Goal: Task Accomplishment & Management: Complete application form

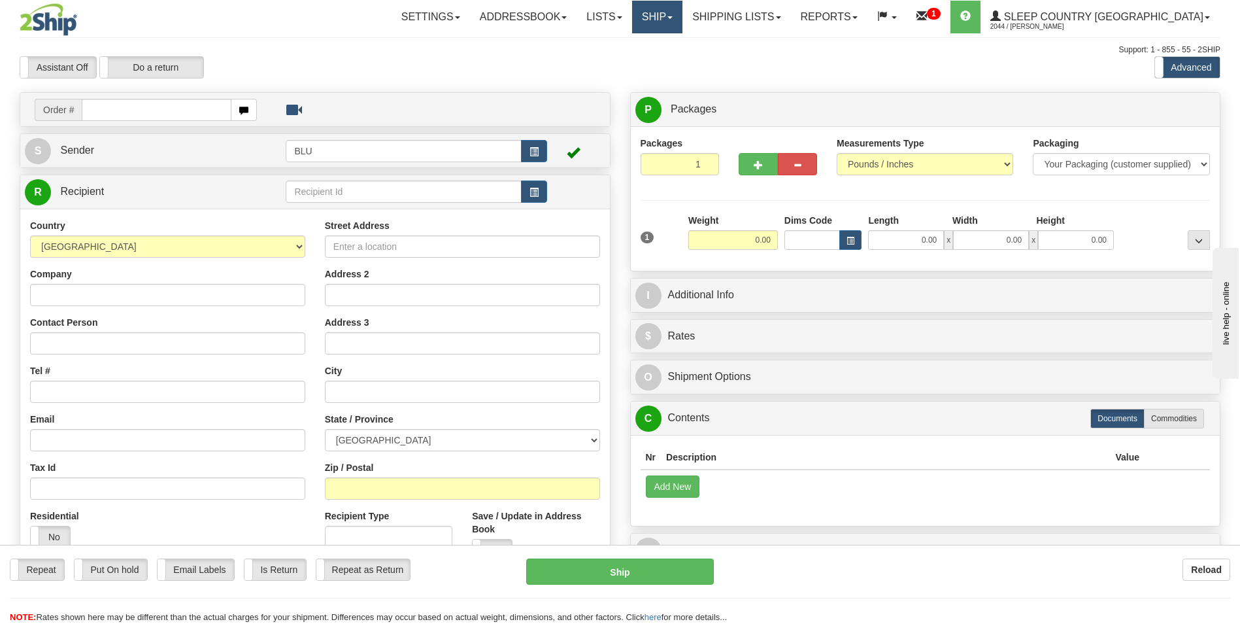
click at [683, 21] on link "Ship" at bounding box center [657, 17] width 50 height 33
click at [669, 59] on span "OnHold / Order Queue" at bounding box center [623, 63] width 92 height 10
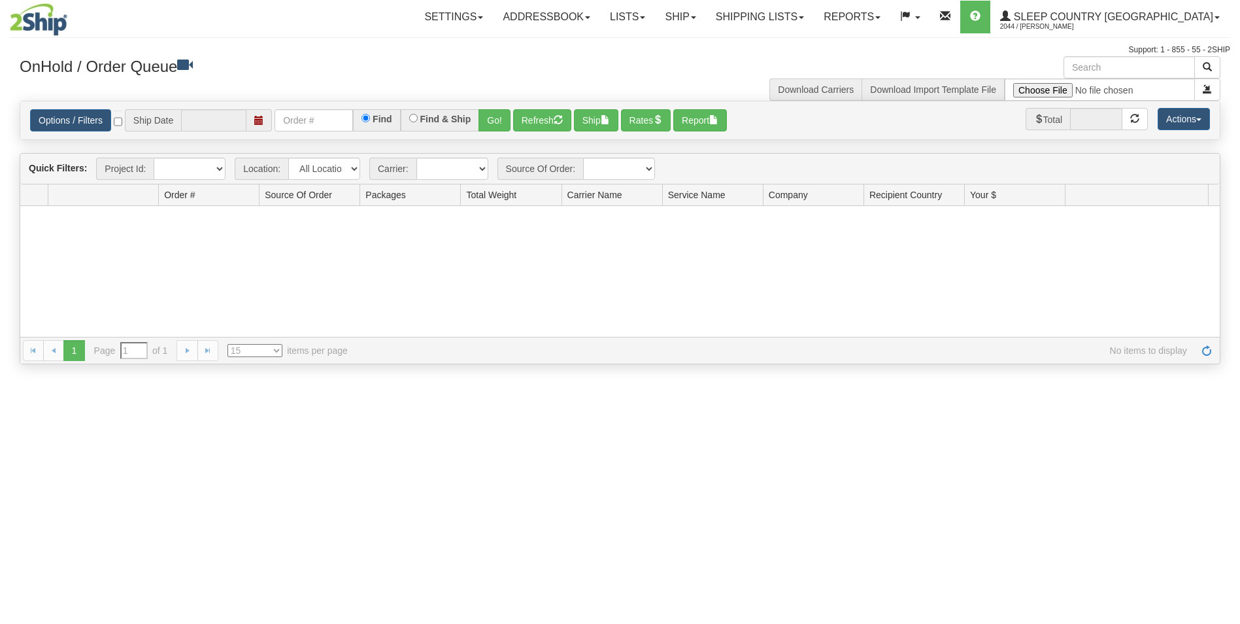
type input "[DATE]"
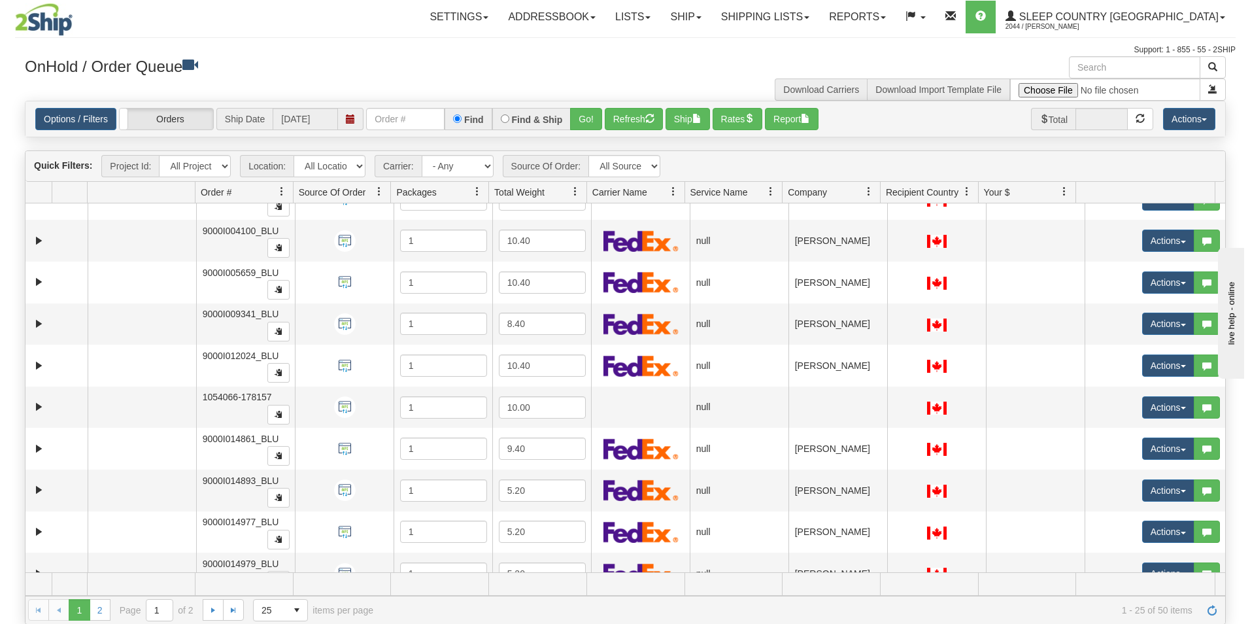
scroll to position [418, 0]
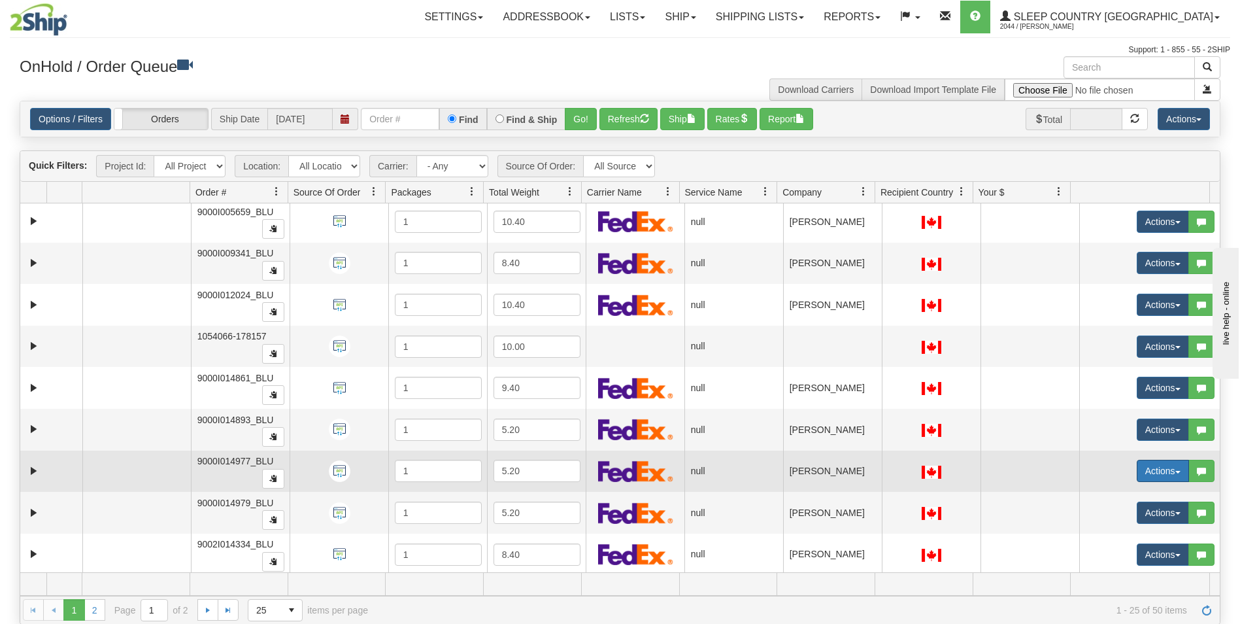
click at [1137, 464] on button "Actions" at bounding box center [1163, 471] width 52 height 22
click at [1098, 497] on span "Open" at bounding box center [1103, 495] width 31 height 10
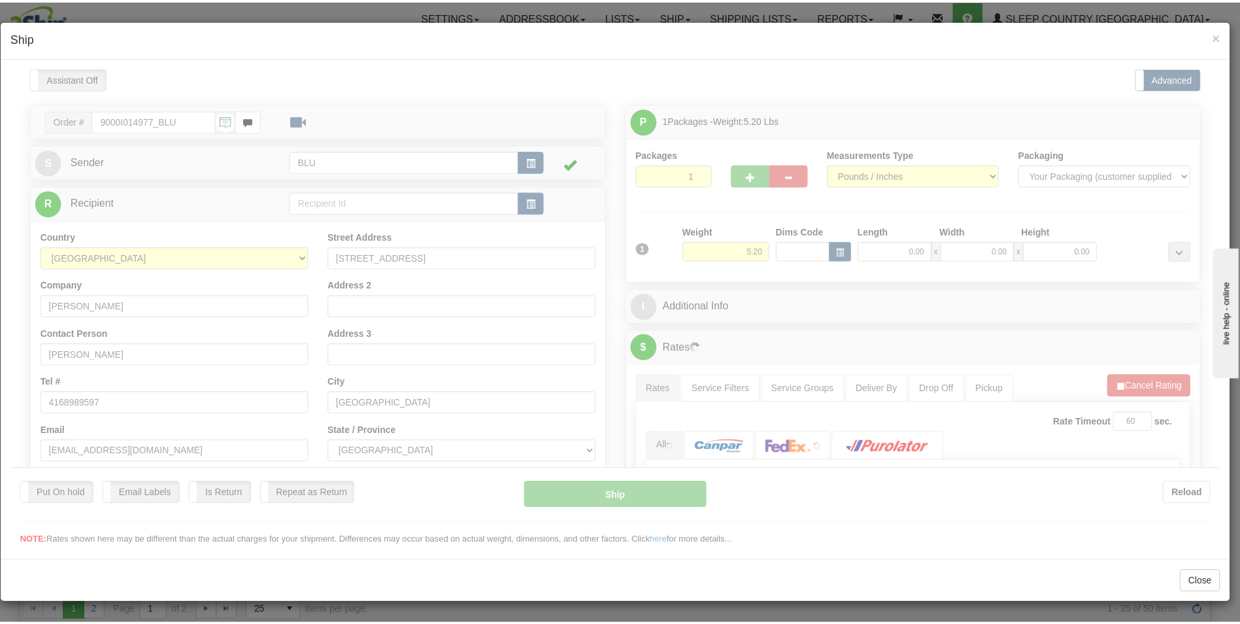
scroll to position [0, 0]
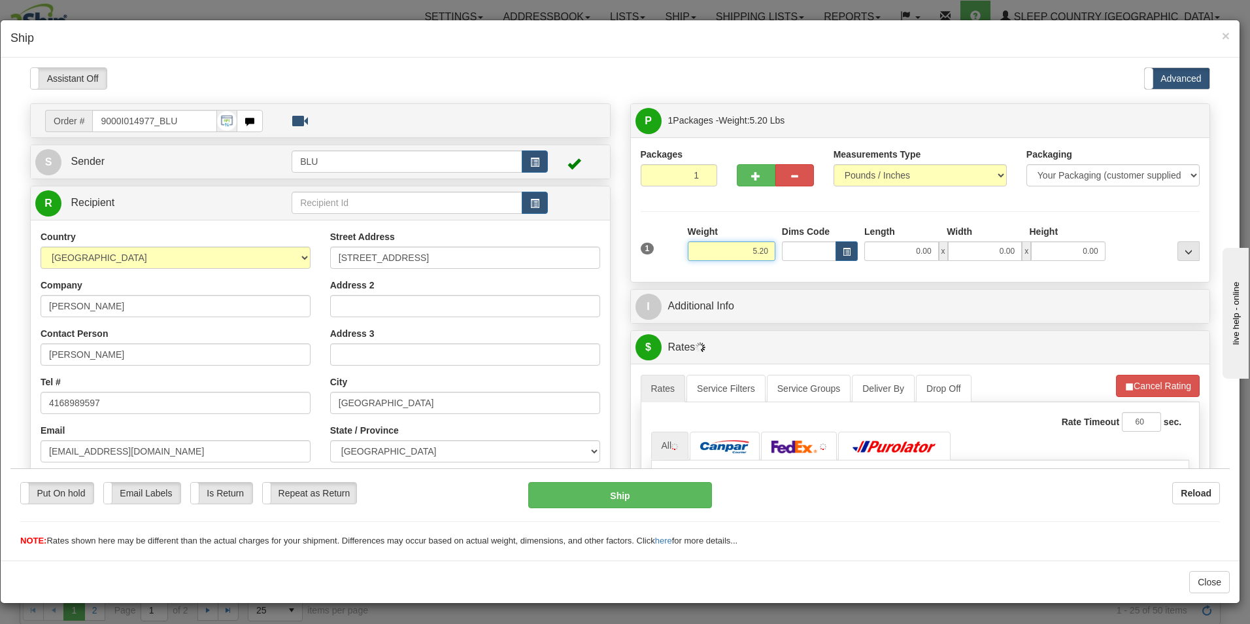
click at [768, 249] on input "5.20" at bounding box center [732, 251] width 88 height 20
type input "5"
type input "5.00"
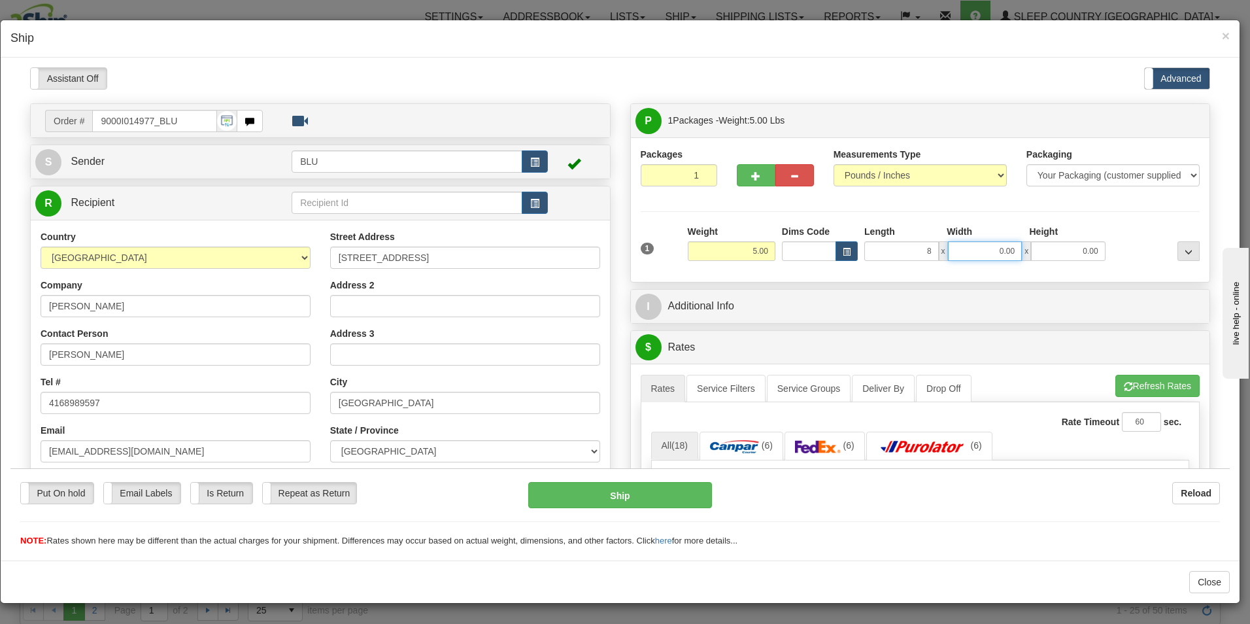
type input "8.00"
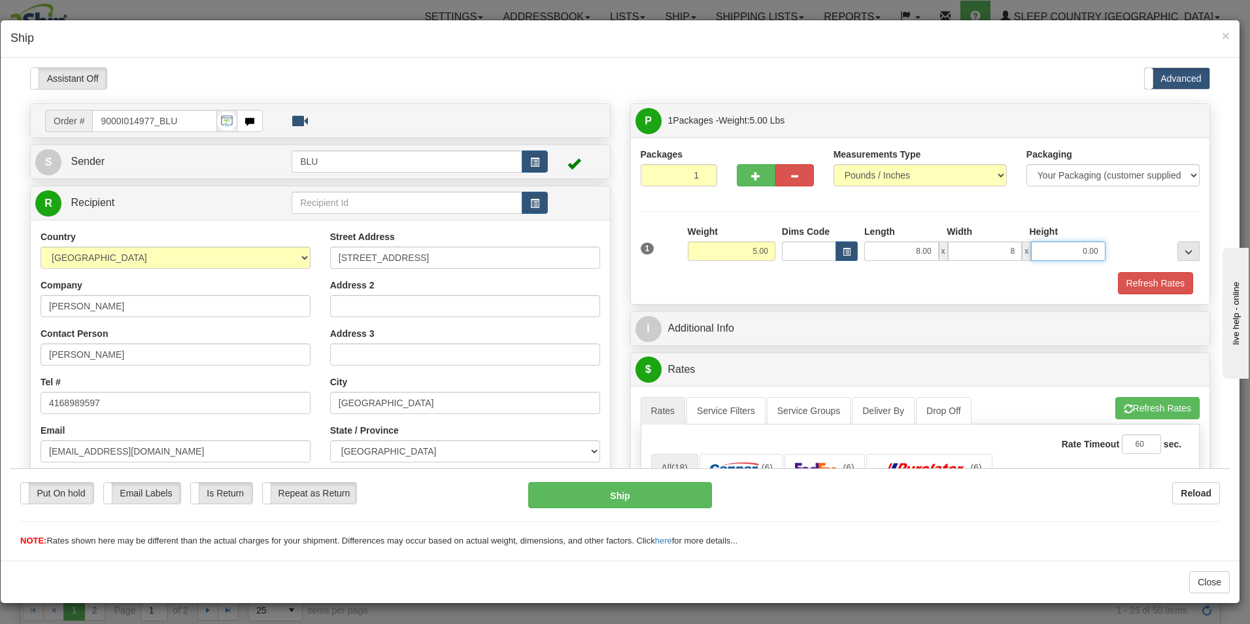
type input "8.00"
type input "16.00"
click at [1138, 279] on button "Refresh Rates" at bounding box center [1155, 282] width 75 height 22
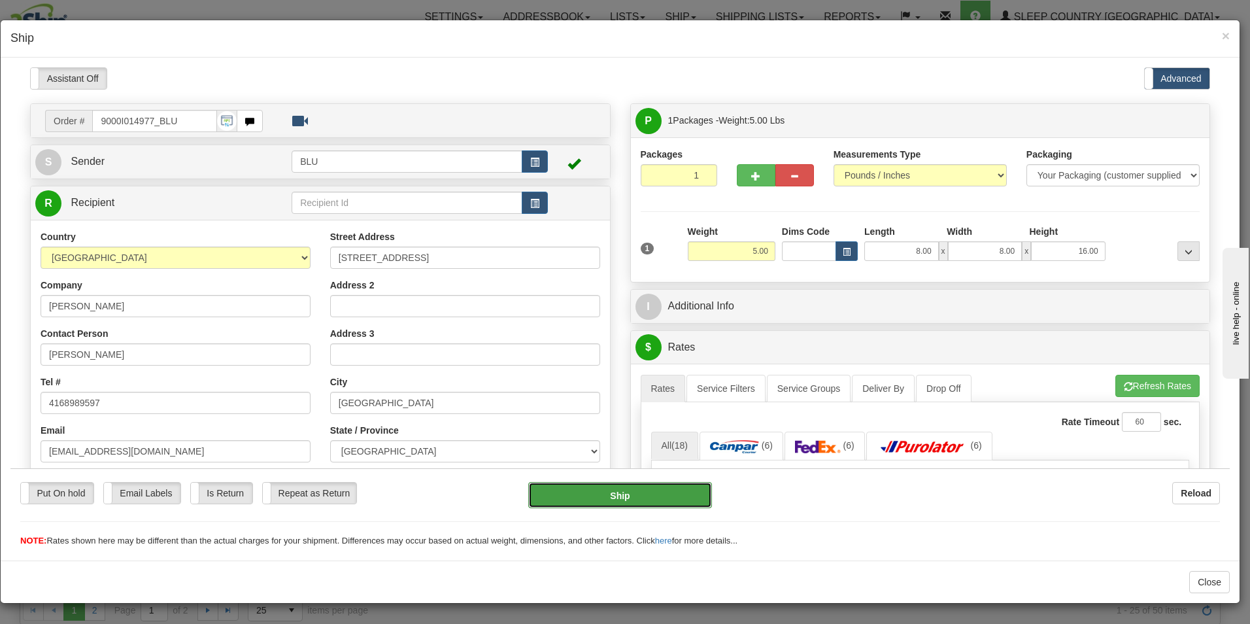
click at [616, 490] on button "Ship" at bounding box center [620, 494] width 184 height 26
type input "200"
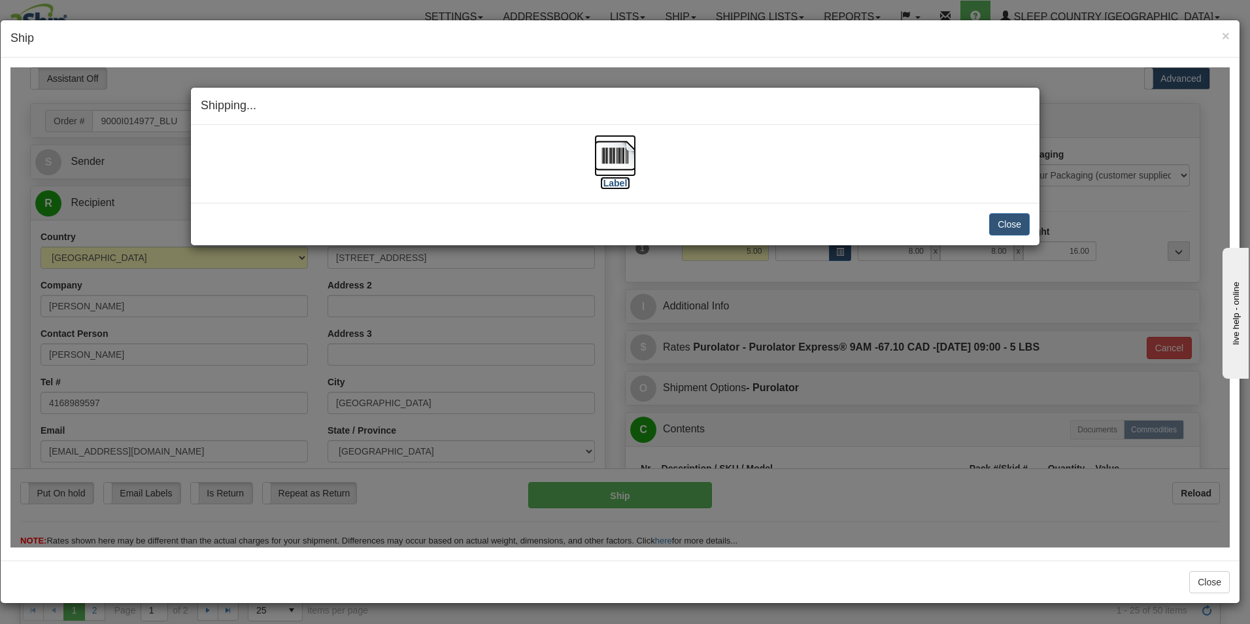
click at [611, 181] on label "[Label]" at bounding box center [615, 182] width 30 height 13
click at [1019, 227] on button "Close" at bounding box center [1009, 223] width 41 height 22
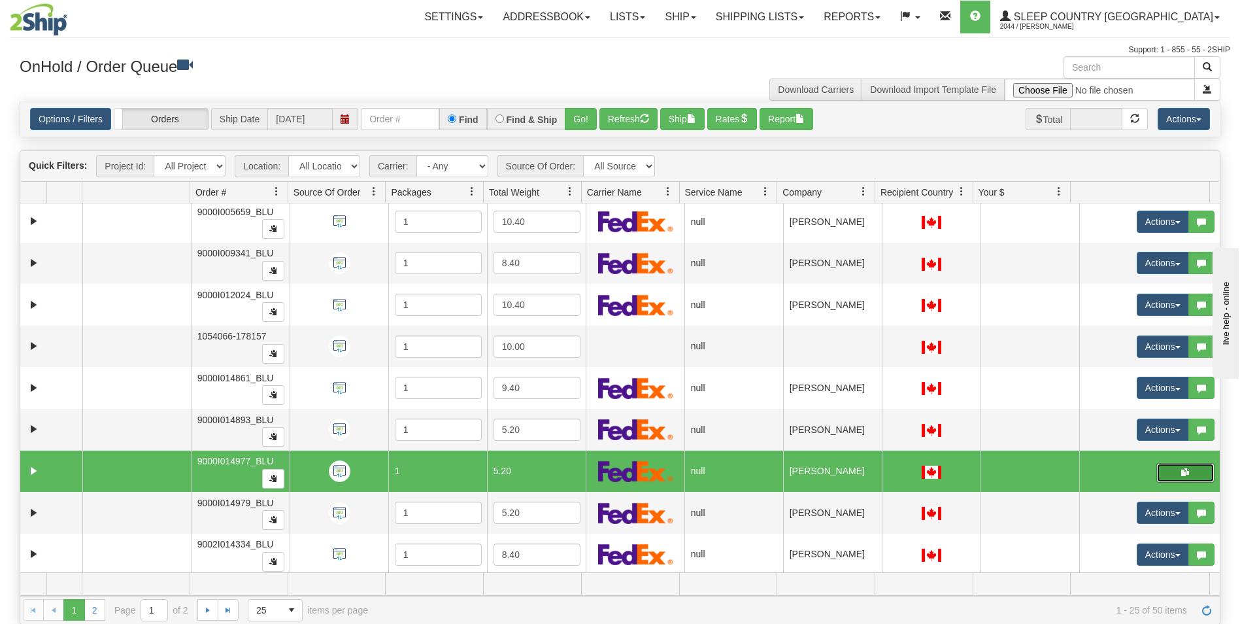
click at [1170, 472] on button "button" at bounding box center [1185, 473] width 58 height 20
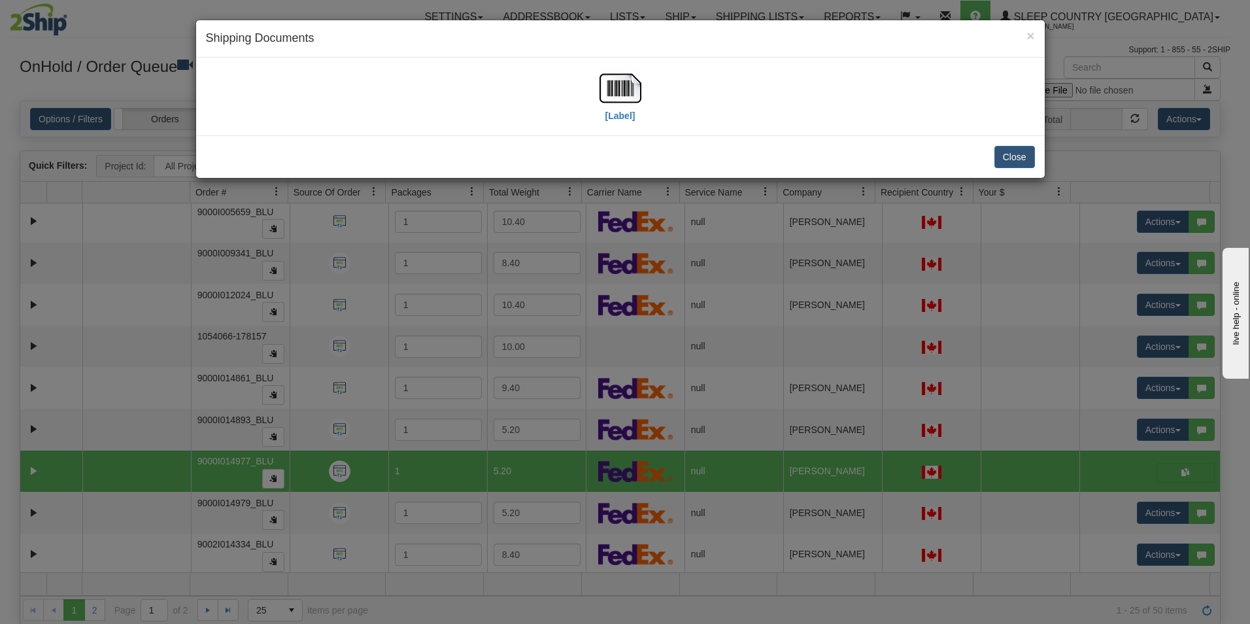
click at [1173, 474] on div "× Shipping Documents [Label] Close" at bounding box center [625, 312] width 1250 height 624
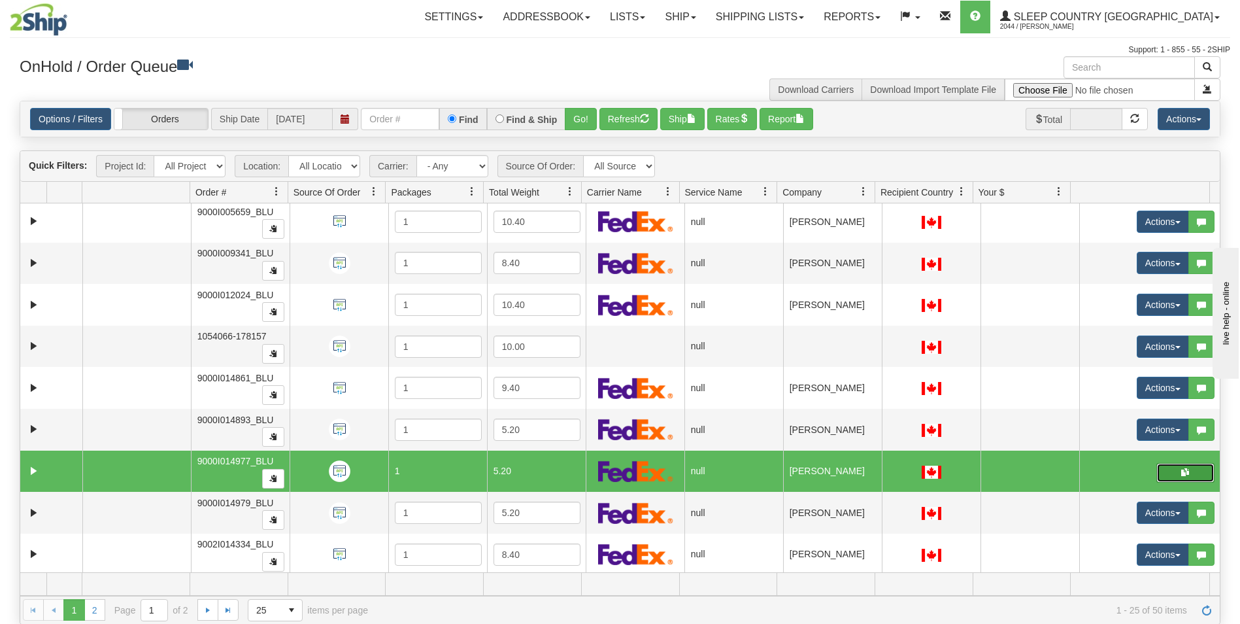
click at [1181, 473] on span "button" at bounding box center [1185, 472] width 8 height 8
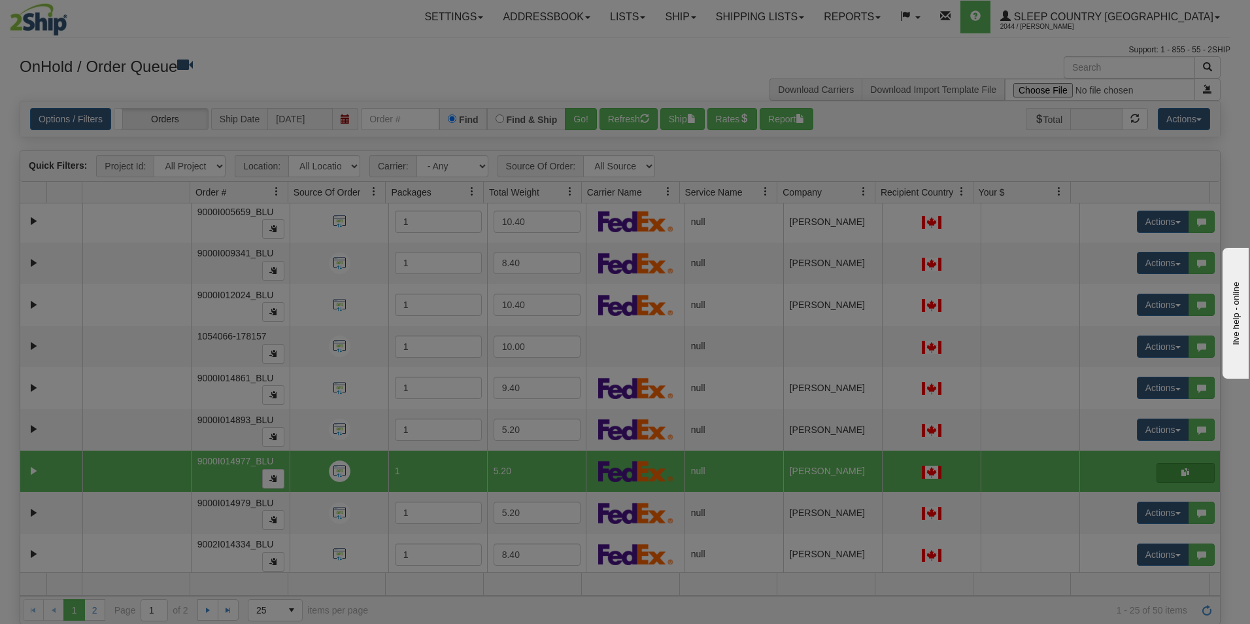
click at [1173, 473] on body "Toggle navigation Settings Shipping Preferences Fields Preferences" at bounding box center [625, 312] width 1250 height 624
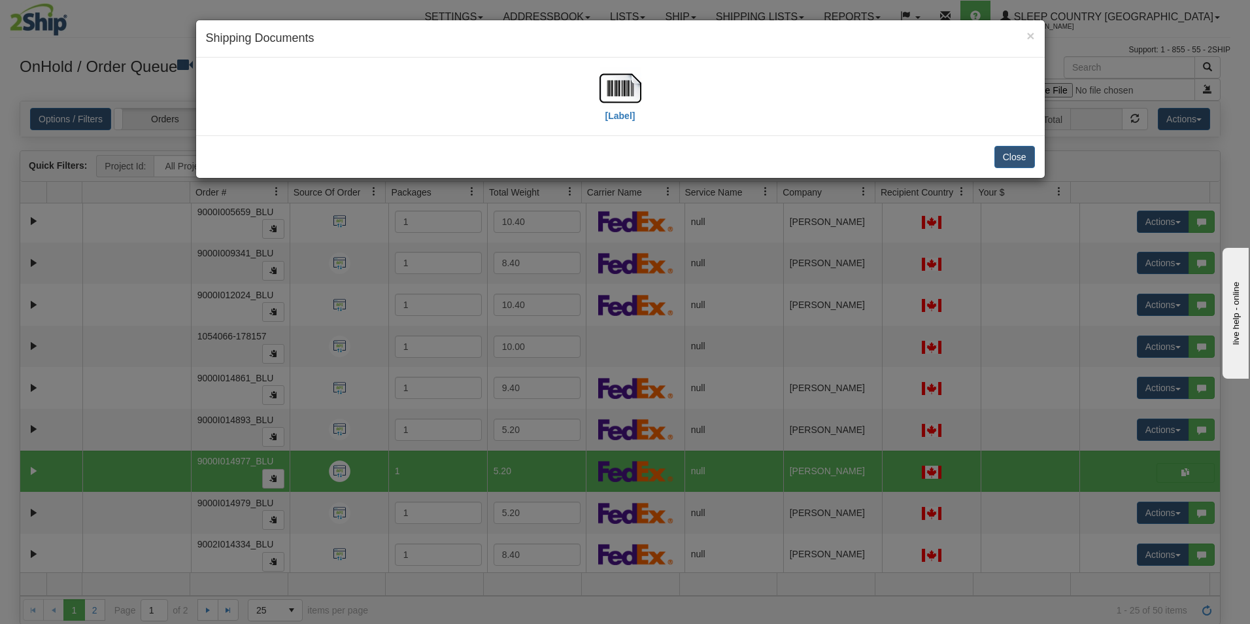
click at [339, 469] on div "× Shipping Documents [Label] Close" at bounding box center [625, 312] width 1250 height 624
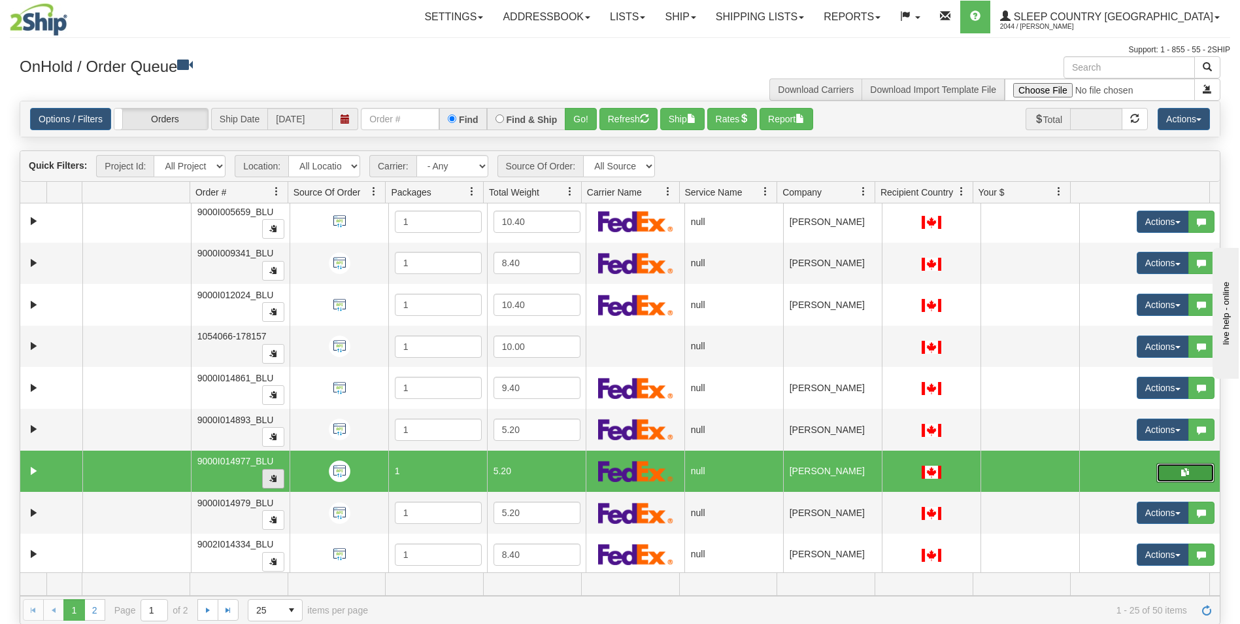
click at [271, 474] on span "button" at bounding box center [273, 478] width 8 height 8
click at [1181, 469] on span "button" at bounding box center [1185, 472] width 8 height 8
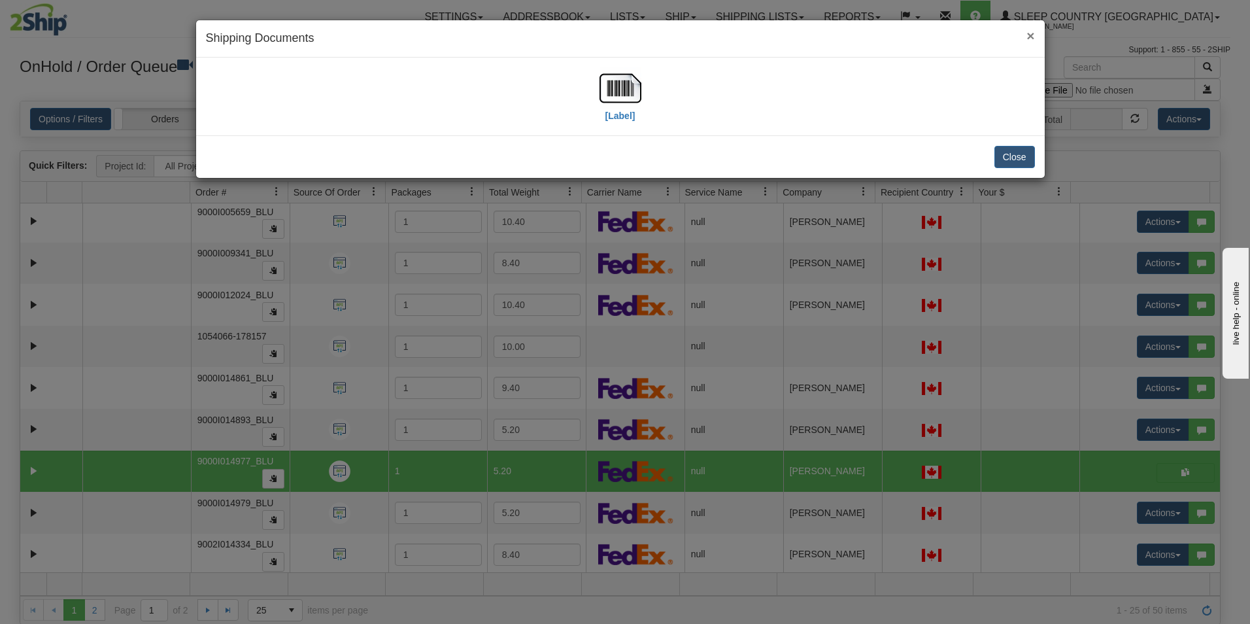
click at [1028, 38] on span "×" at bounding box center [1030, 35] width 8 height 15
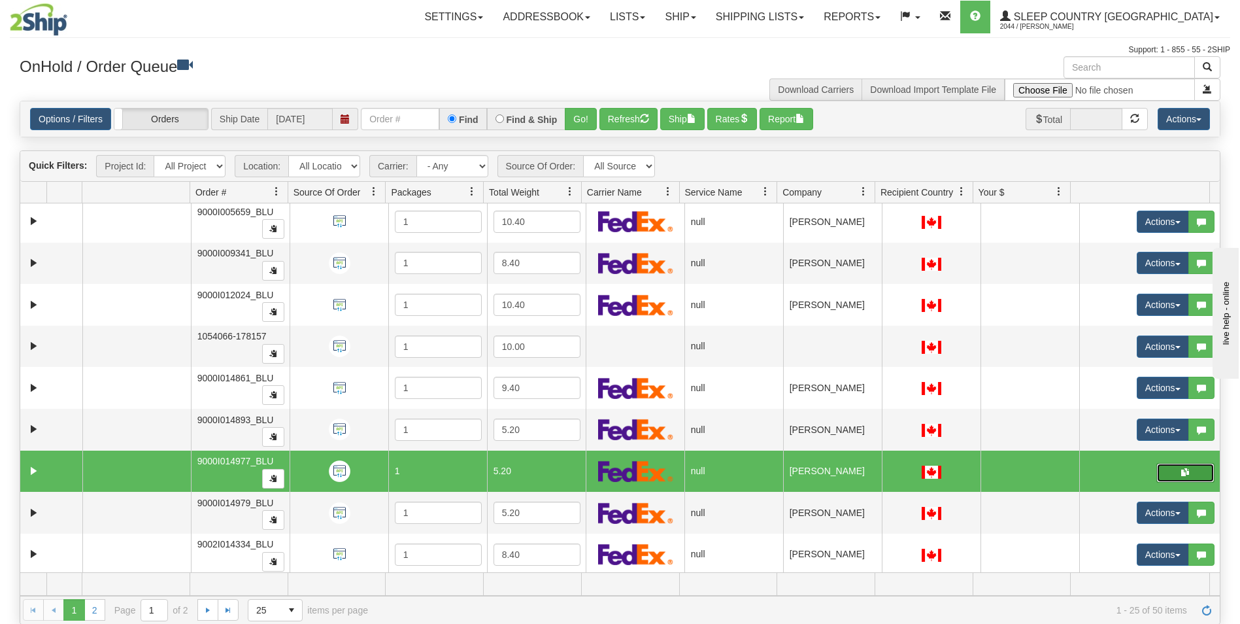
click at [1185, 468] on button "button" at bounding box center [1185, 473] width 58 height 20
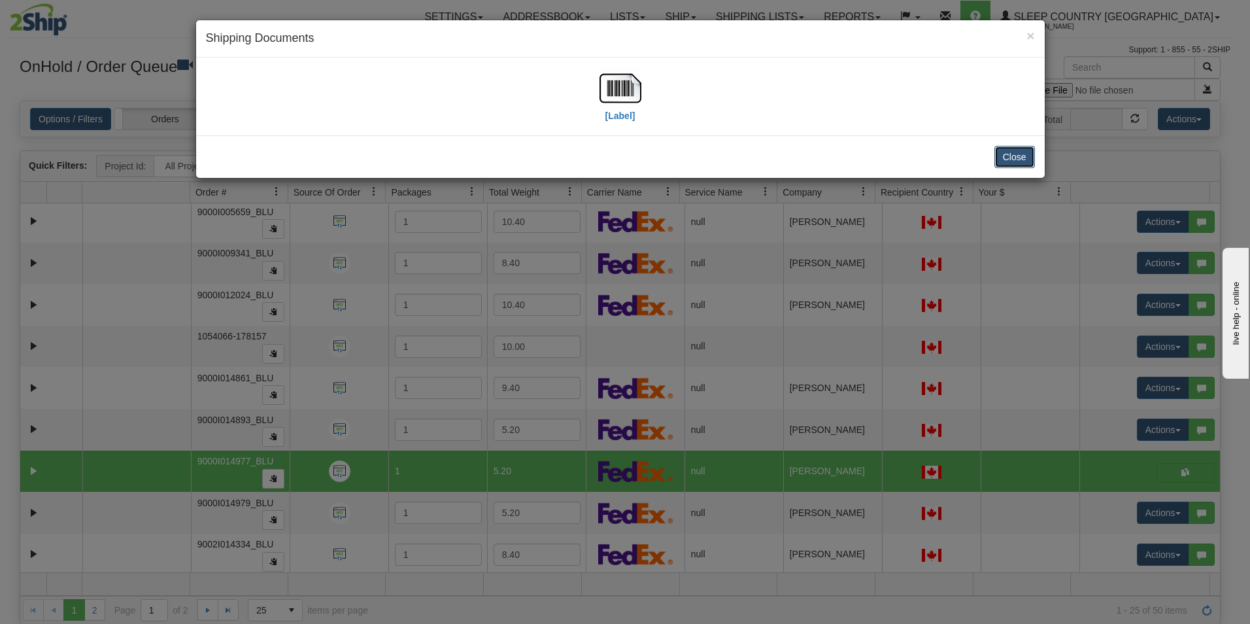
click at [1021, 155] on button "Close" at bounding box center [1014, 157] width 41 height 22
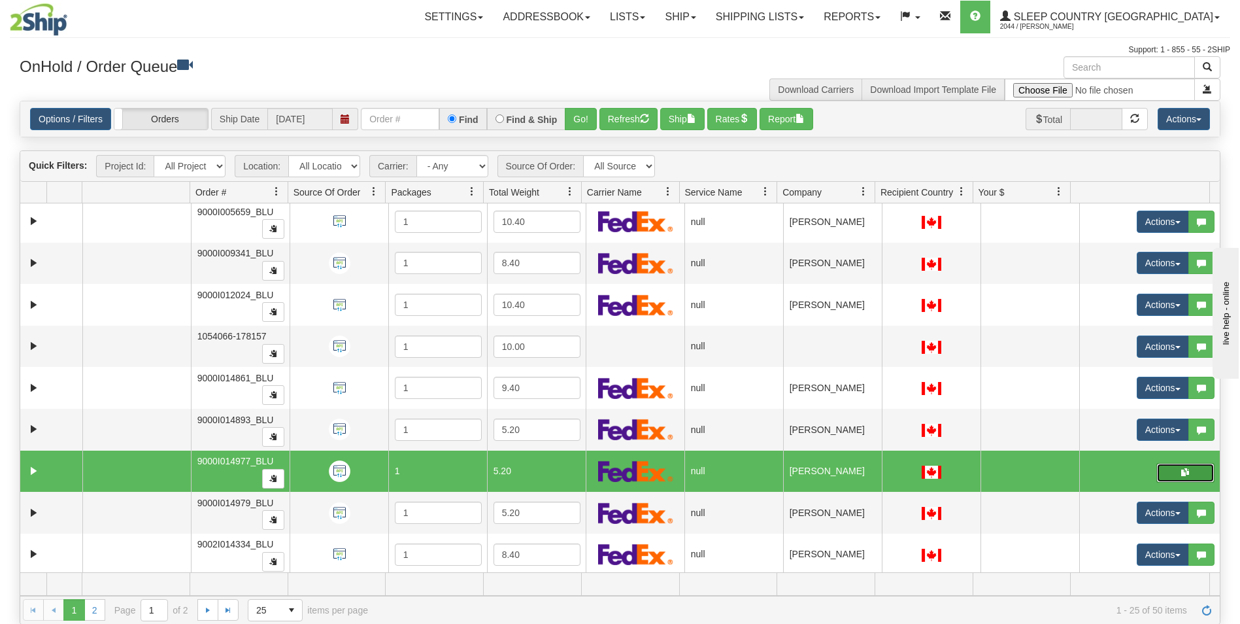
click at [1168, 469] on button "button" at bounding box center [1185, 473] width 58 height 20
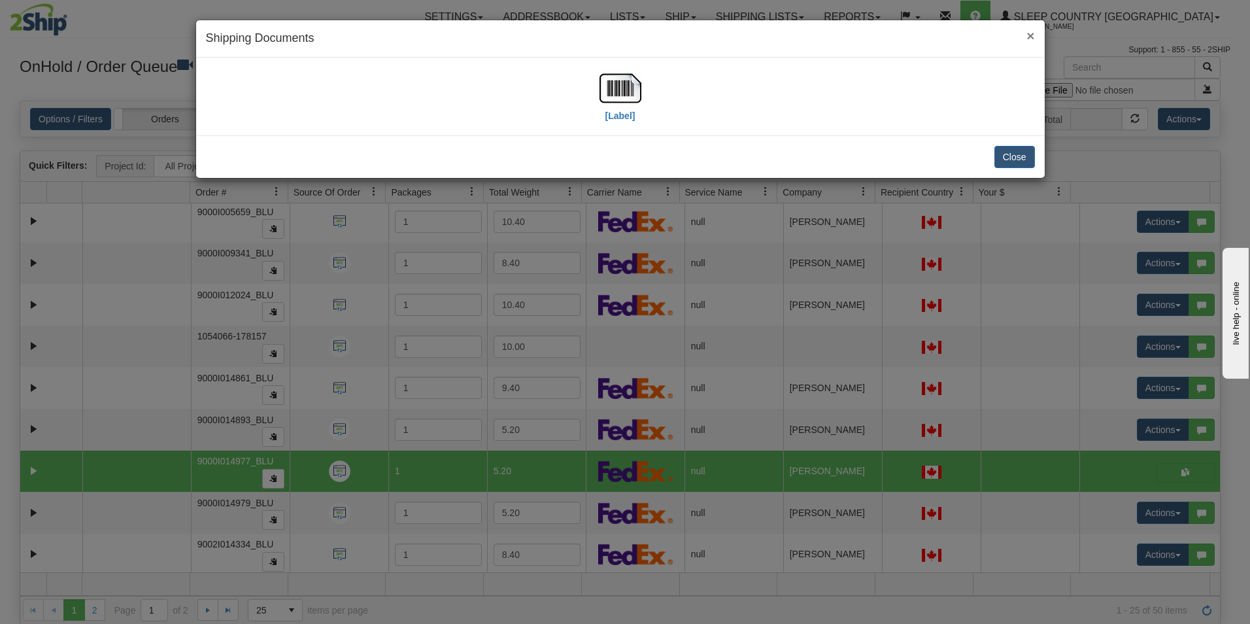
click at [1032, 33] on span "×" at bounding box center [1030, 35] width 8 height 15
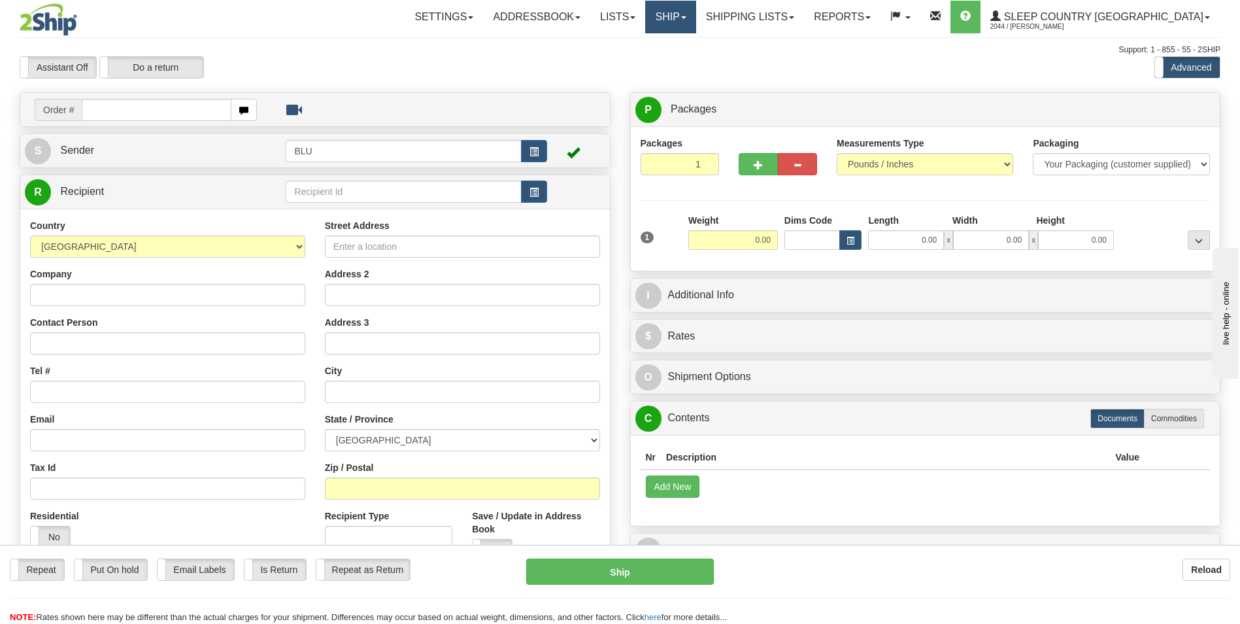
click at [686, 16] on span at bounding box center [683, 17] width 5 height 3
click at [683, 59] on span "OnHold / Order Queue" at bounding box center [636, 63] width 92 height 10
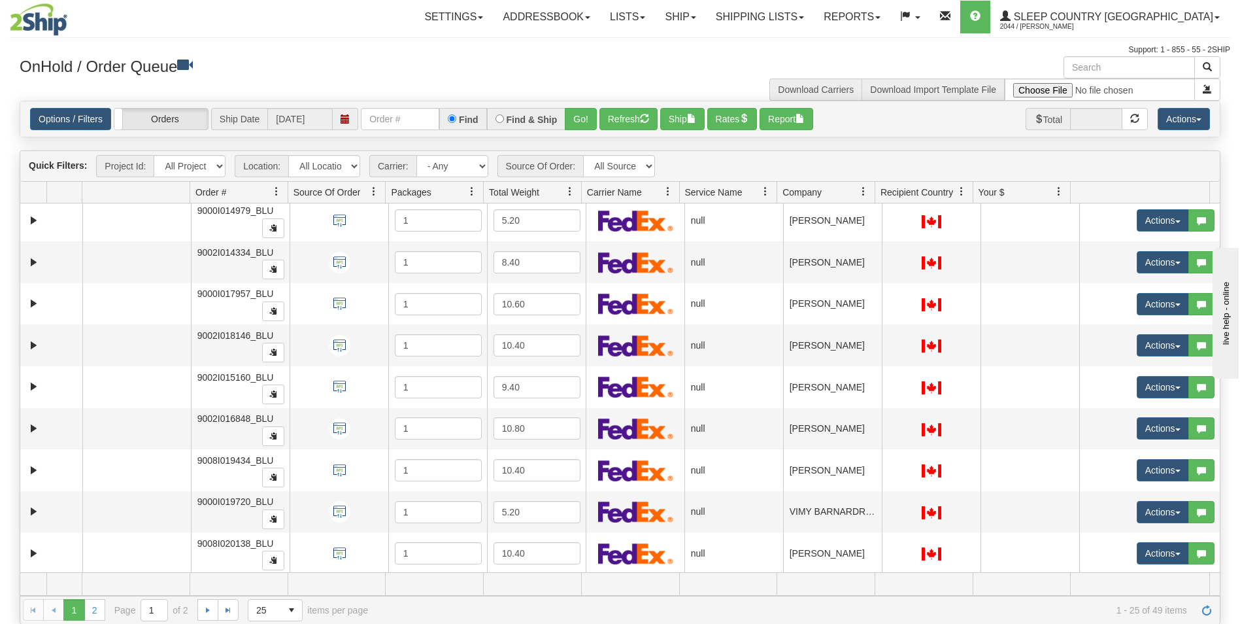
scroll to position [671, 0]
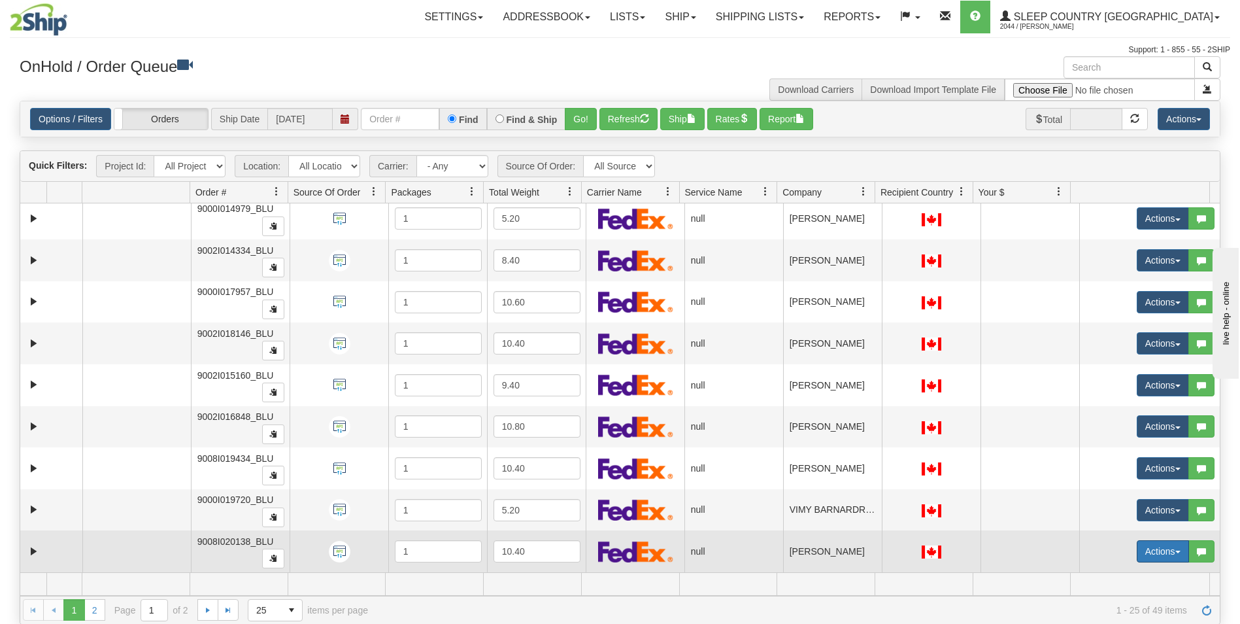
click at [1139, 552] on button "Actions" at bounding box center [1163, 551] width 52 height 22
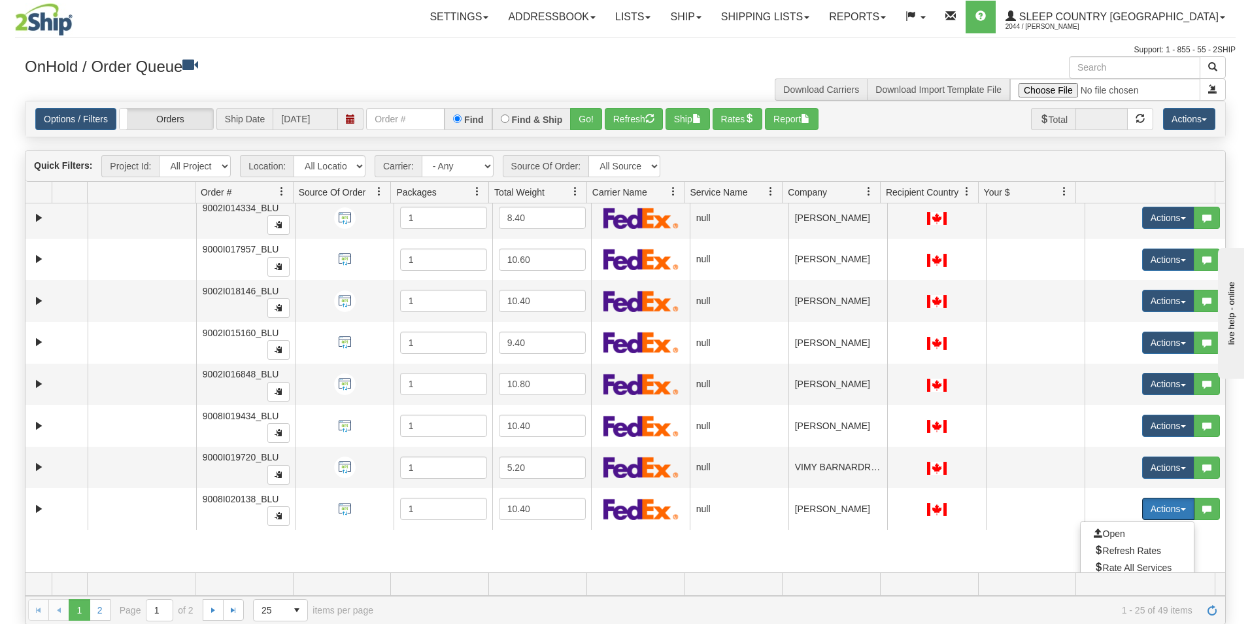
scroll to position [765, 0]
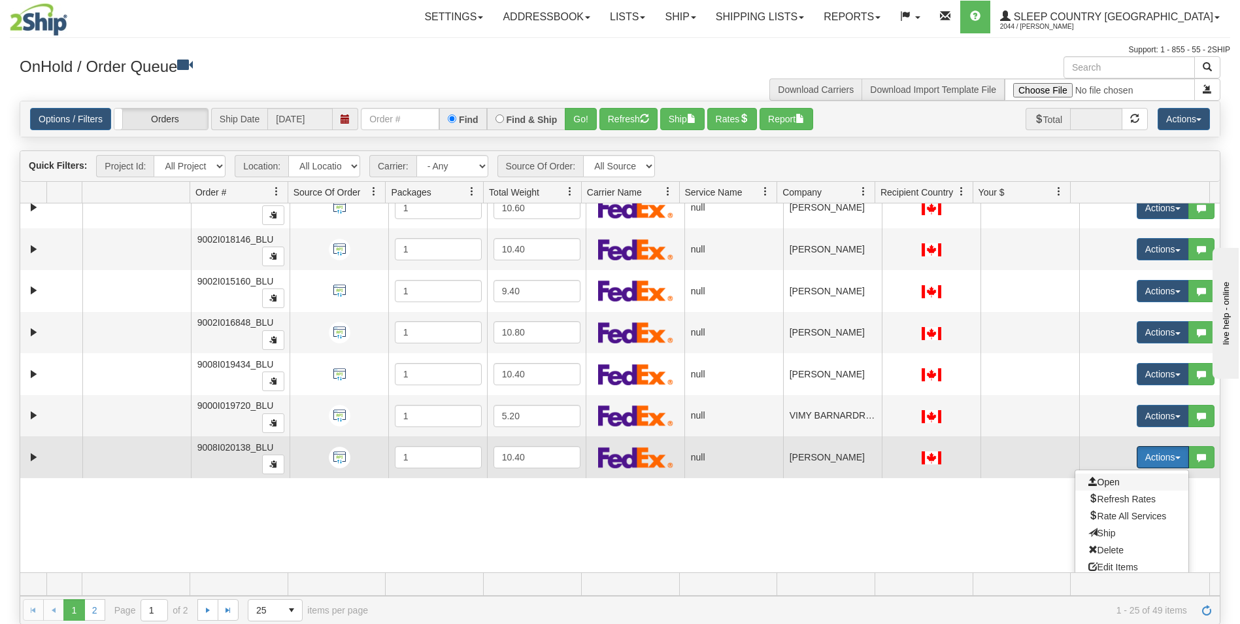
click at [1103, 480] on span "Open" at bounding box center [1103, 482] width 31 height 10
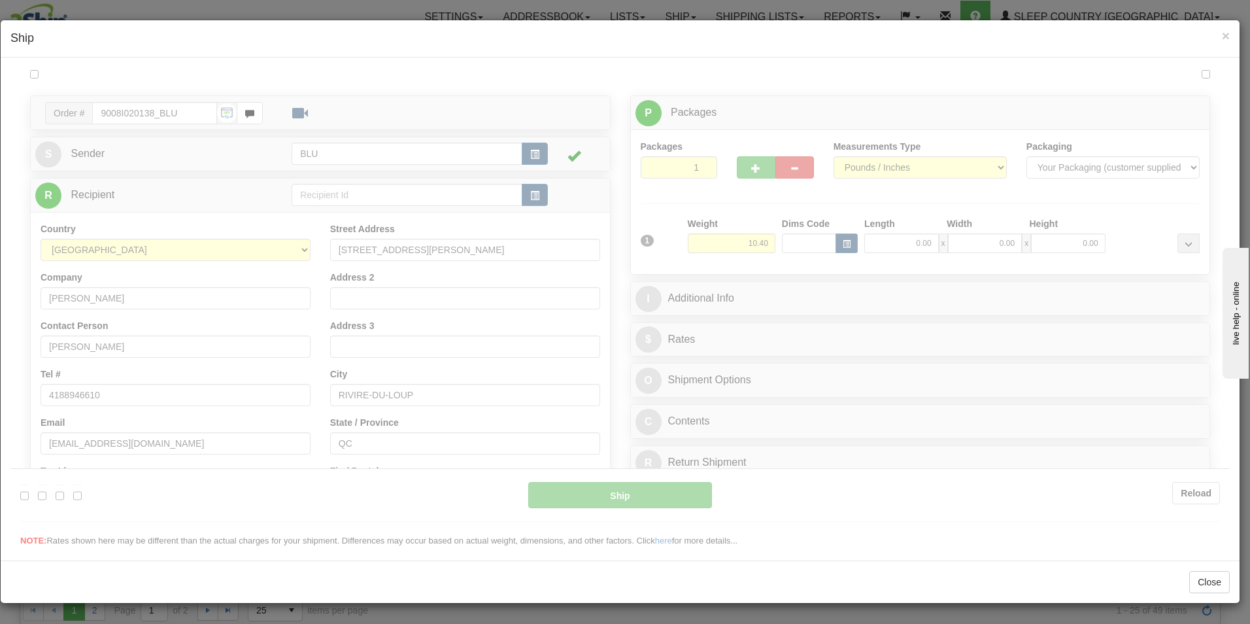
scroll to position [0, 0]
type input "11:56"
type input "16:00"
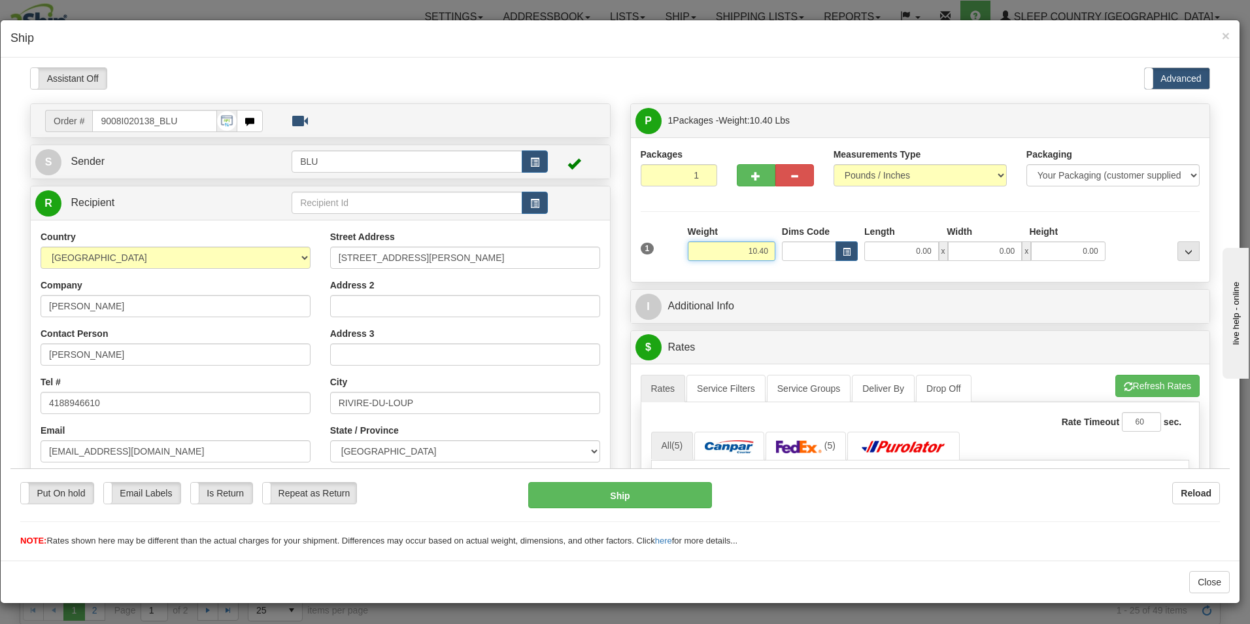
click at [764, 251] on input "10.40" at bounding box center [732, 251] width 88 height 20
type input "1"
type input "9.00"
type input "16.00"
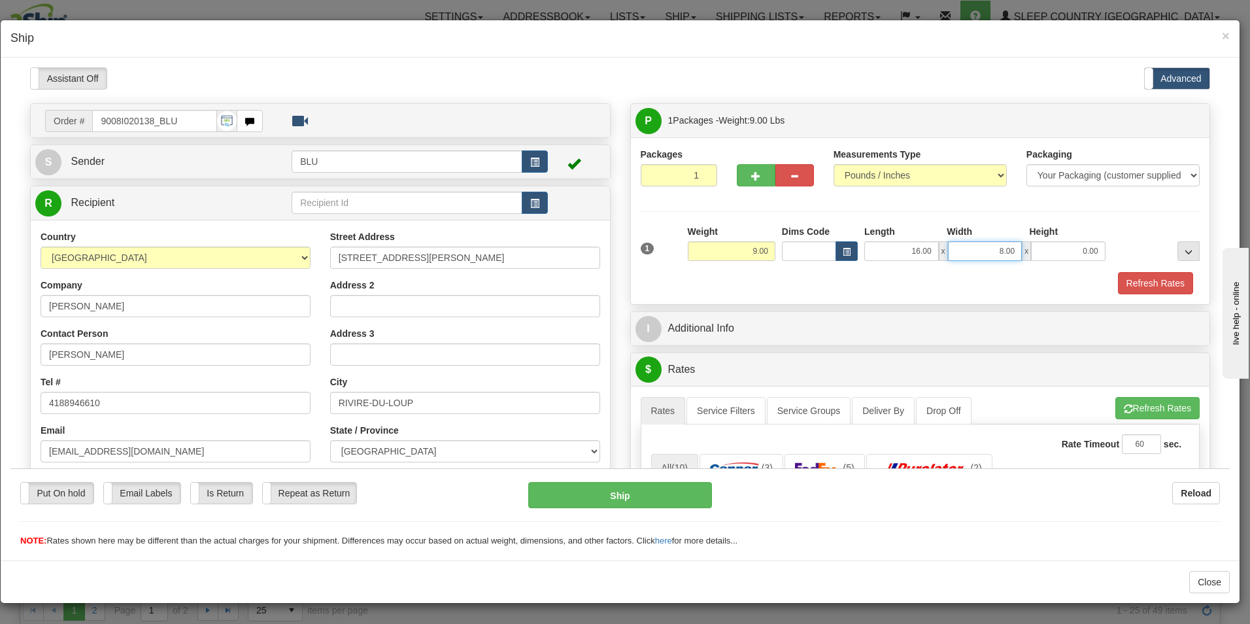
type input "8.00"
type input "16.00"
click at [1126, 280] on button "Refresh Rates" at bounding box center [1155, 282] width 75 height 22
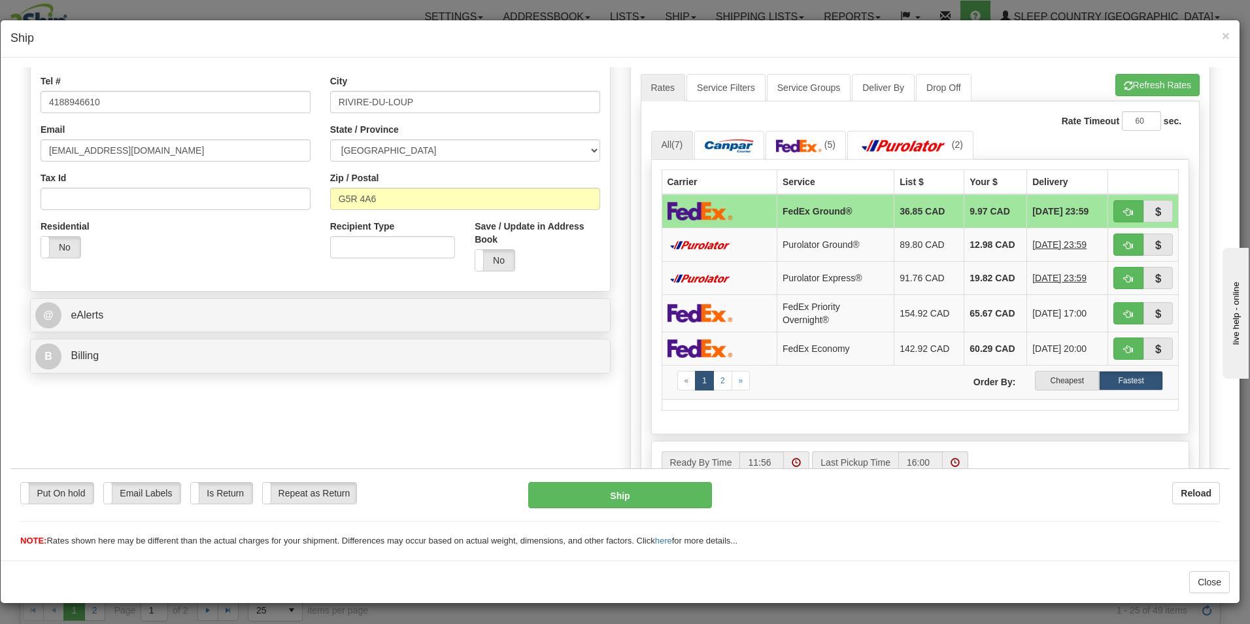
scroll to position [341, 0]
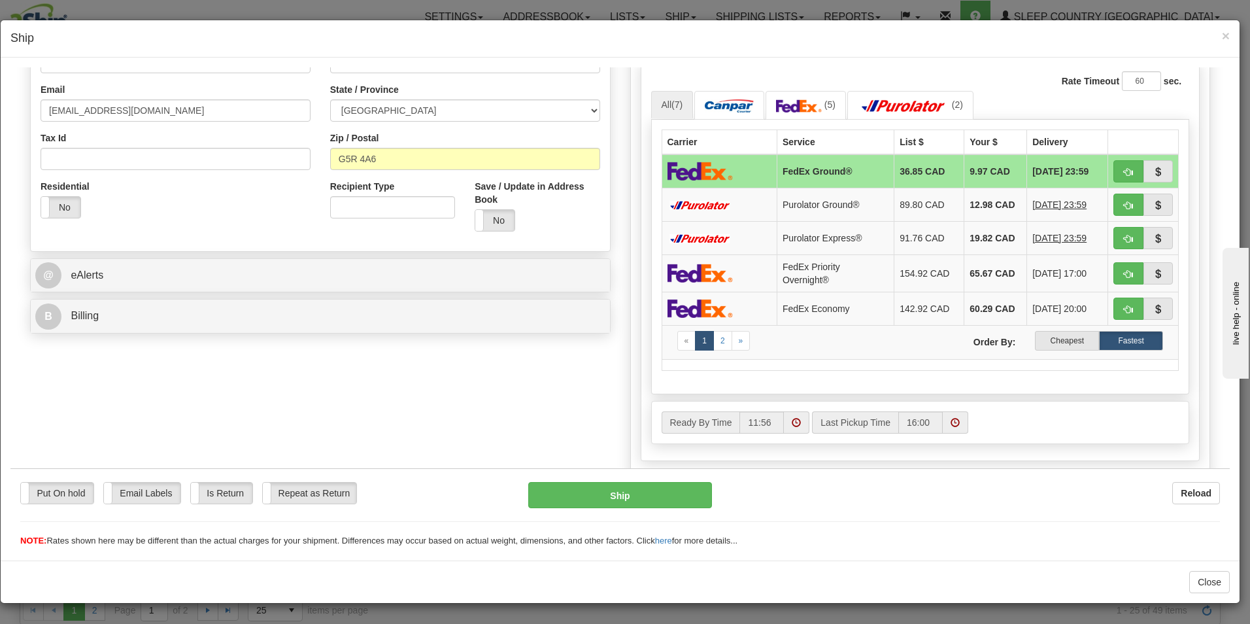
drag, startPoint x: 1225, startPoint y: 224, endPoint x: 25, endPoint y: 84, distance: 1207.7
click at [1045, 337] on label "Cheapest" at bounding box center [1067, 340] width 64 height 20
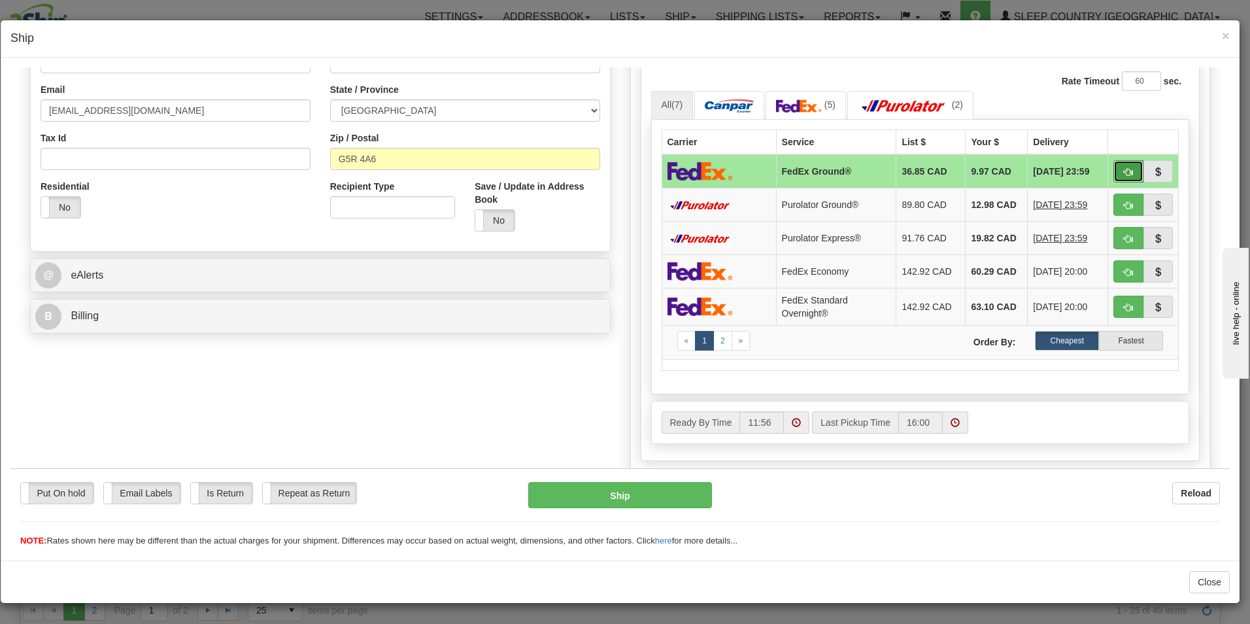
drag, startPoint x: 1117, startPoint y: 168, endPoint x: 1115, endPoint y: 177, distance: 8.6
click at [1124, 168] on span "button" at bounding box center [1128, 171] width 9 height 8
type input "92"
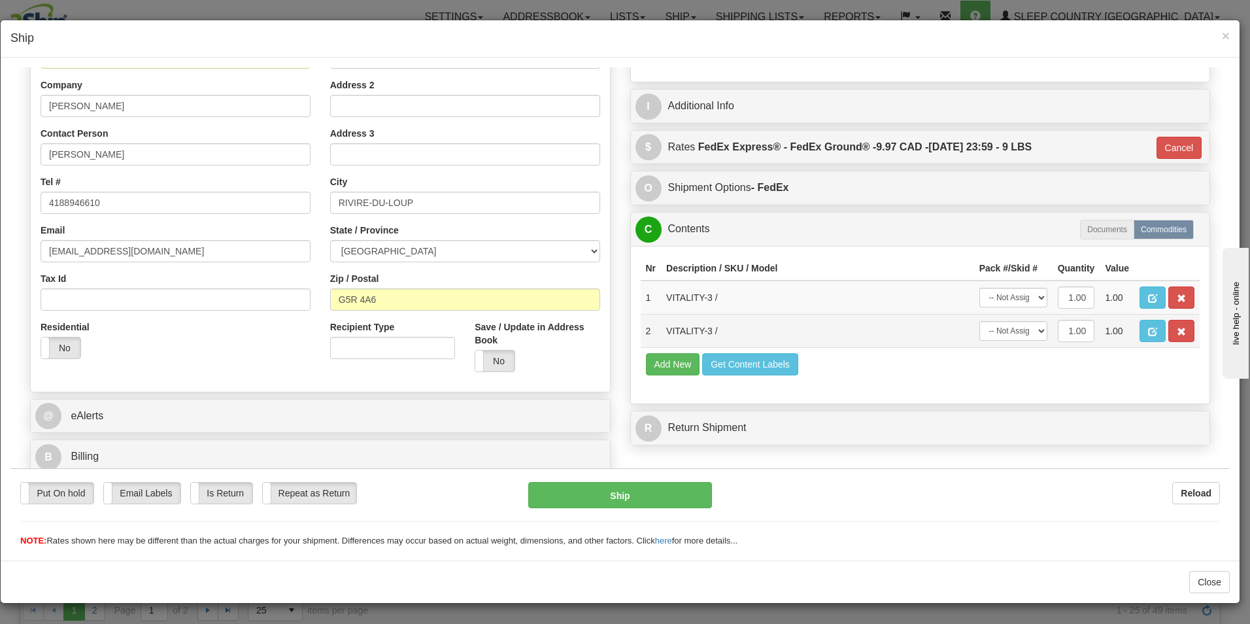
scroll to position [200, 0]
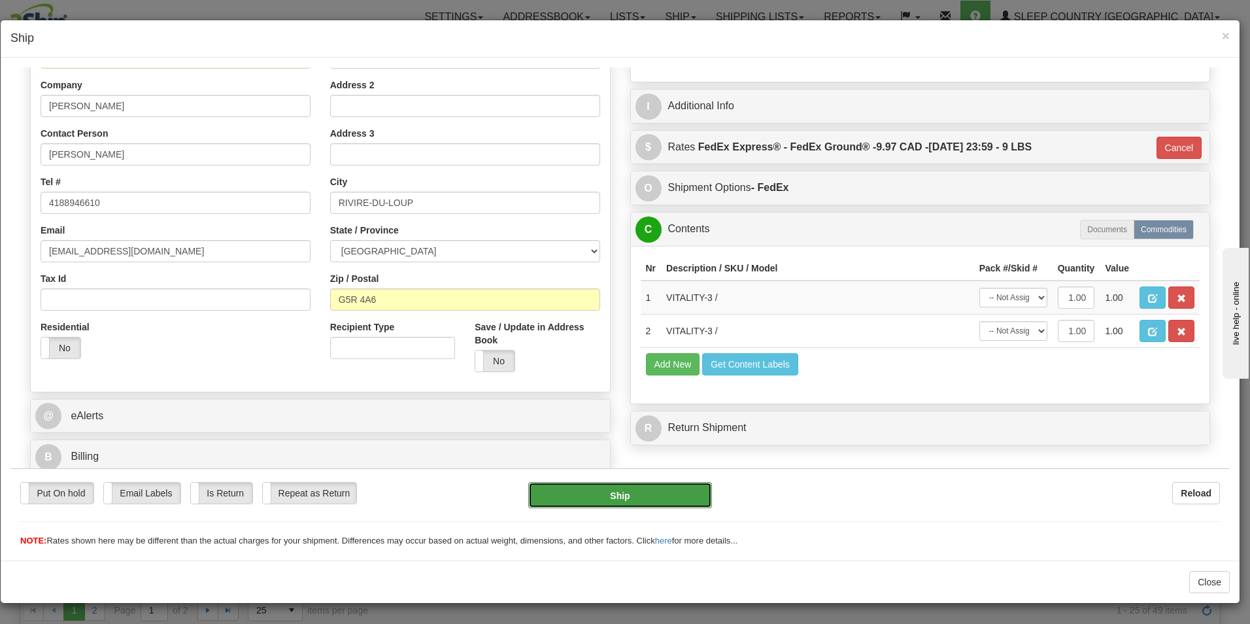
click at [616, 494] on button "Ship" at bounding box center [620, 494] width 184 height 26
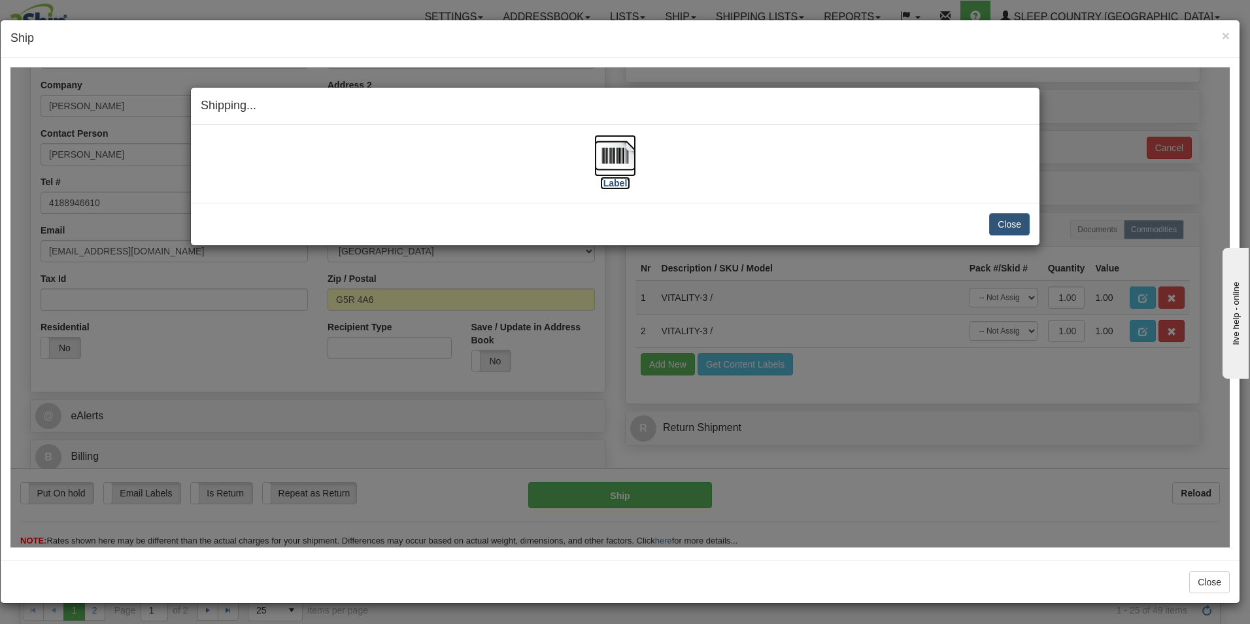
click at [620, 179] on label "[Label]" at bounding box center [615, 182] width 30 height 13
click at [1009, 220] on button "Close" at bounding box center [1009, 223] width 41 height 22
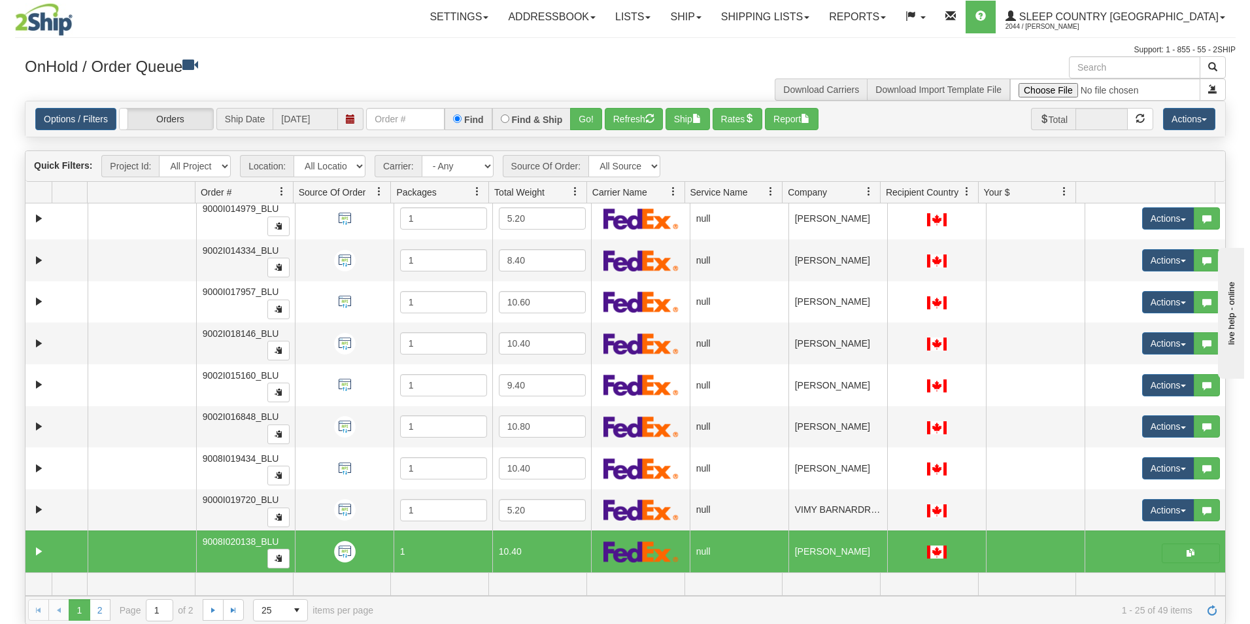
scroll to position [660, 0]
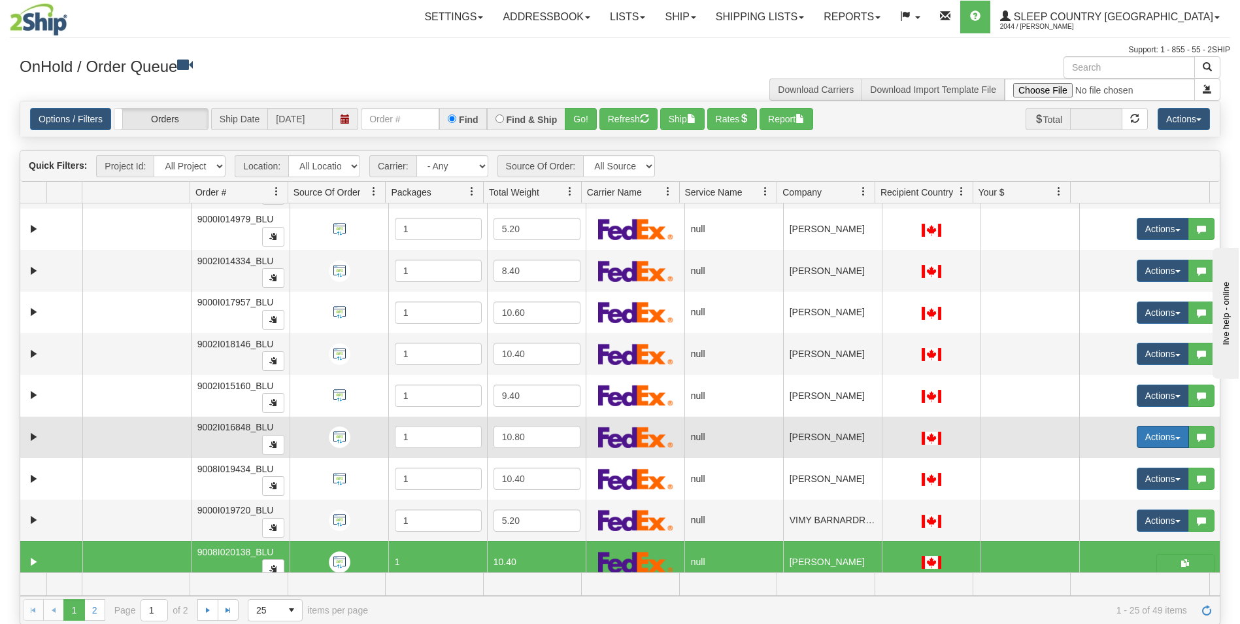
click at [1137, 439] on button "Actions" at bounding box center [1163, 437] width 52 height 22
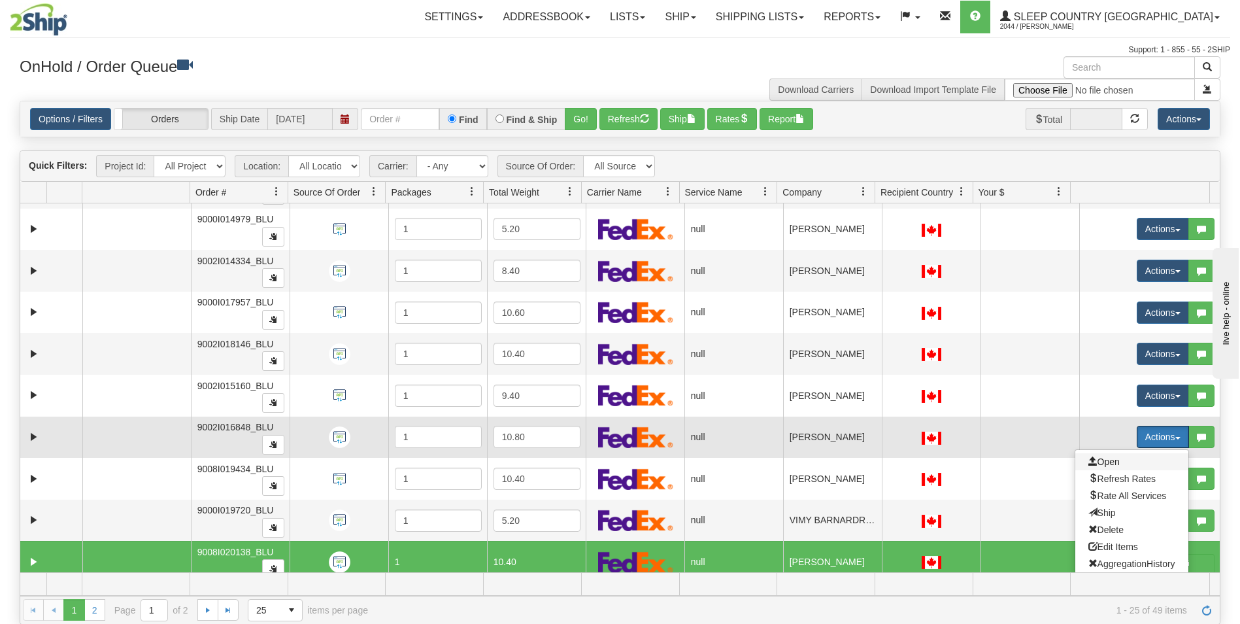
click at [1097, 461] on span "Open" at bounding box center [1103, 461] width 31 height 10
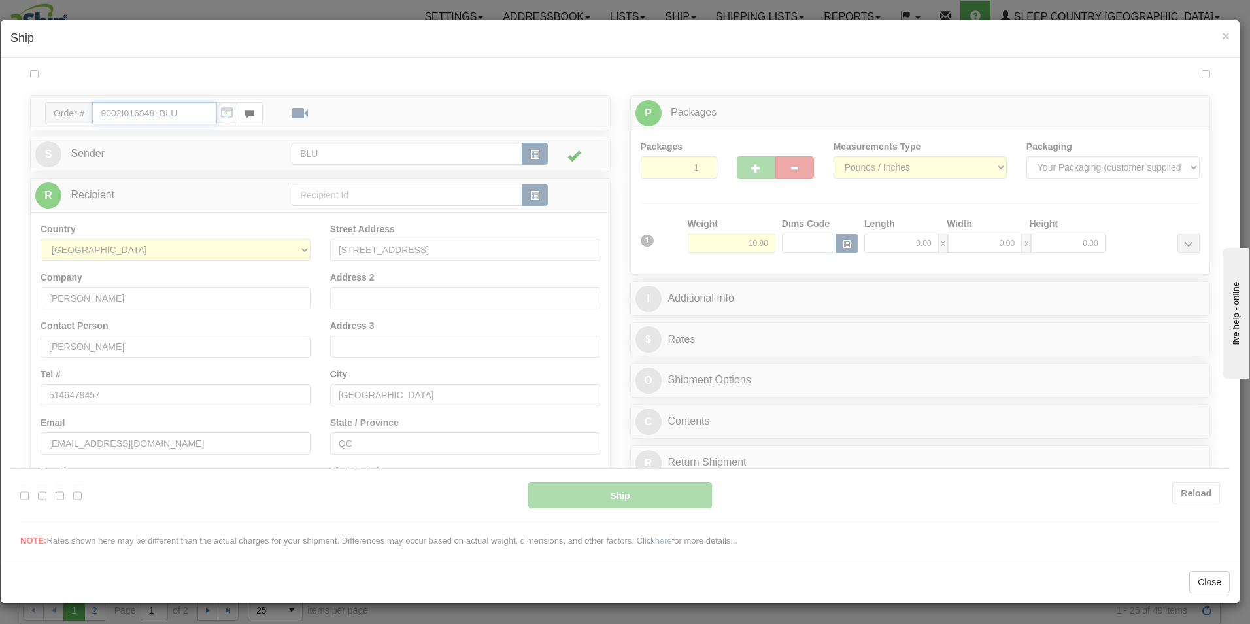
scroll to position [0, 0]
type input "11:58"
type input "16:00"
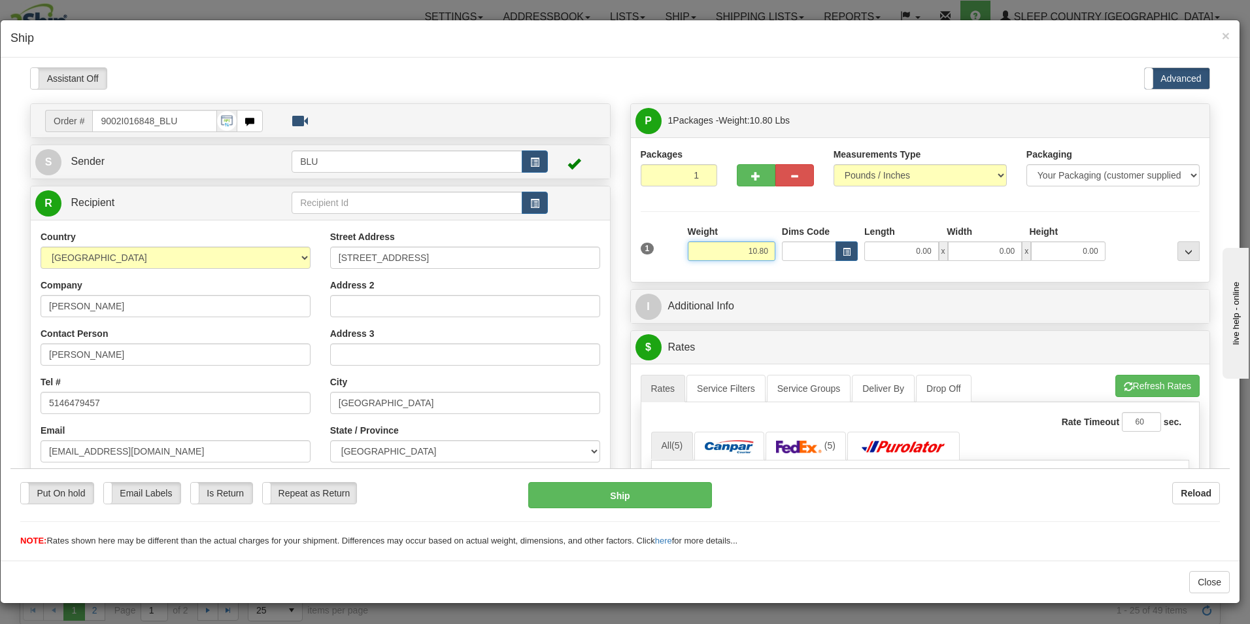
click at [765, 252] on input "10.80" at bounding box center [732, 251] width 88 height 20
type input "1"
type input "9.00"
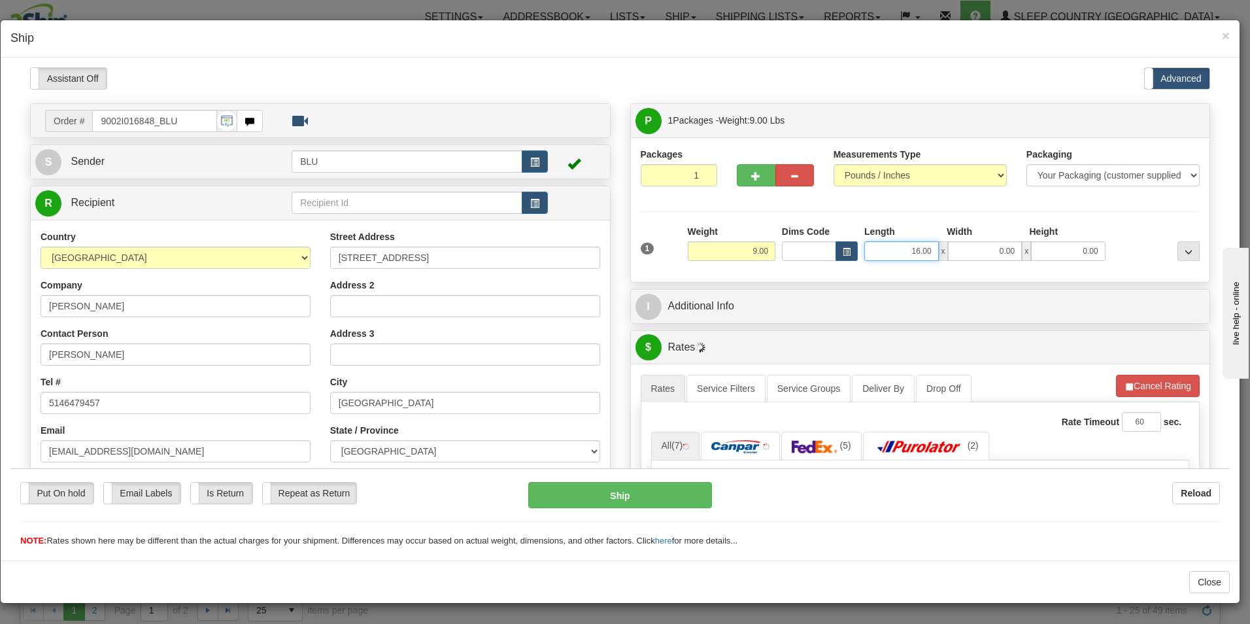
type input "16.00"
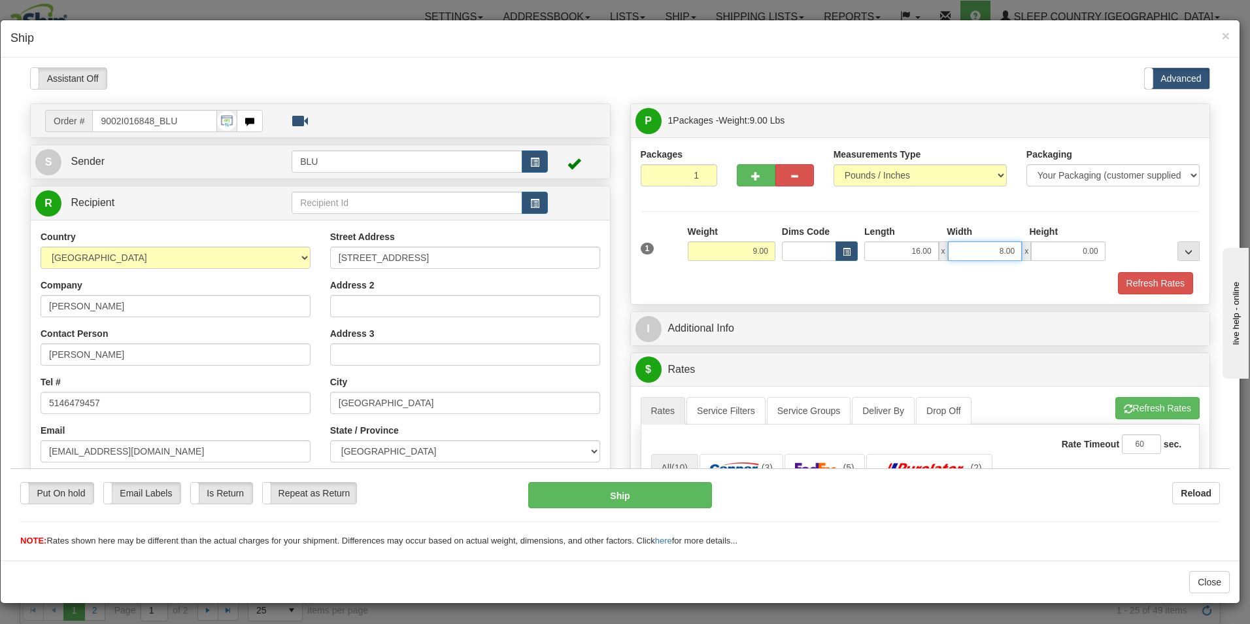
type input "8.00"
type input "16.00"
click at [1128, 279] on button "Refresh Rates" at bounding box center [1155, 282] width 75 height 22
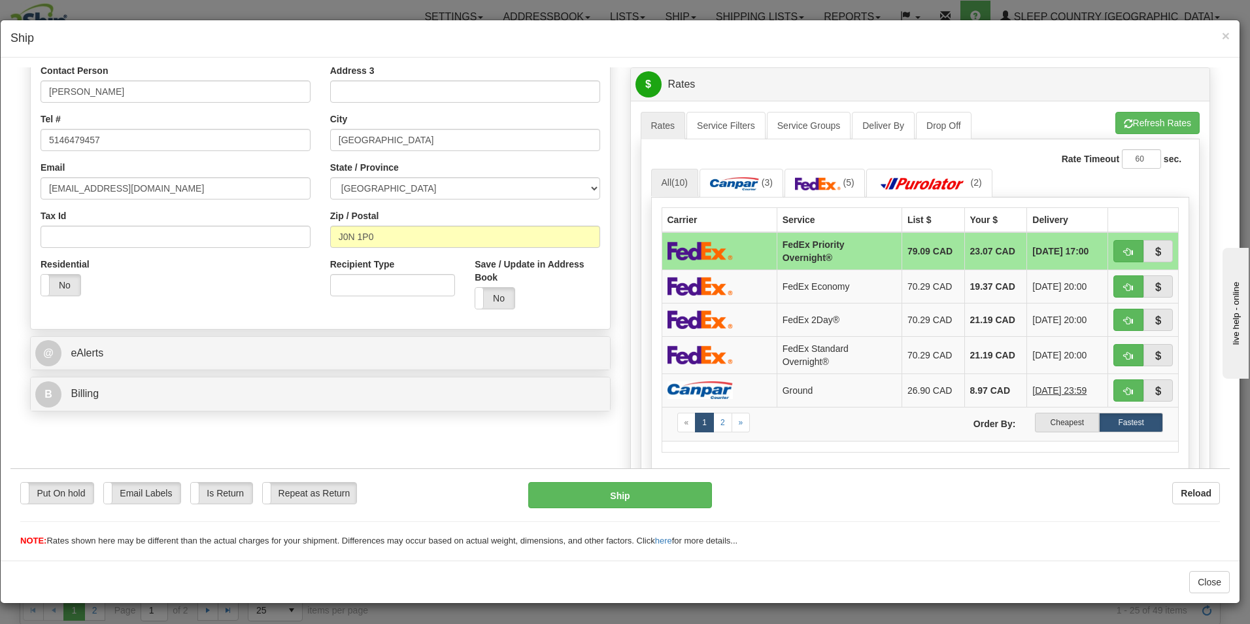
scroll to position [279, 0]
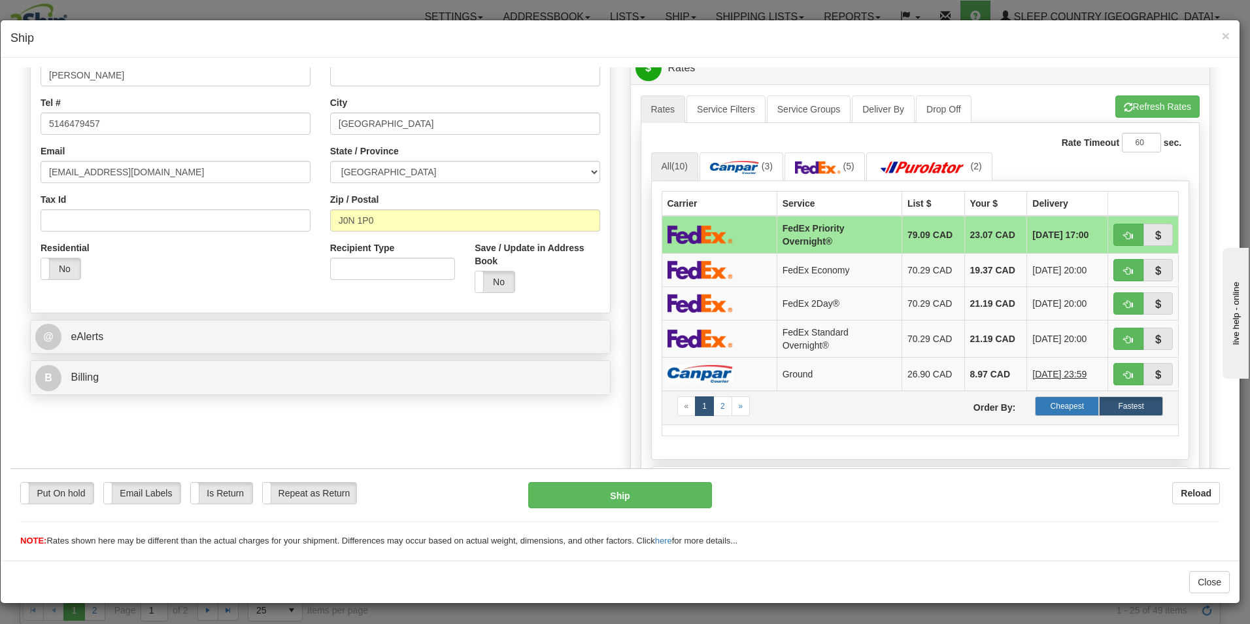
click at [1064, 401] on label "Cheapest" at bounding box center [1067, 406] width 64 height 20
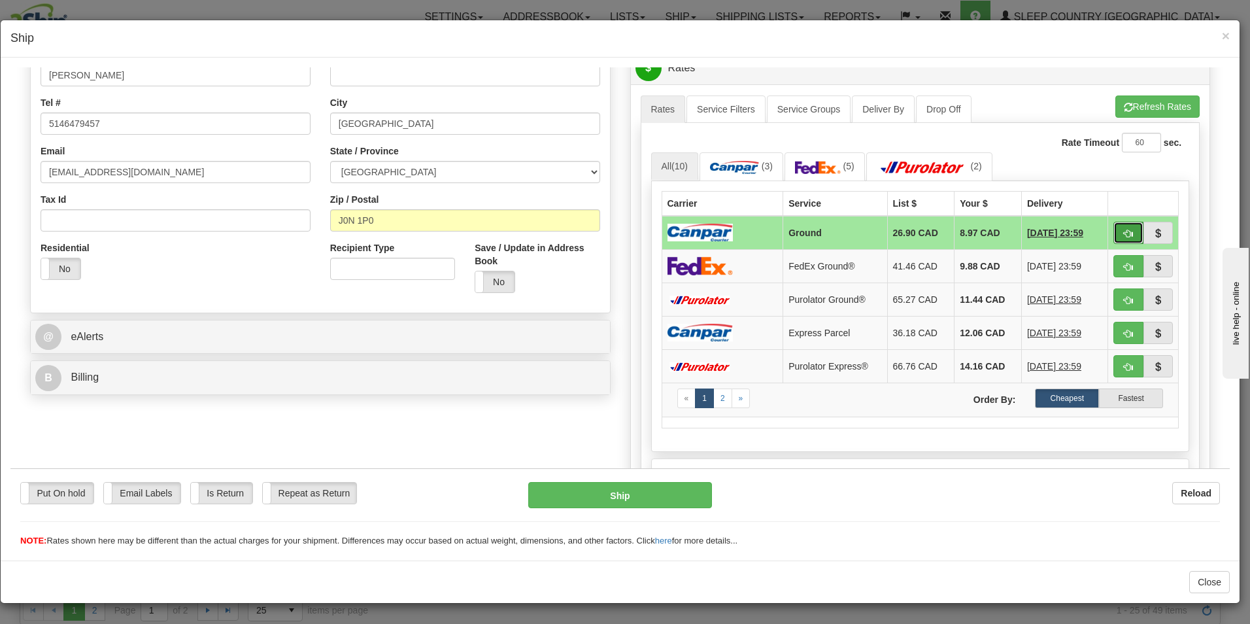
drag, startPoint x: 1117, startPoint y: 228, endPoint x: 1117, endPoint y: 239, distance: 11.1
click at [1124, 229] on span "button" at bounding box center [1128, 233] width 9 height 8
type input "1"
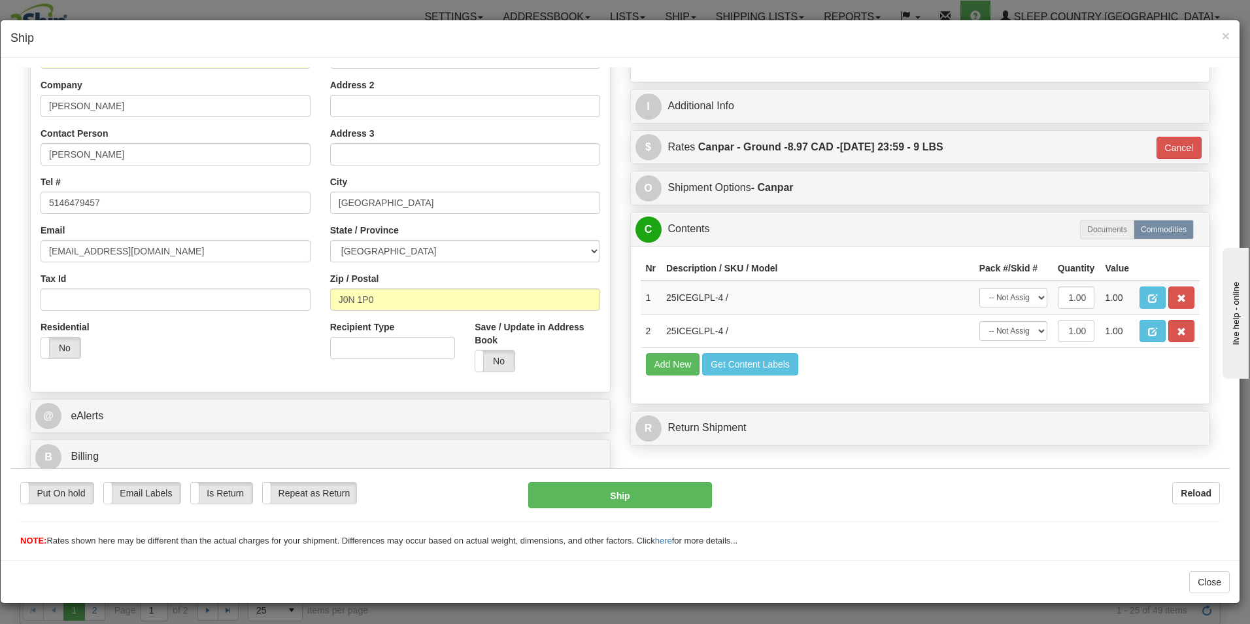
scroll to position [200, 0]
click at [633, 494] on button "Ship" at bounding box center [620, 494] width 184 height 26
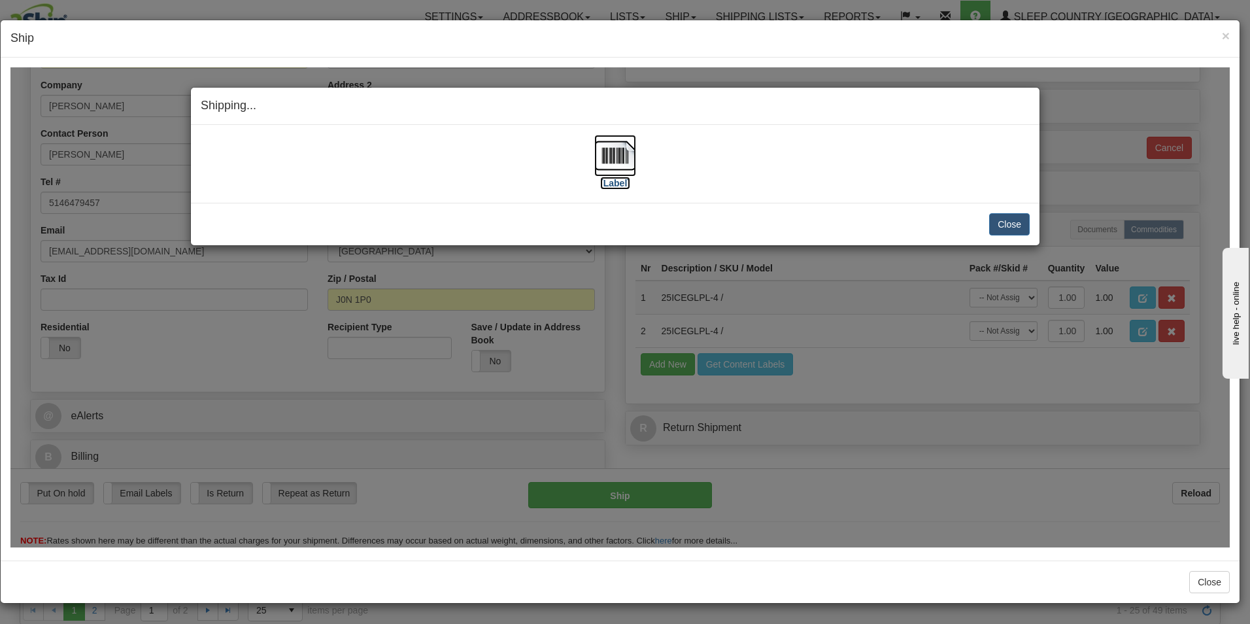
click at [618, 171] on img at bounding box center [615, 155] width 42 height 42
click at [1009, 221] on button "Close" at bounding box center [1009, 223] width 41 height 22
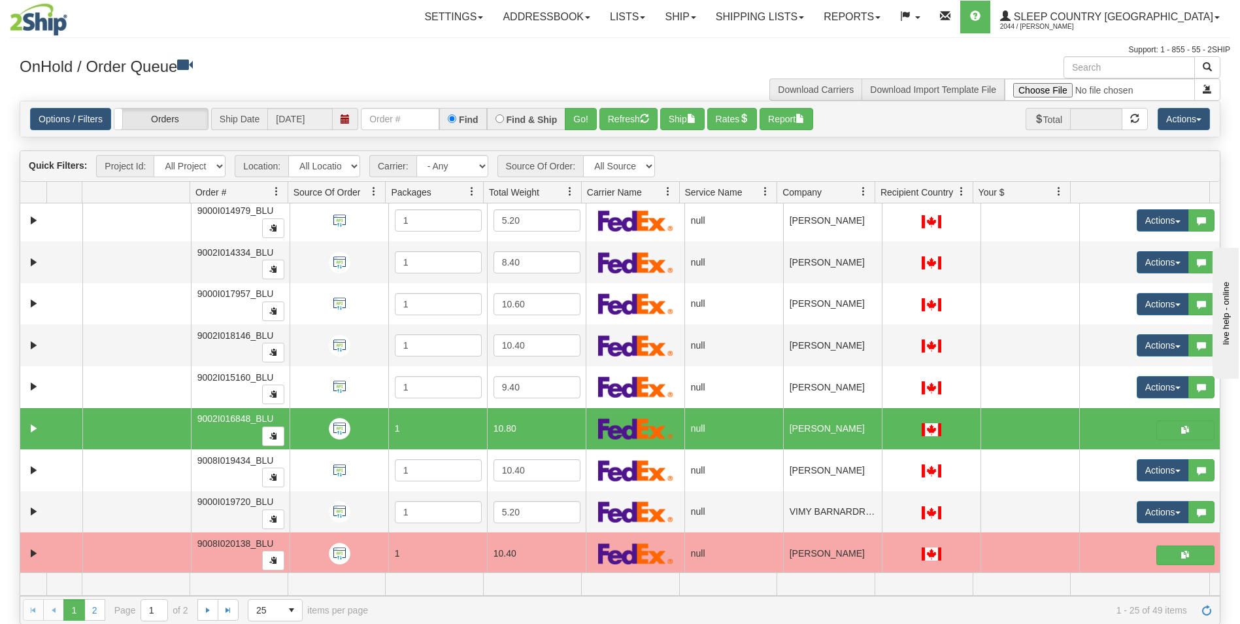
scroll to position [671, 0]
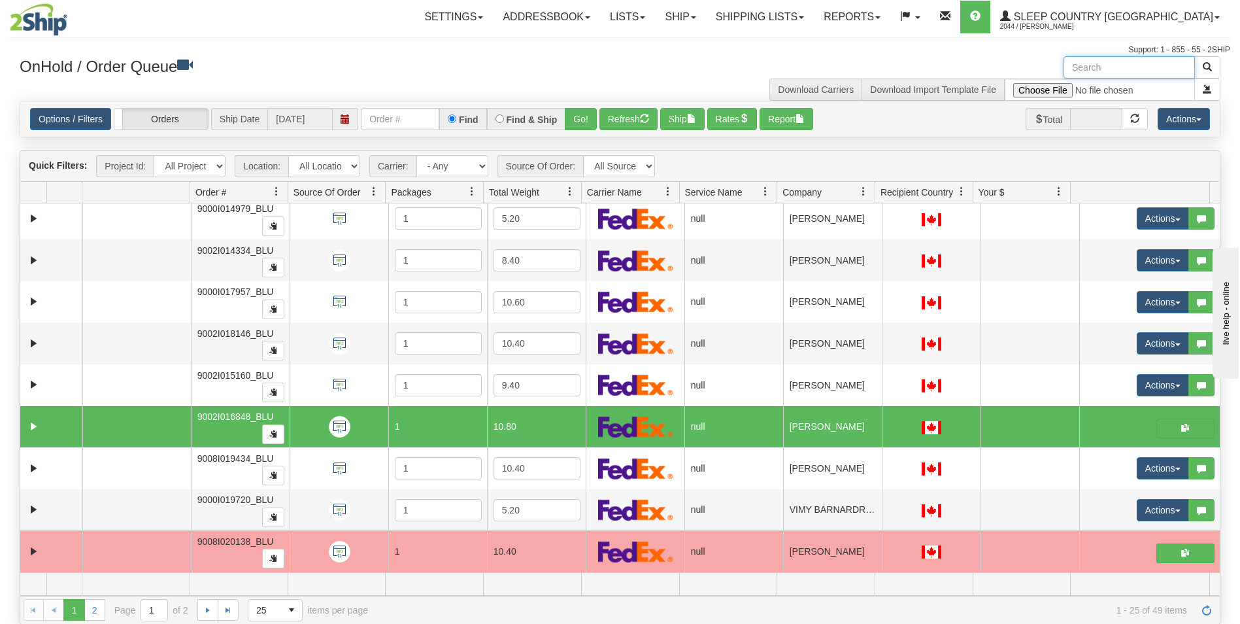
click at [1117, 71] on input "text" at bounding box center [1129, 67] width 131 height 22
click at [1207, 63] on span "button" at bounding box center [1207, 66] width 9 height 9
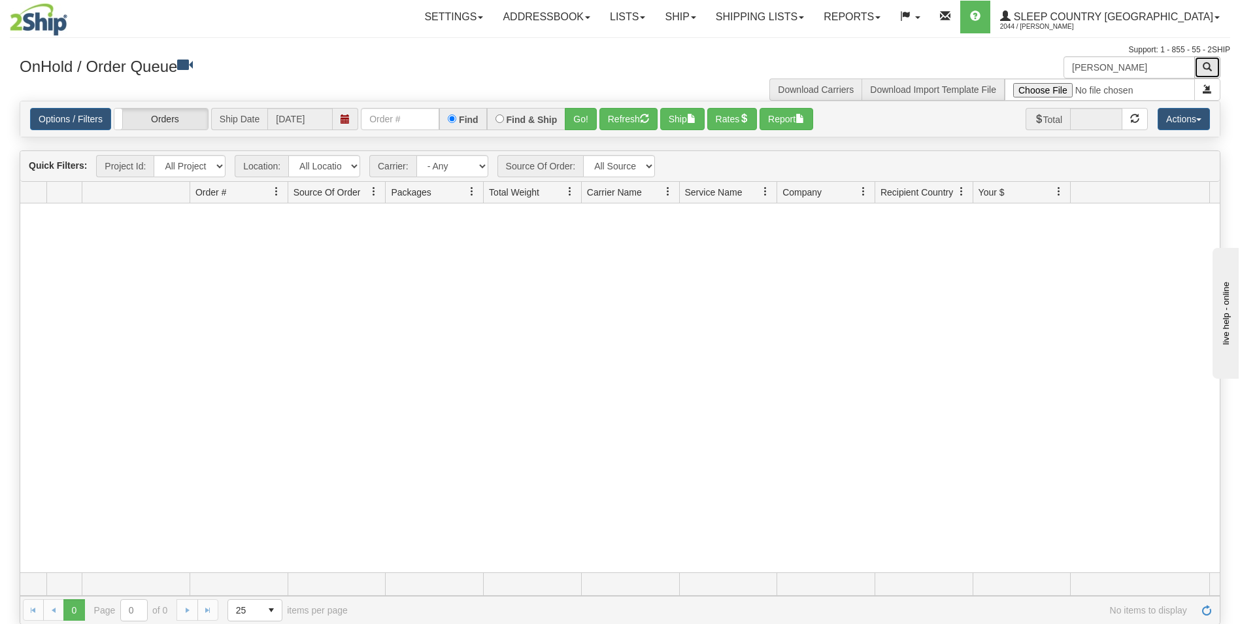
scroll to position [0, 0]
click at [1147, 69] on input "laura barney" at bounding box center [1129, 67] width 131 height 22
type input "l"
click at [705, 19] on link "Ship" at bounding box center [680, 17] width 50 height 33
click at [692, 59] on span "OnHold / Order Queue" at bounding box center [646, 63] width 92 height 10
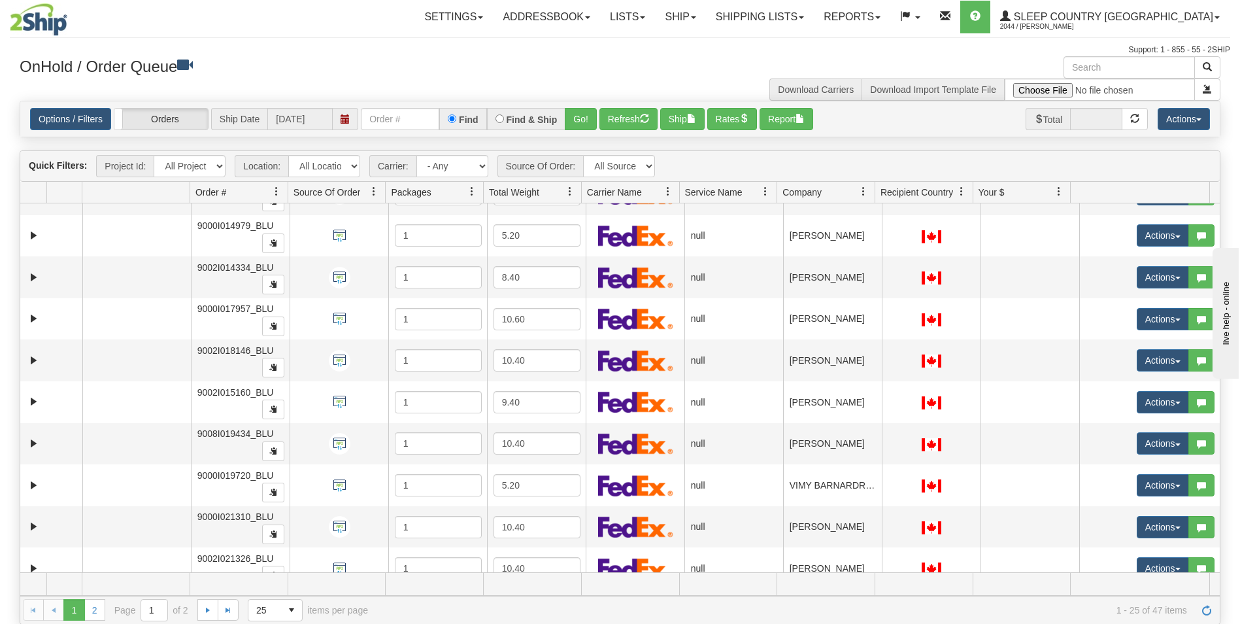
scroll to position [671, 0]
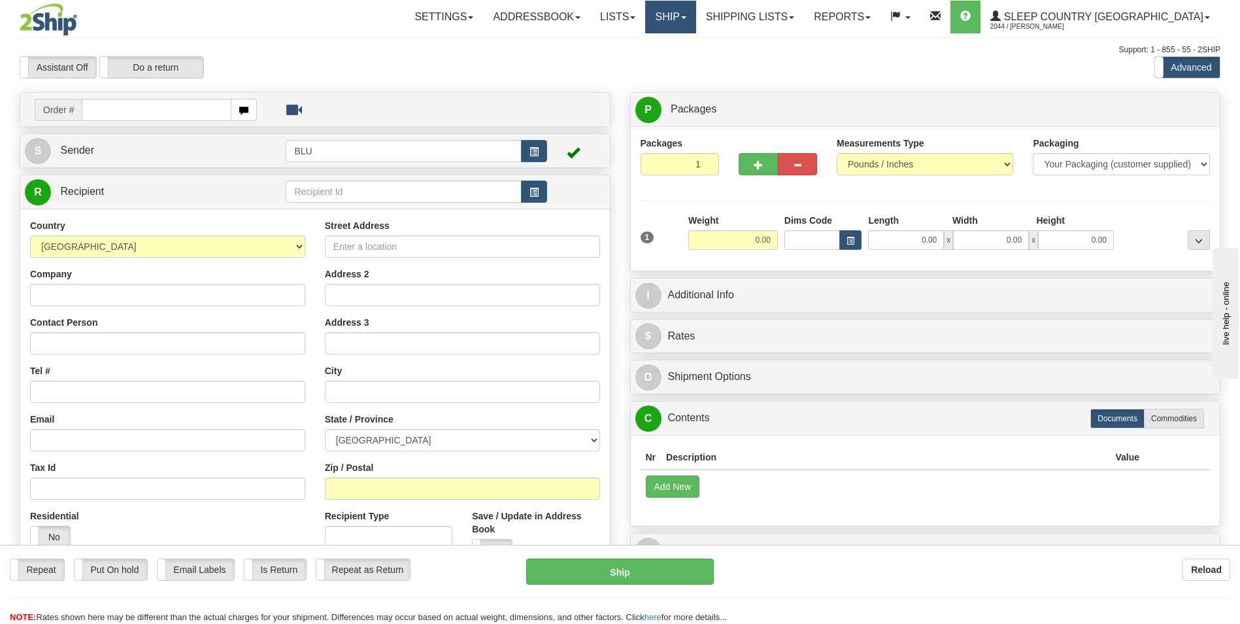
click at [696, 22] on link "Ship" at bounding box center [670, 17] width 50 height 33
click at [683, 61] on span "OnHold / Order Queue" at bounding box center [636, 63] width 92 height 10
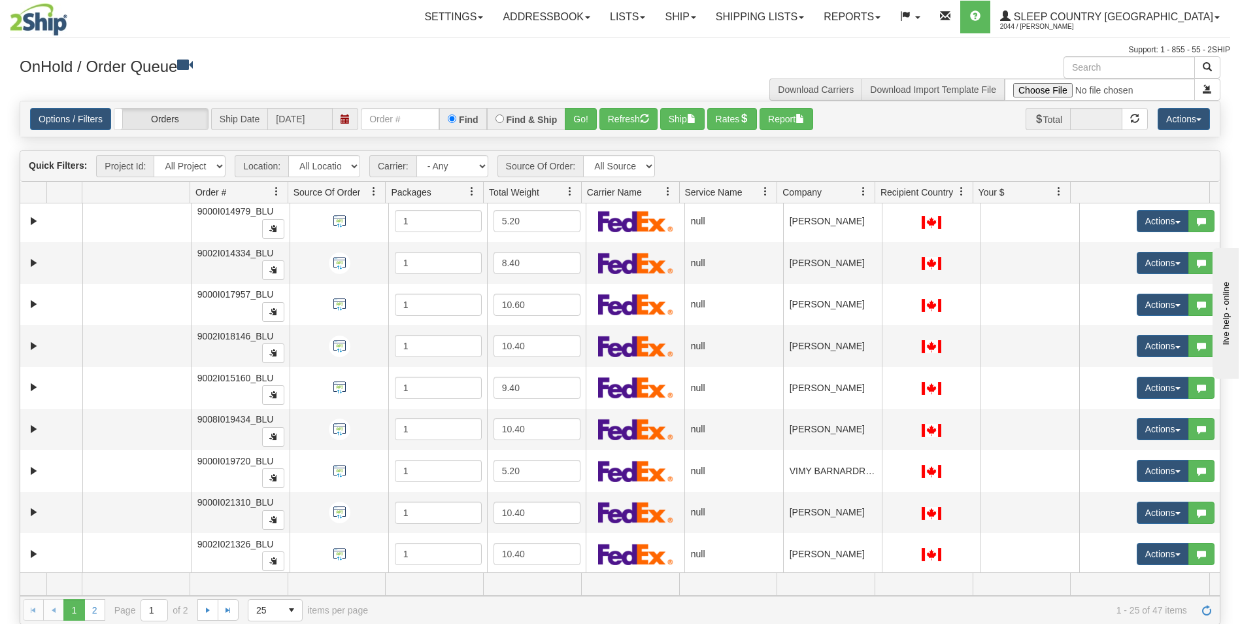
scroll to position [671, 0]
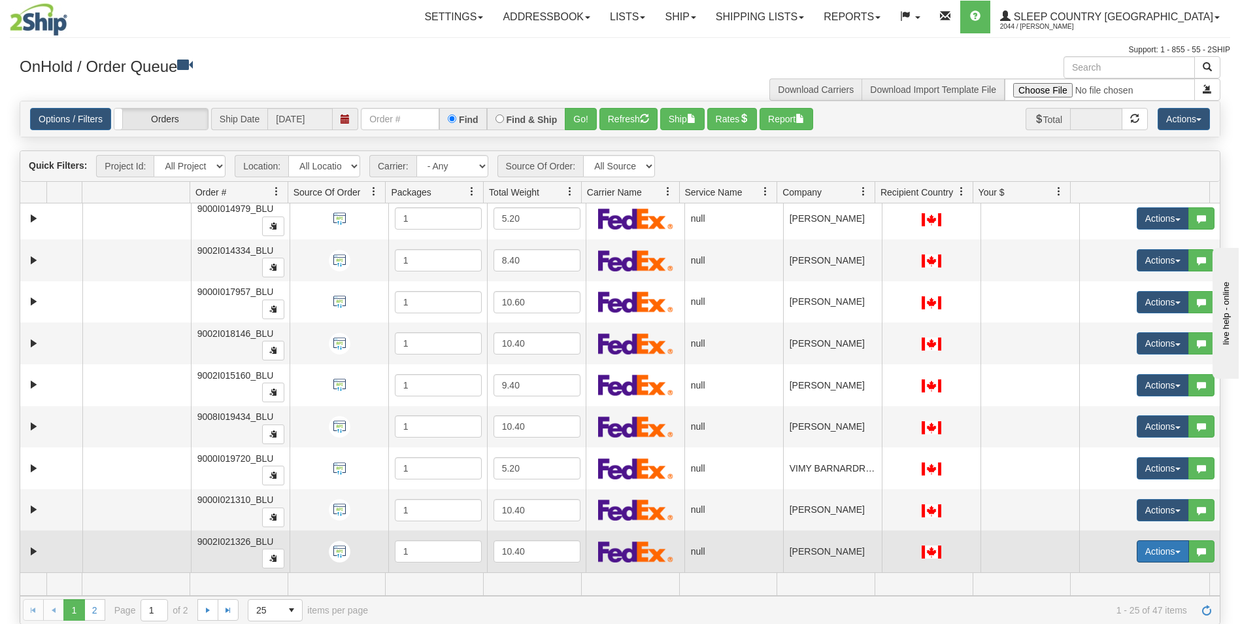
click at [1153, 548] on button "Actions" at bounding box center [1163, 551] width 52 height 22
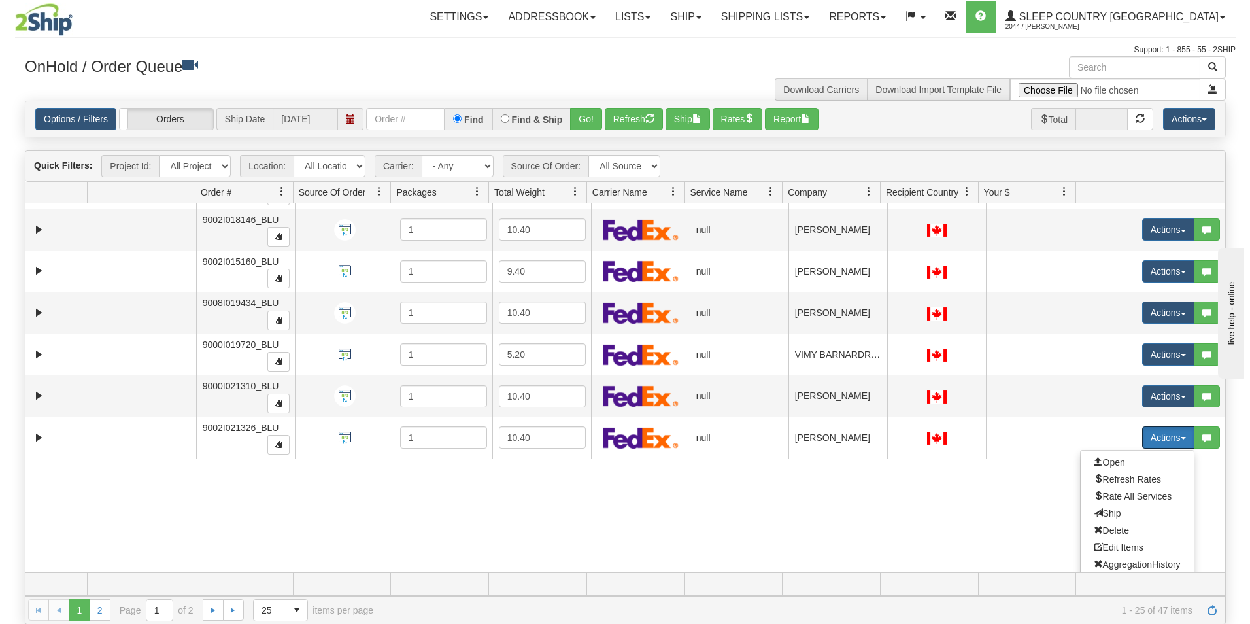
scroll to position [789, 0]
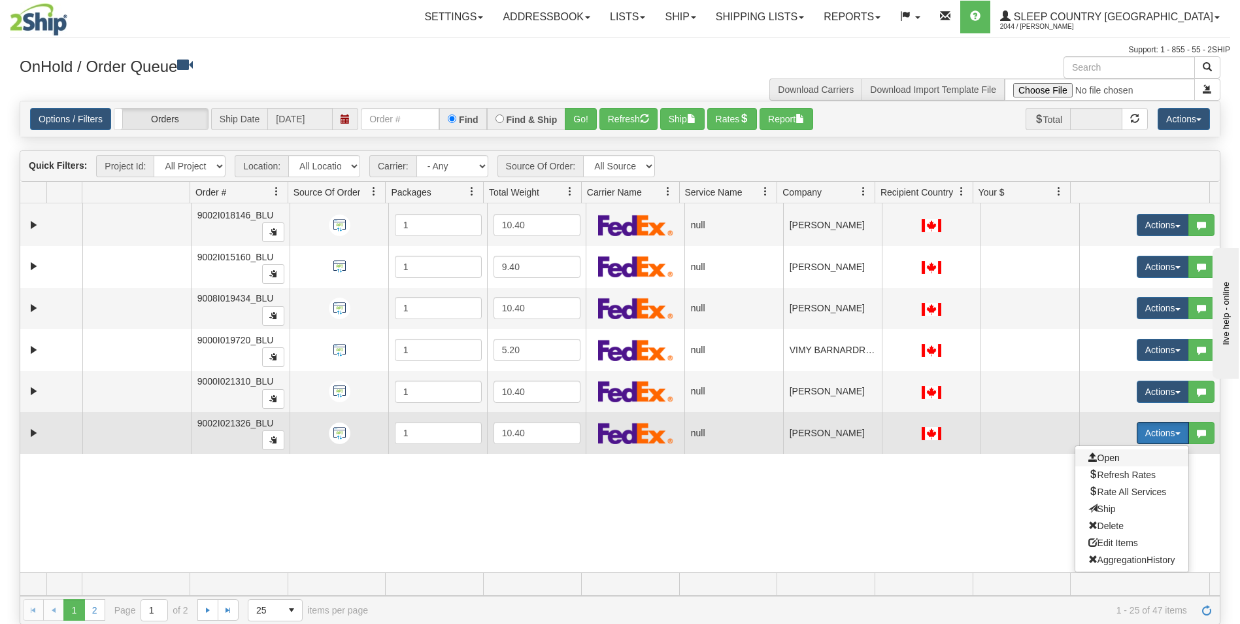
click at [1099, 454] on span "Open" at bounding box center [1103, 457] width 31 height 10
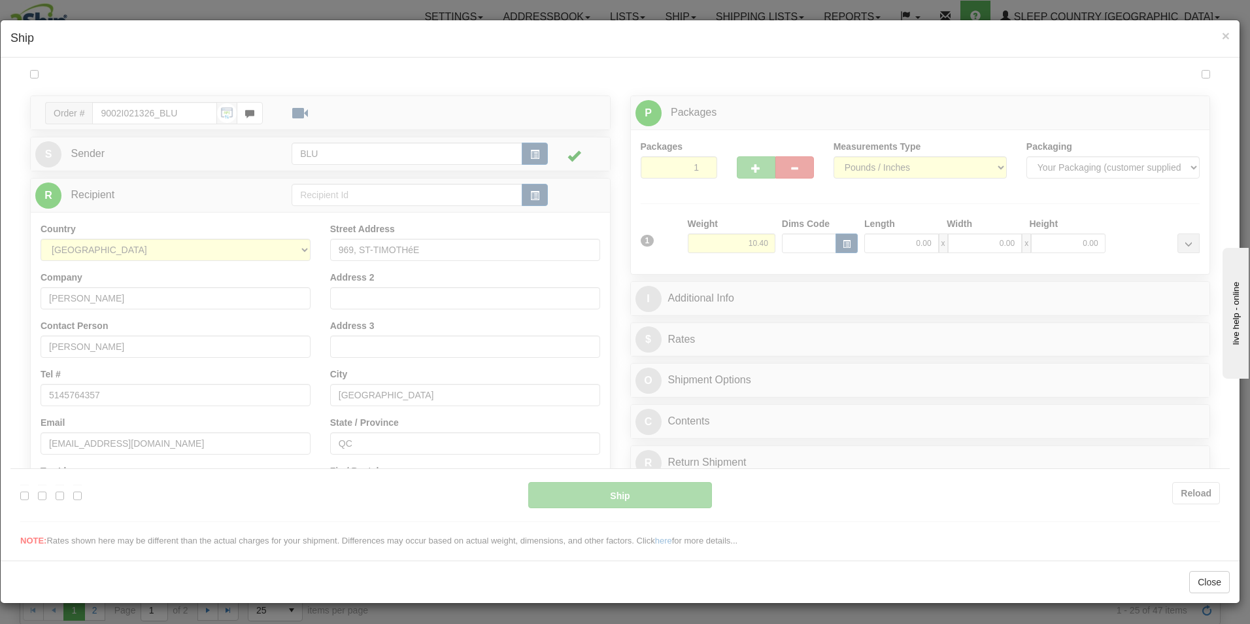
scroll to position [0, 0]
type input "12:11"
type input "16:00"
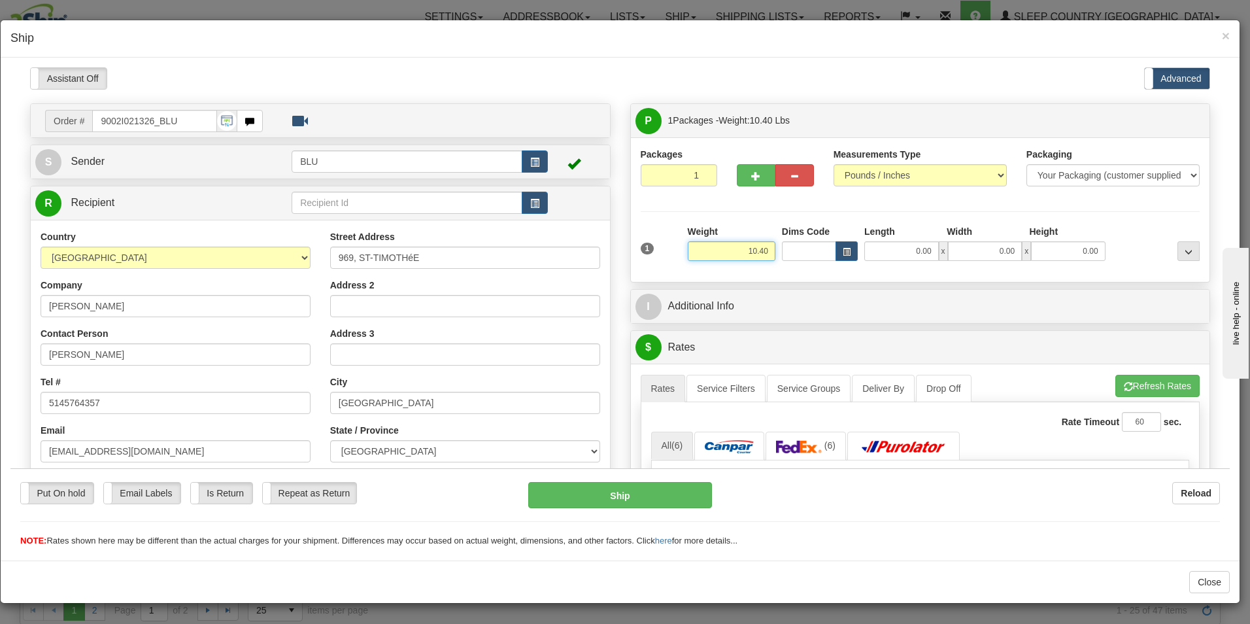
click at [766, 250] on input "10.40" at bounding box center [732, 251] width 88 height 20
type input "1"
type input "12.00"
type input "16.00"
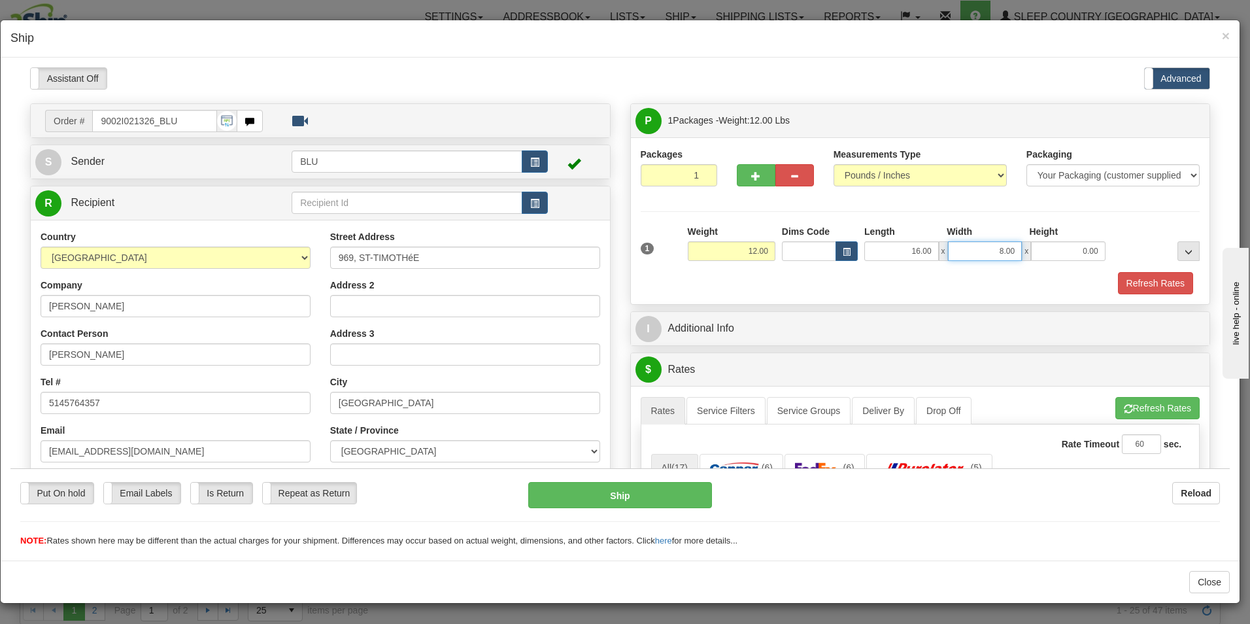
type input "8.00"
type input "16.00"
click at [1128, 280] on button "Refresh Rates" at bounding box center [1155, 282] width 75 height 22
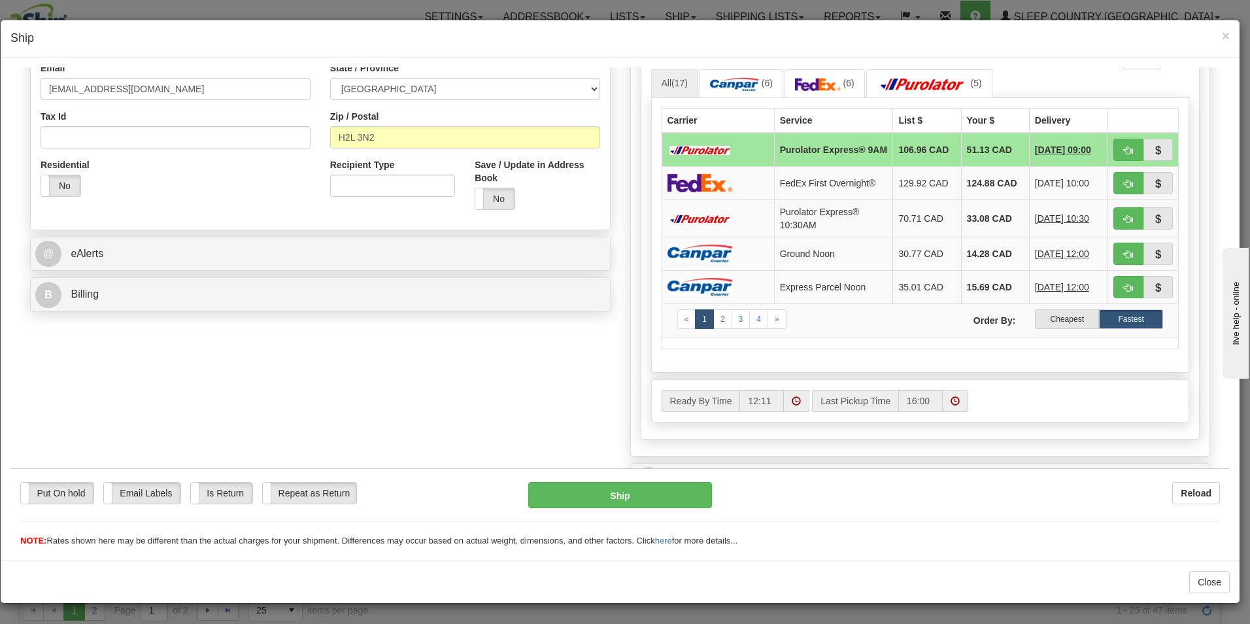
scroll to position [365, 0]
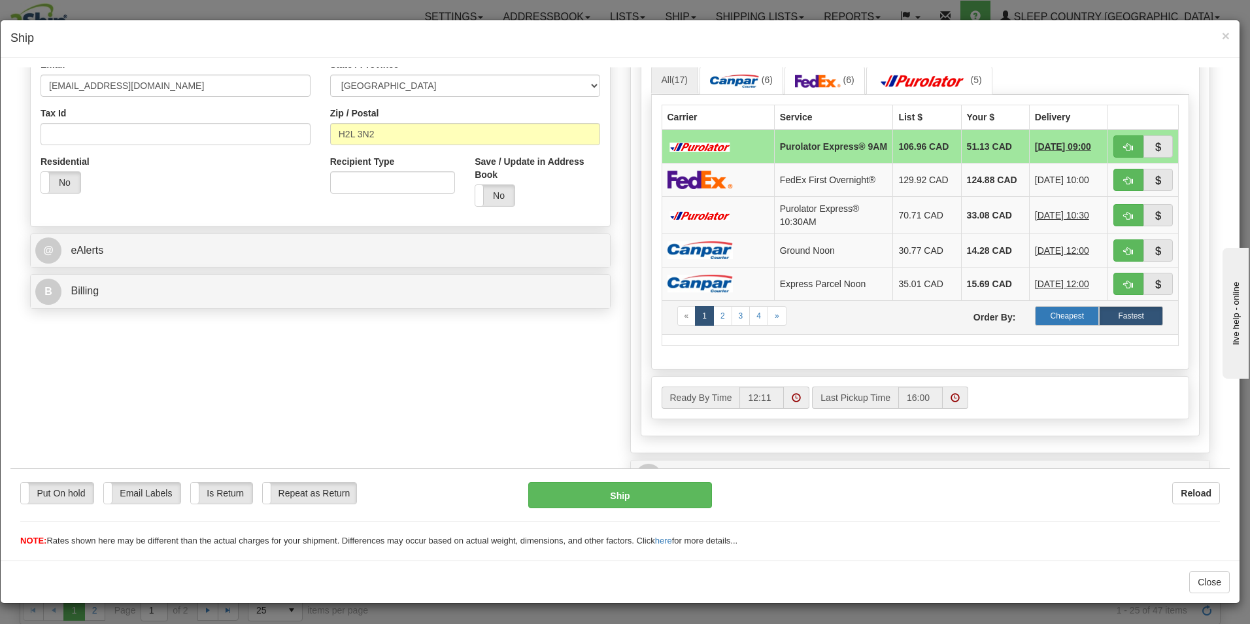
click at [1043, 315] on label "Cheapest" at bounding box center [1067, 315] width 64 height 20
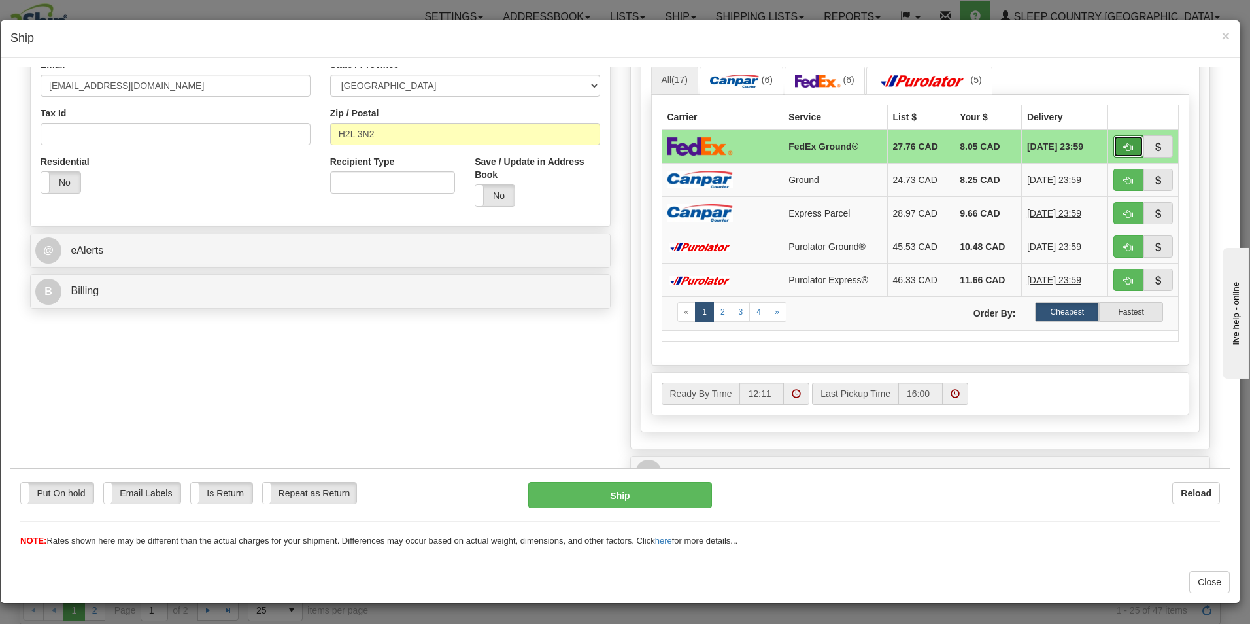
click at [1124, 146] on span "button" at bounding box center [1128, 147] width 9 height 8
type input "92"
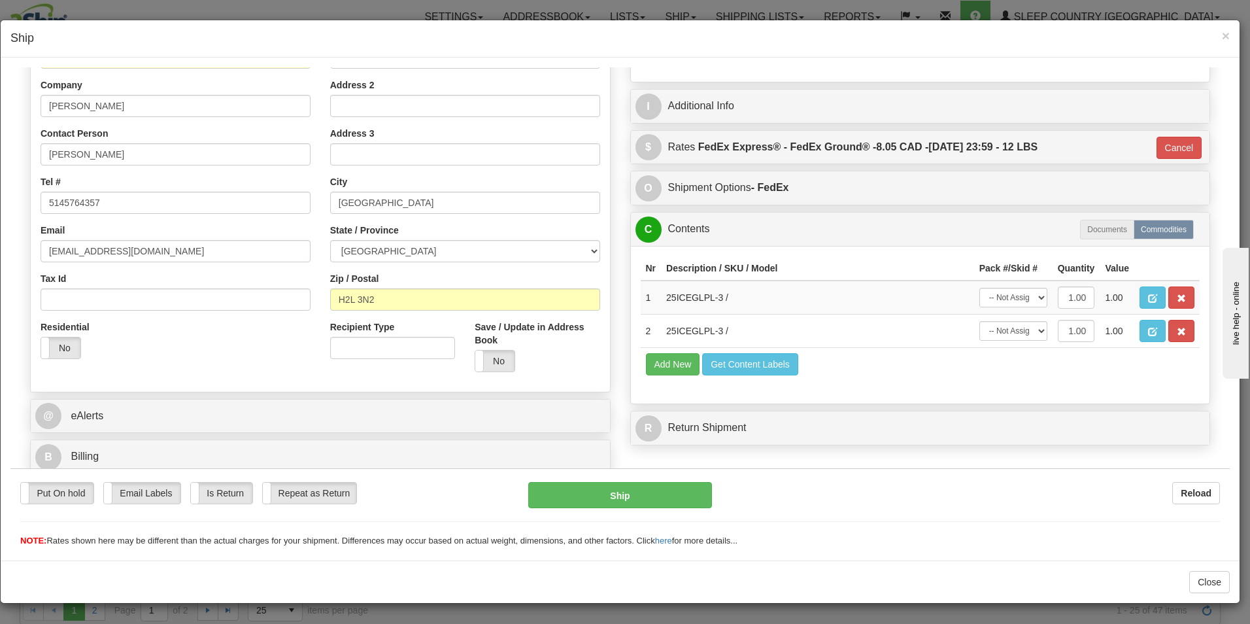
scroll to position [200, 0]
click at [637, 492] on button "Ship" at bounding box center [620, 494] width 184 height 26
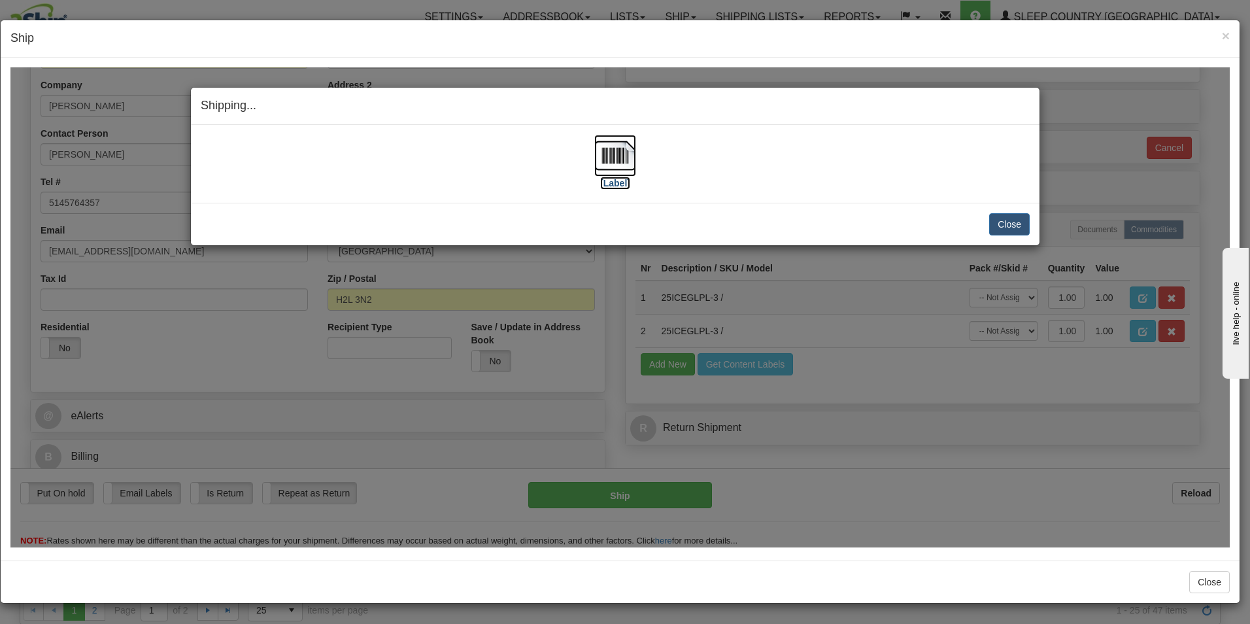
click at [609, 173] on img at bounding box center [615, 155] width 42 height 42
click at [1019, 220] on button "Close" at bounding box center [1009, 223] width 41 height 22
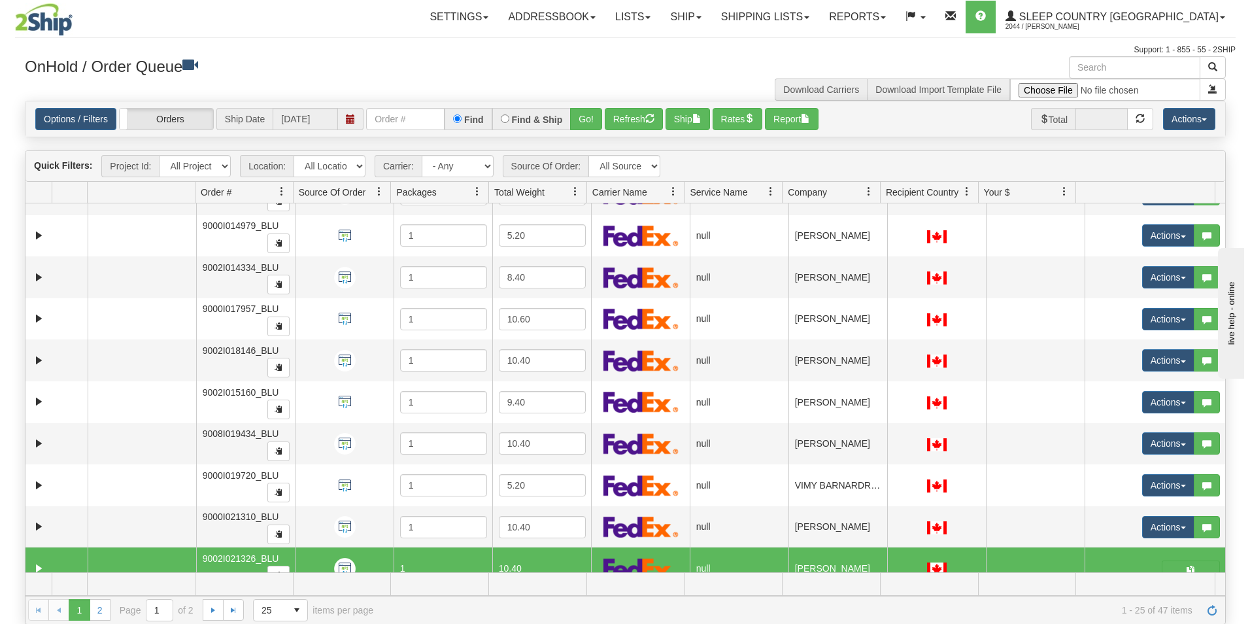
scroll to position [671, 0]
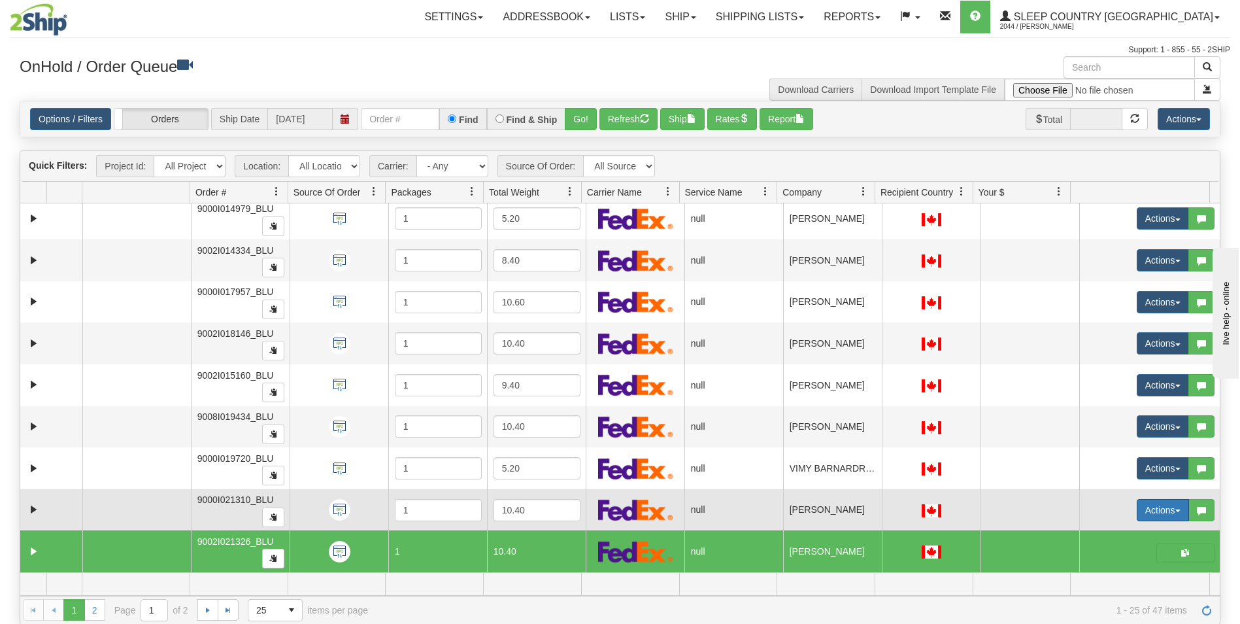
click at [1159, 507] on button "Actions" at bounding box center [1163, 510] width 52 height 22
click at [1104, 534] on span "Open" at bounding box center [1103, 535] width 31 height 10
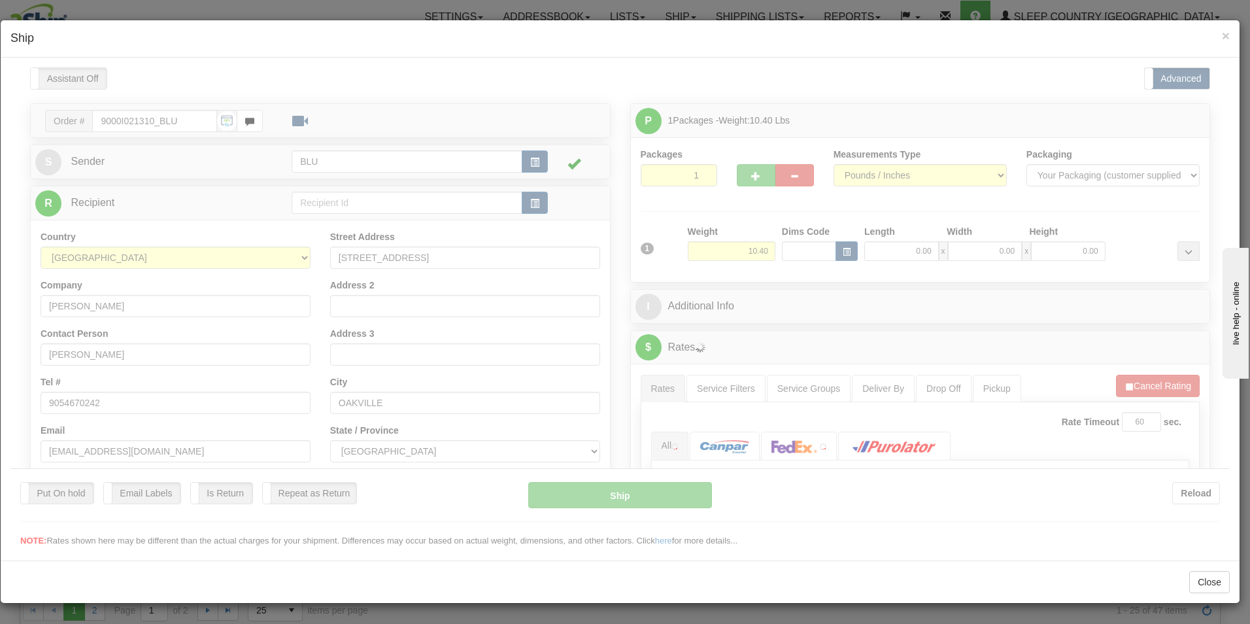
scroll to position [0, 0]
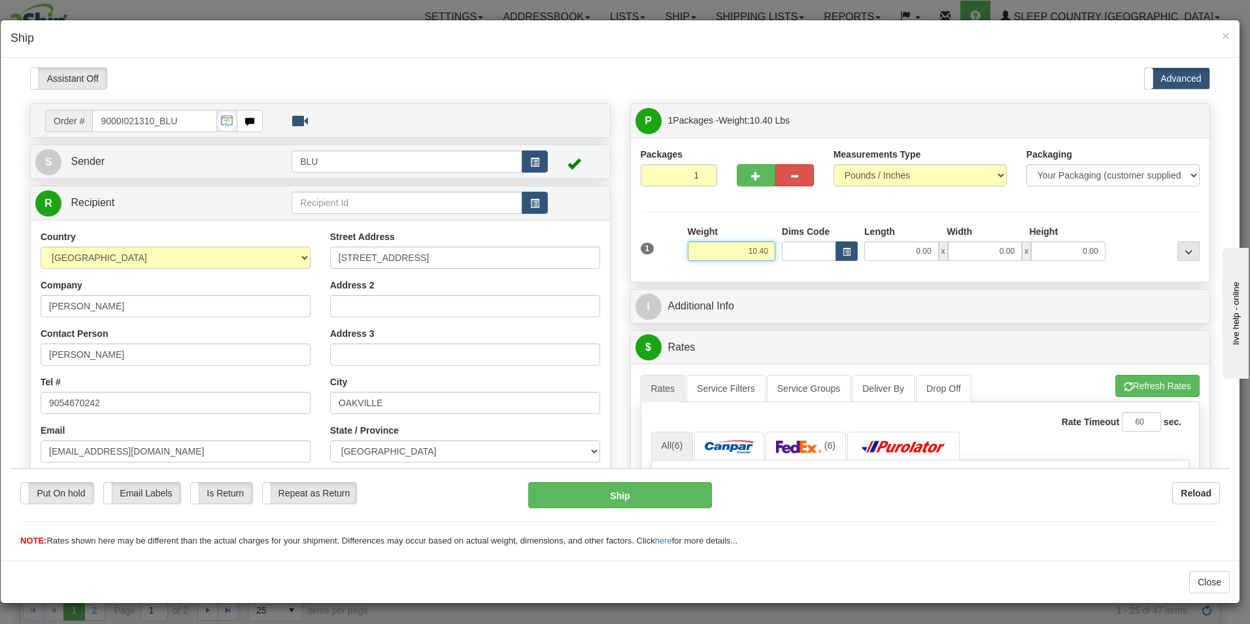
click at [763, 250] on input "10.40" at bounding box center [732, 251] width 88 height 20
type input "1"
type input "12.00"
type input "16.00"
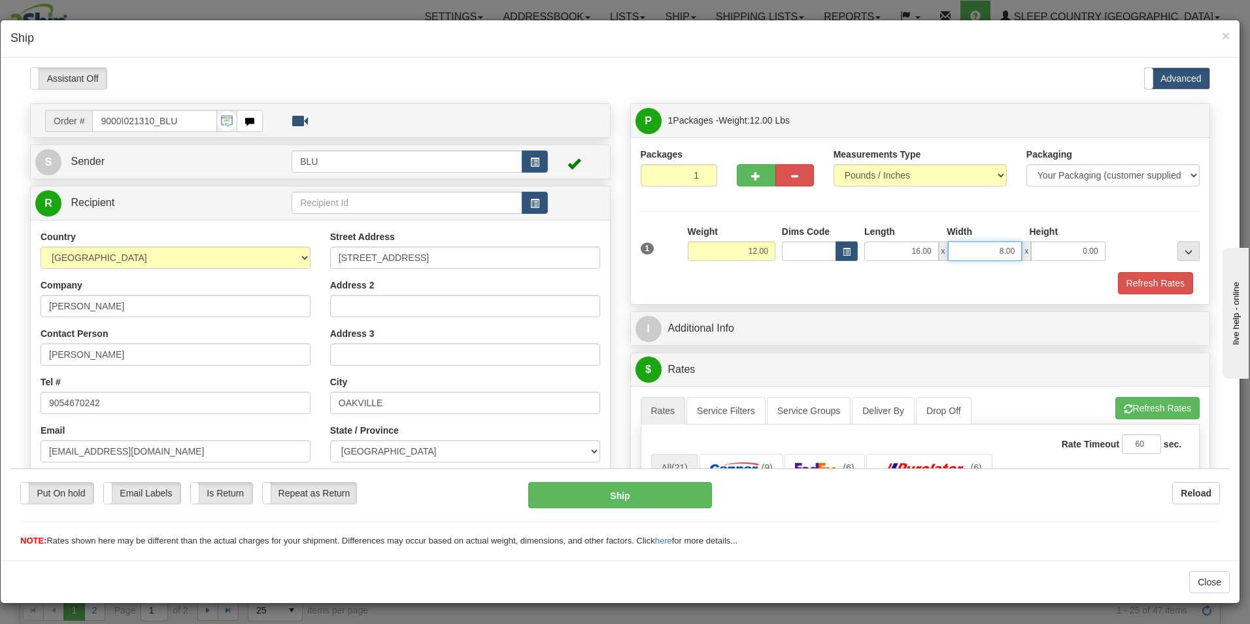
type input "8.00"
type input "16.00"
click at [1141, 278] on button "Refresh Rates" at bounding box center [1155, 282] width 75 height 22
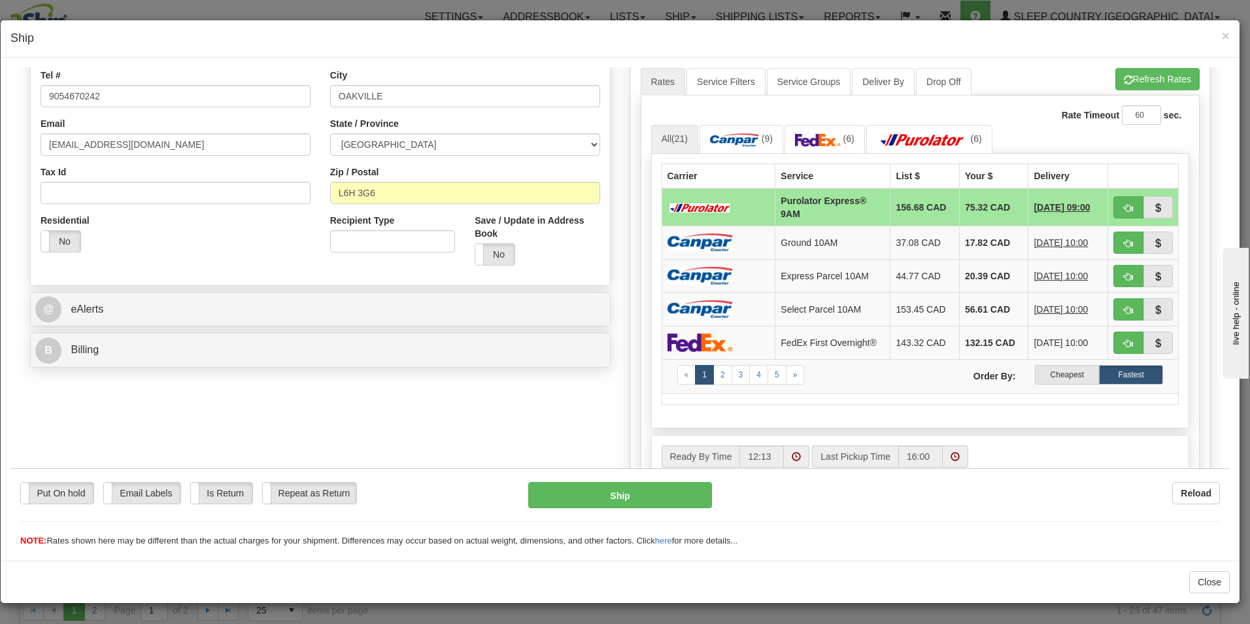
scroll to position [313, 0]
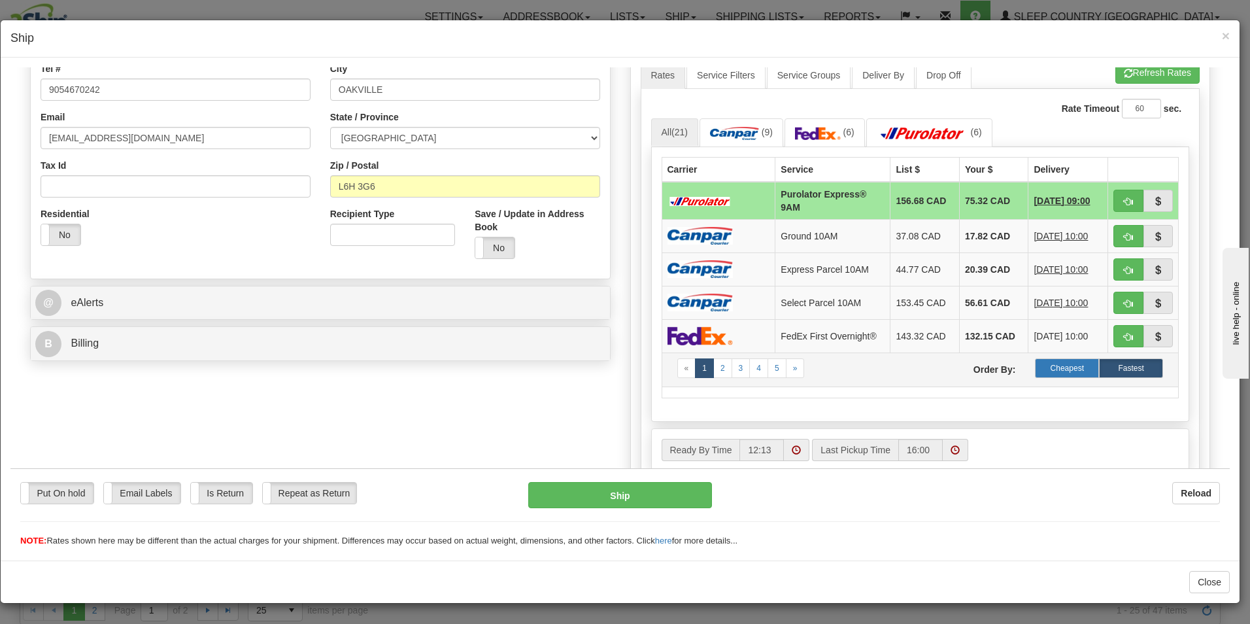
click at [1051, 363] on label "Cheapest" at bounding box center [1067, 368] width 64 height 20
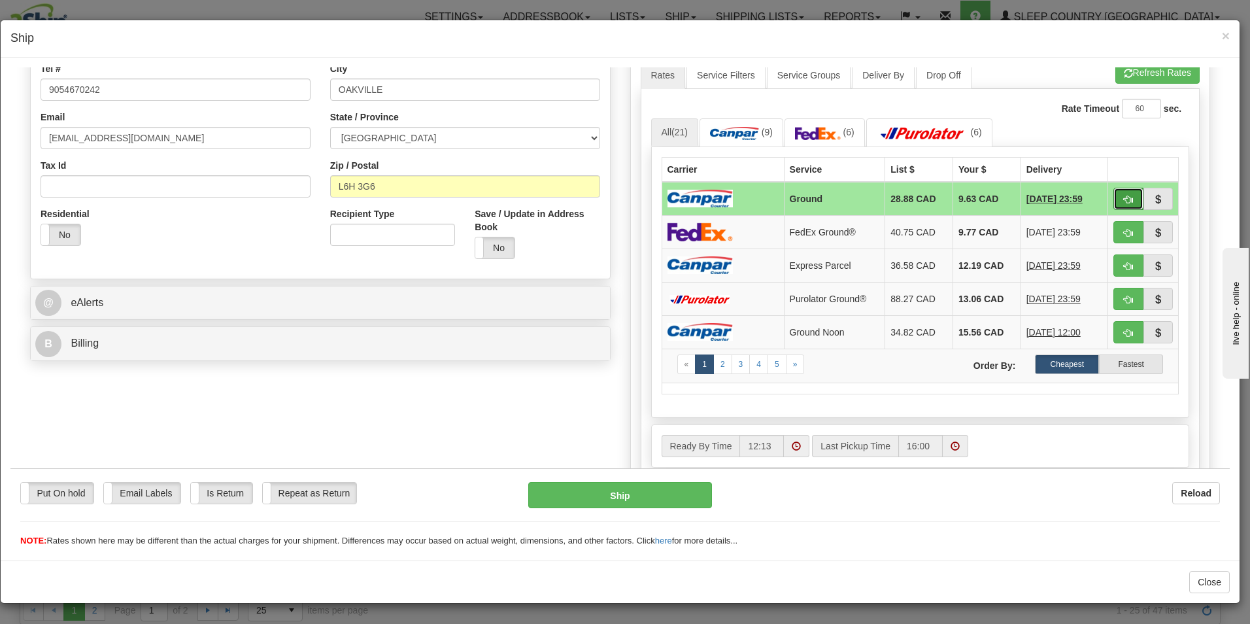
click at [1124, 195] on span "button" at bounding box center [1128, 199] width 9 height 8
type input "1"
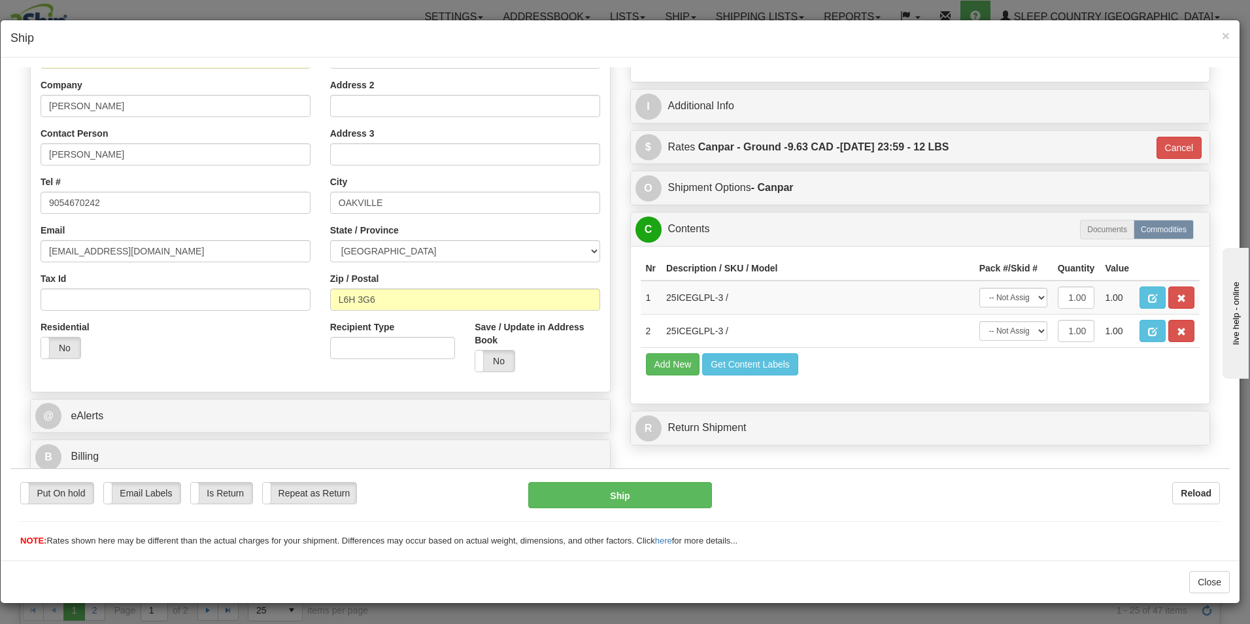
scroll to position [200, 0]
click at [659, 494] on button "Ship" at bounding box center [620, 494] width 184 height 26
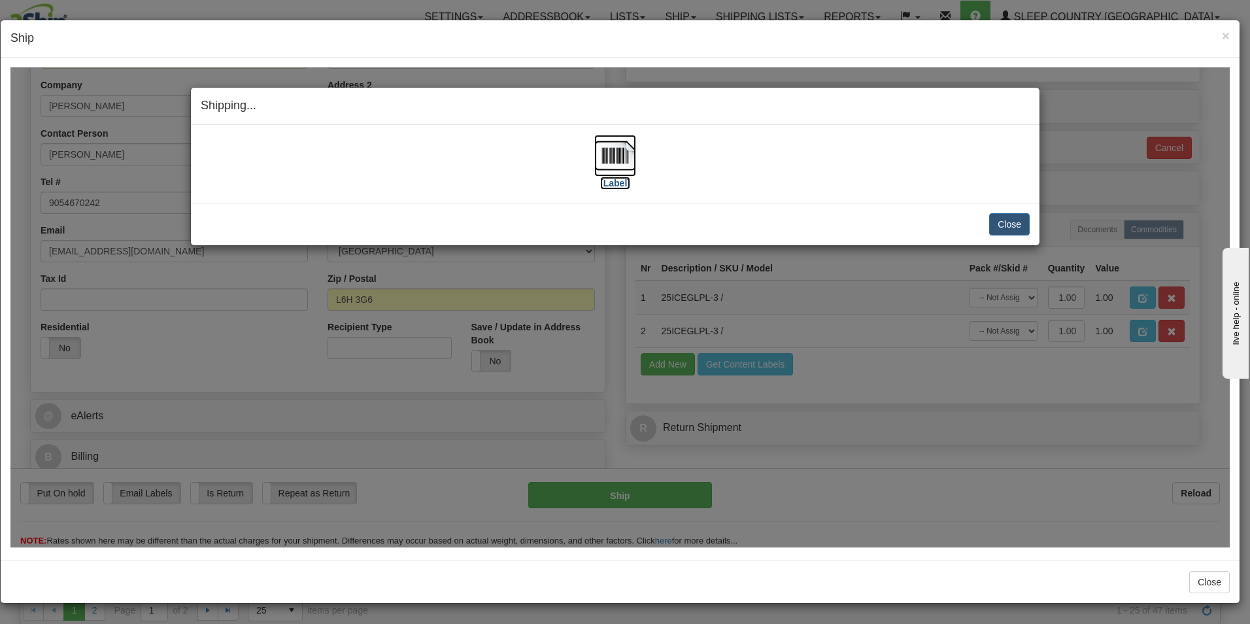
click at [619, 173] on img at bounding box center [615, 155] width 42 height 42
click at [1009, 223] on button "Close" at bounding box center [1009, 223] width 41 height 22
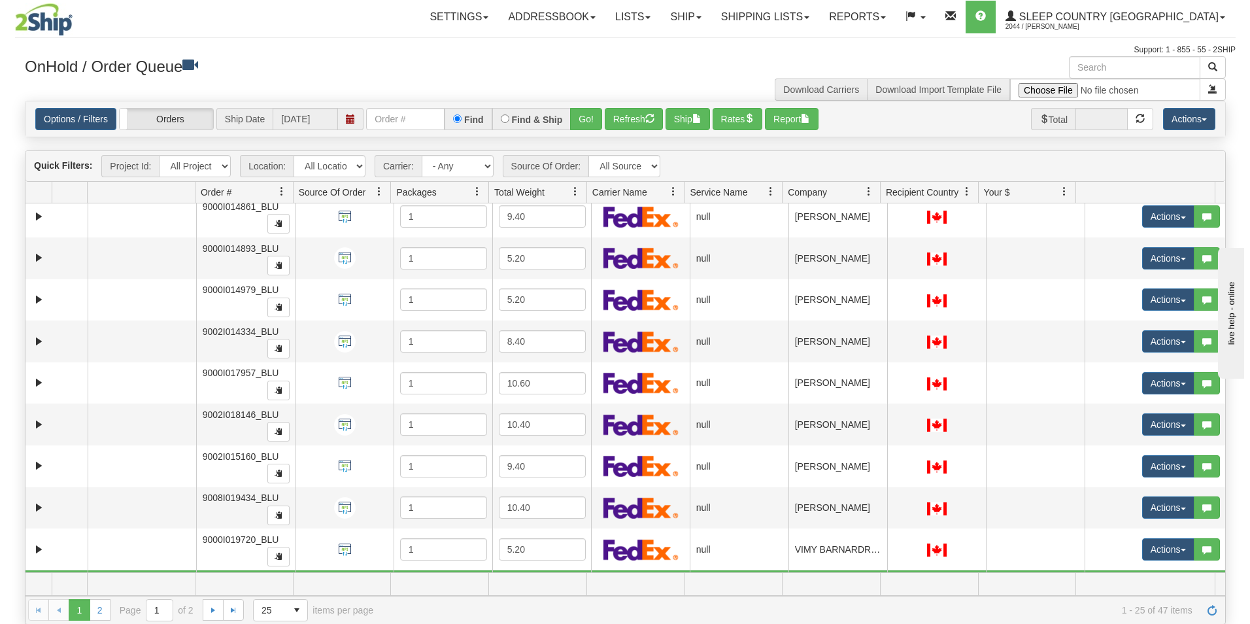
scroll to position [601, 0]
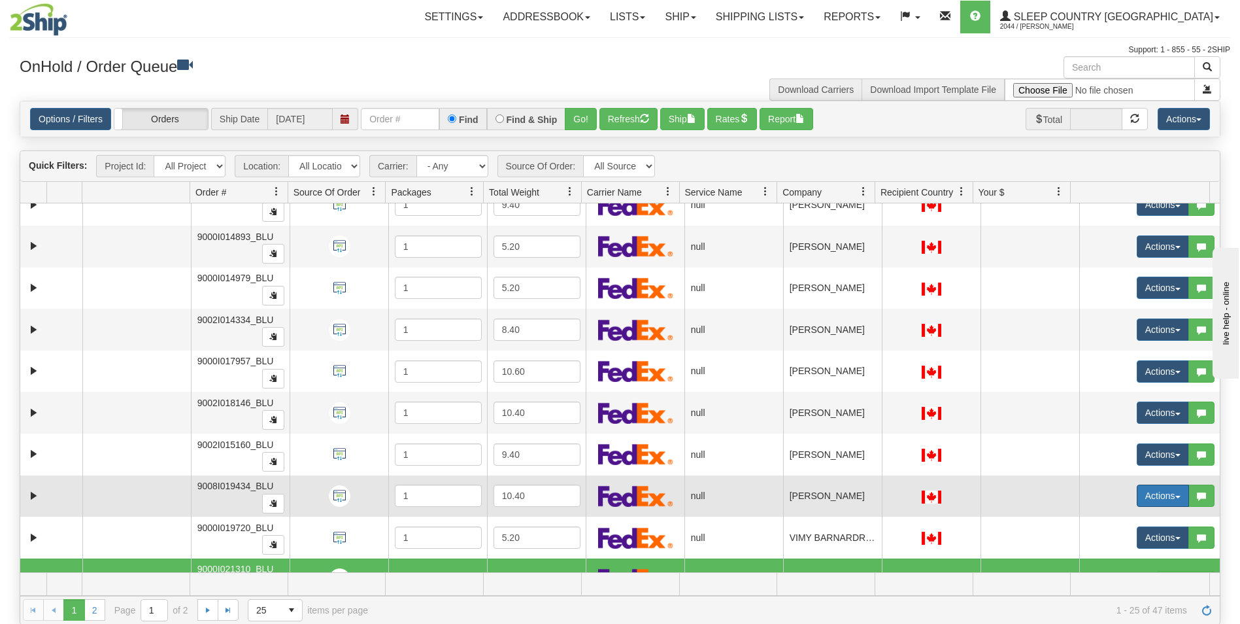
click at [1145, 491] on button "Actions" at bounding box center [1163, 495] width 52 height 22
click at [1094, 515] on span "Open" at bounding box center [1103, 520] width 31 height 10
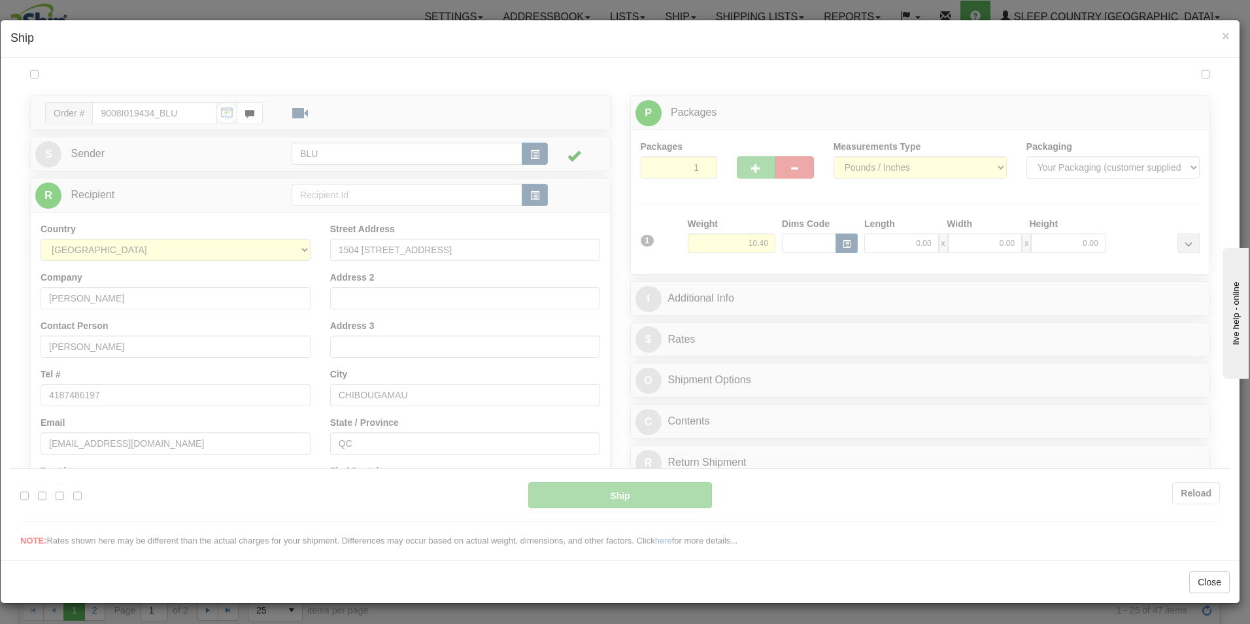
scroll to position [0, 0]
type input "12:18"
type input "16:00"
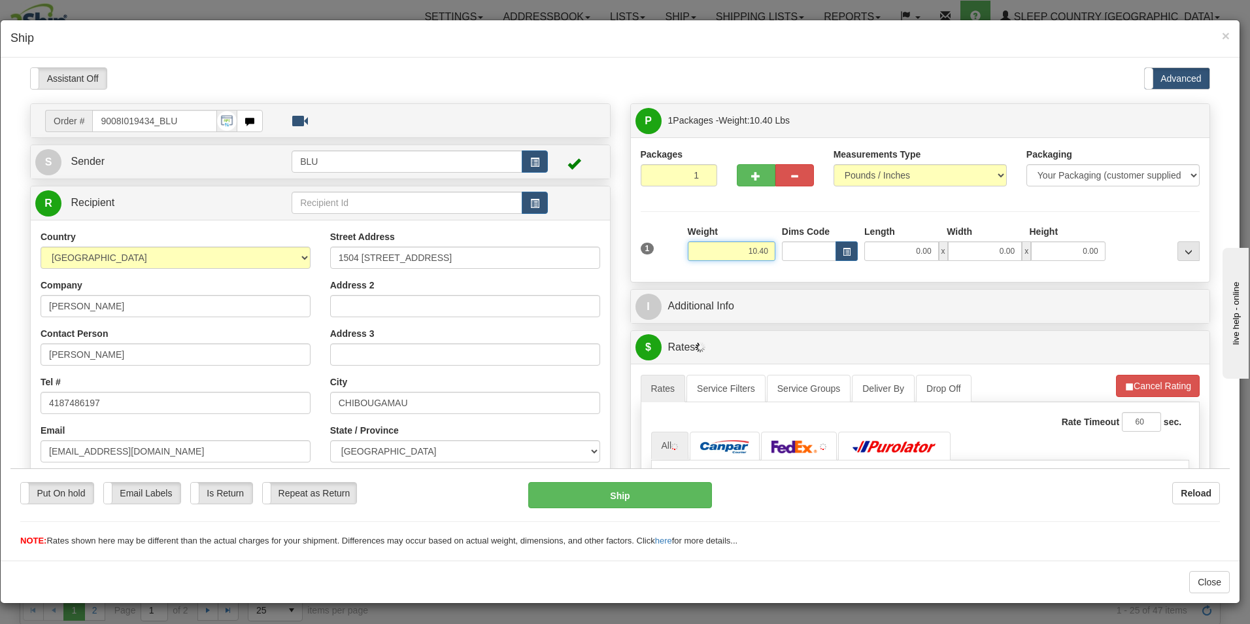
click at [764, 248] on input "10.40" at bounding box center [732, 251] width 88 height 20
type input "12.00"
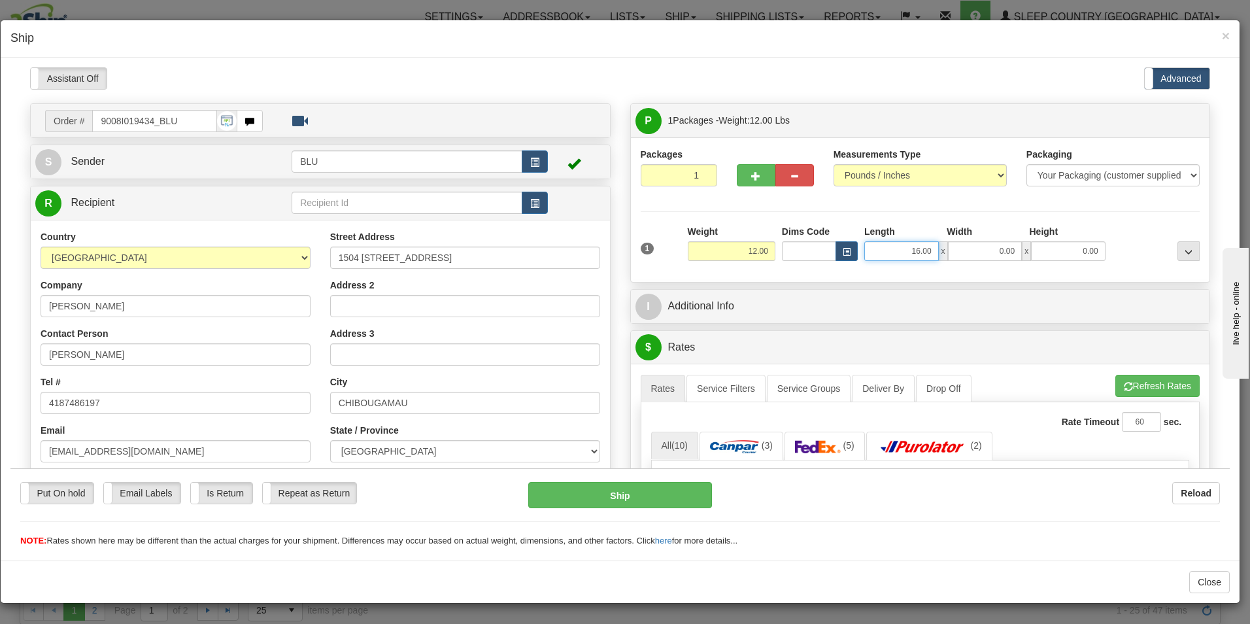
type input "16.00"
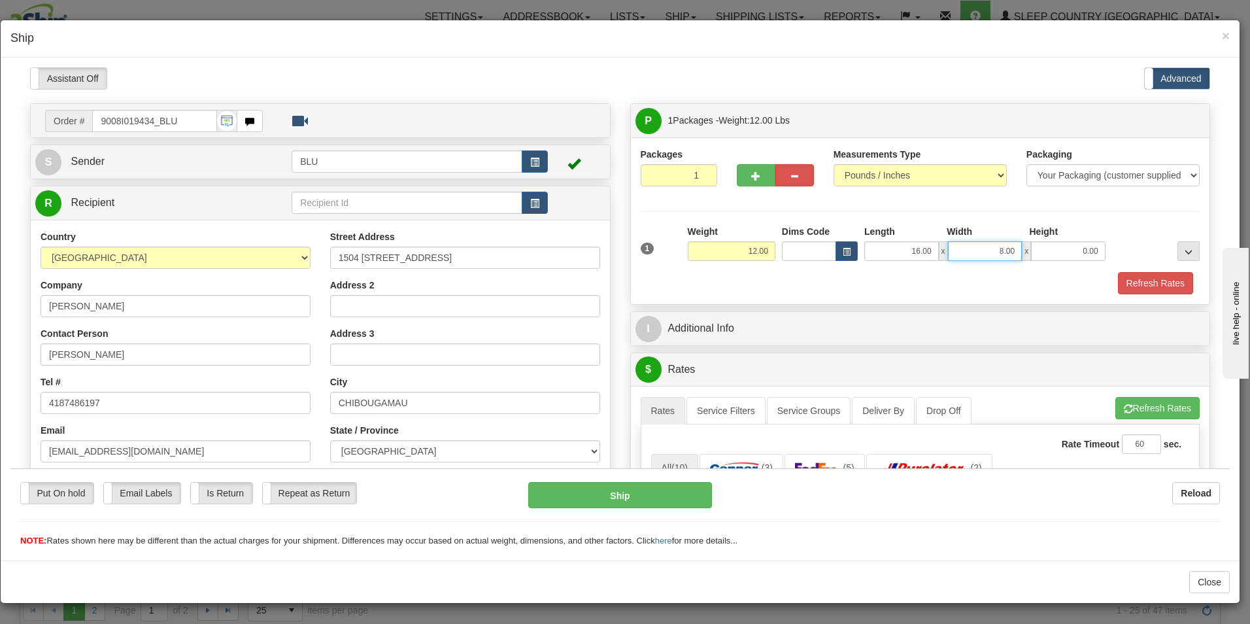
type input "8.00"
type input "16.00"
click at [1130, 282] on button "Refresh Rates" at bounding box center [1155, 282] width 75 height 22
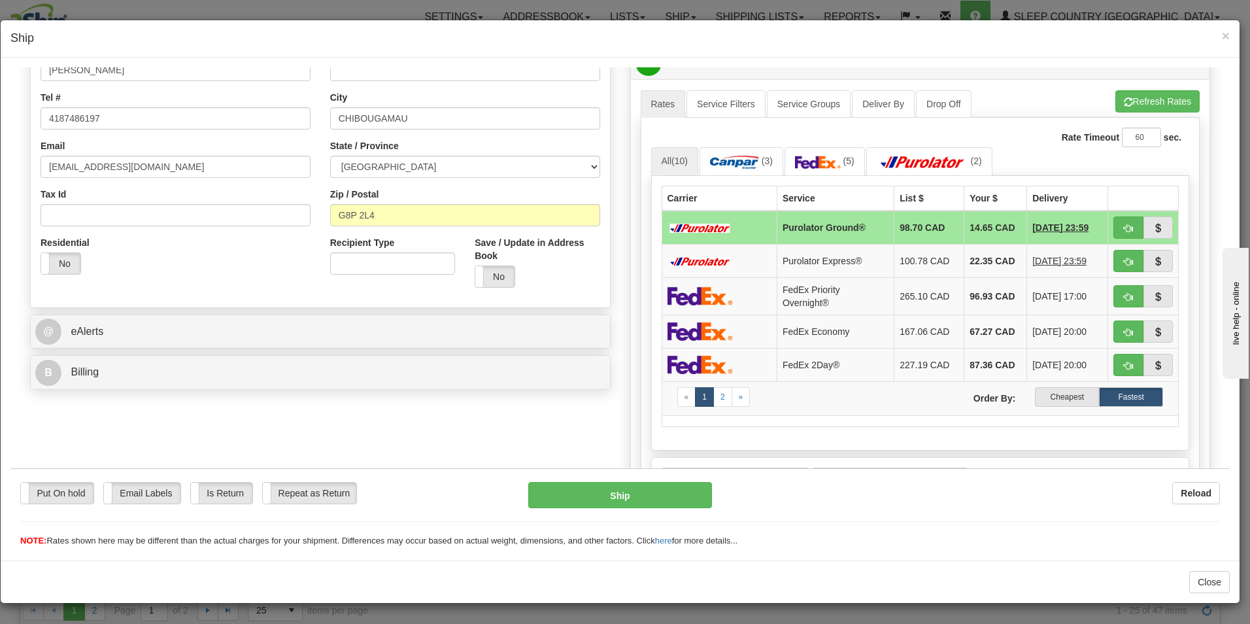
scroll to position [299, 0]
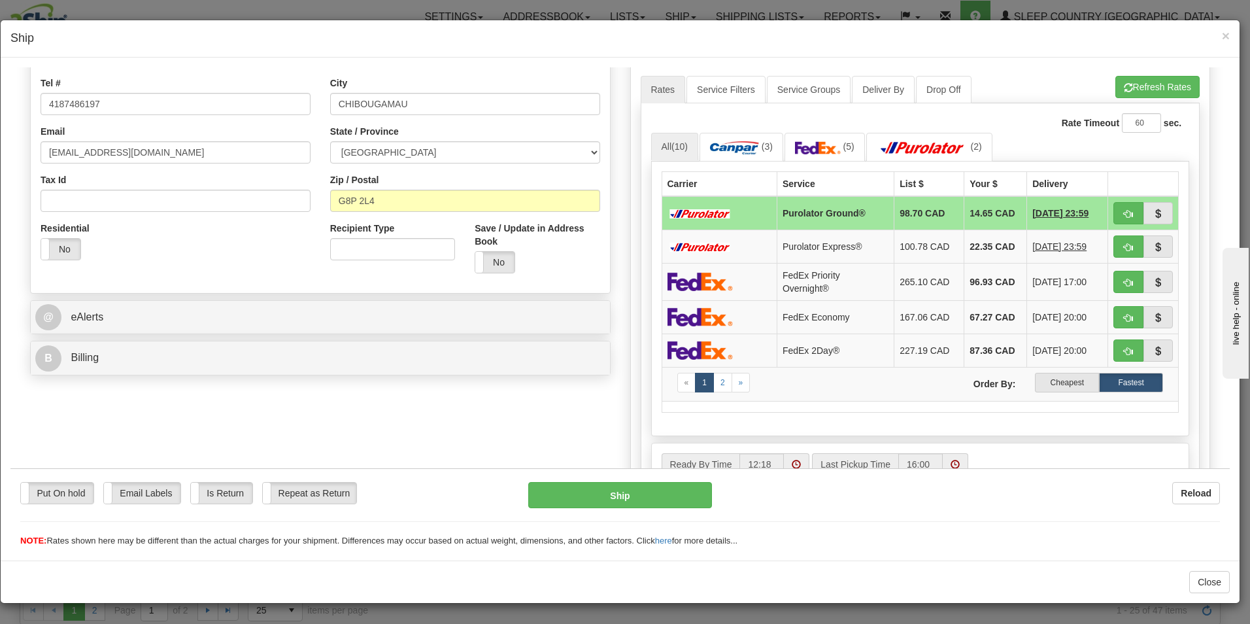
drag, startPoint x: 1226, startPoint y: 233, endPoint x: 23, endPoint y: 85, distance: 1211.9
click at [1051, 380] on label "Cheapest" at bounding box center [1067, 382] width 64 height 20
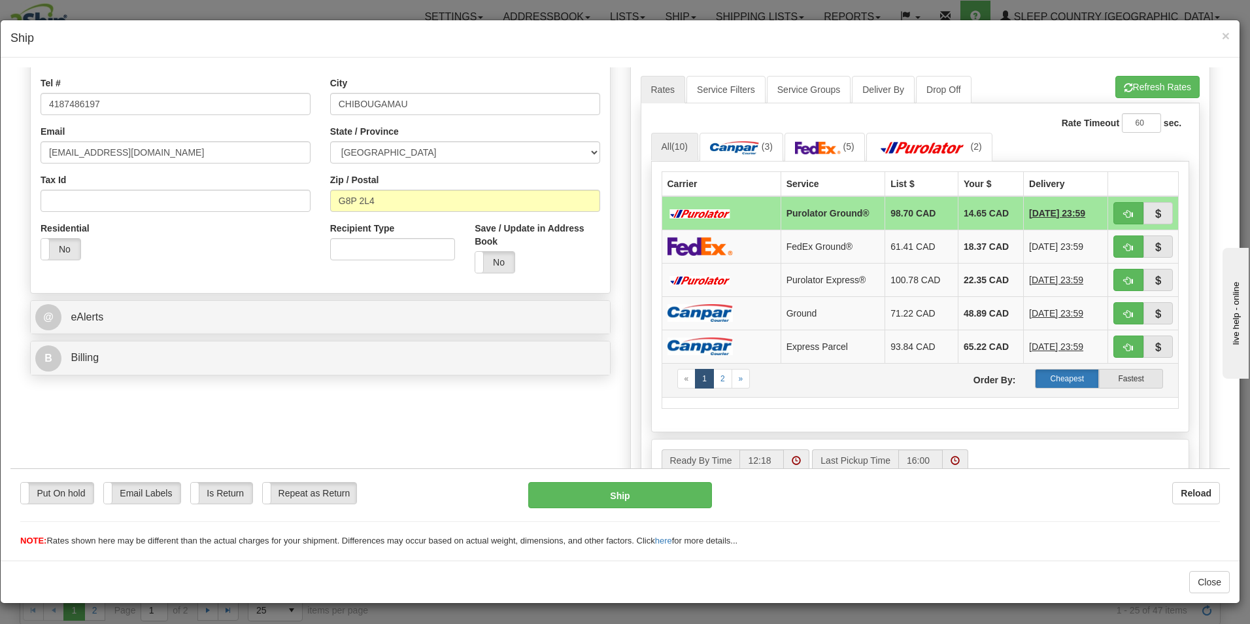
click at [1054, 375] on label "Cheapest" at bounding box center [1067, 378] width 64 height 20
click at [1124, 210] on span "button" at bounding box center [1128, 213] width 9 height 8
type input "260"
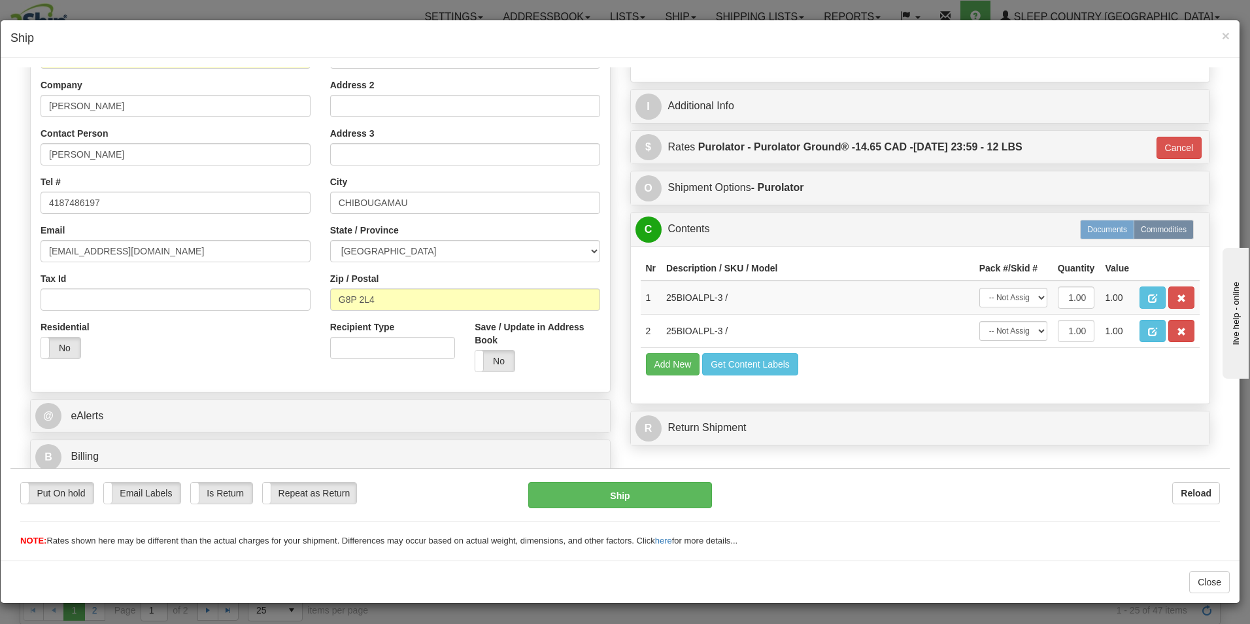
scroll to position [200, 0]
click at [618, 490] on button "Ship" at bounding box center [620, 494] width 184 height 26
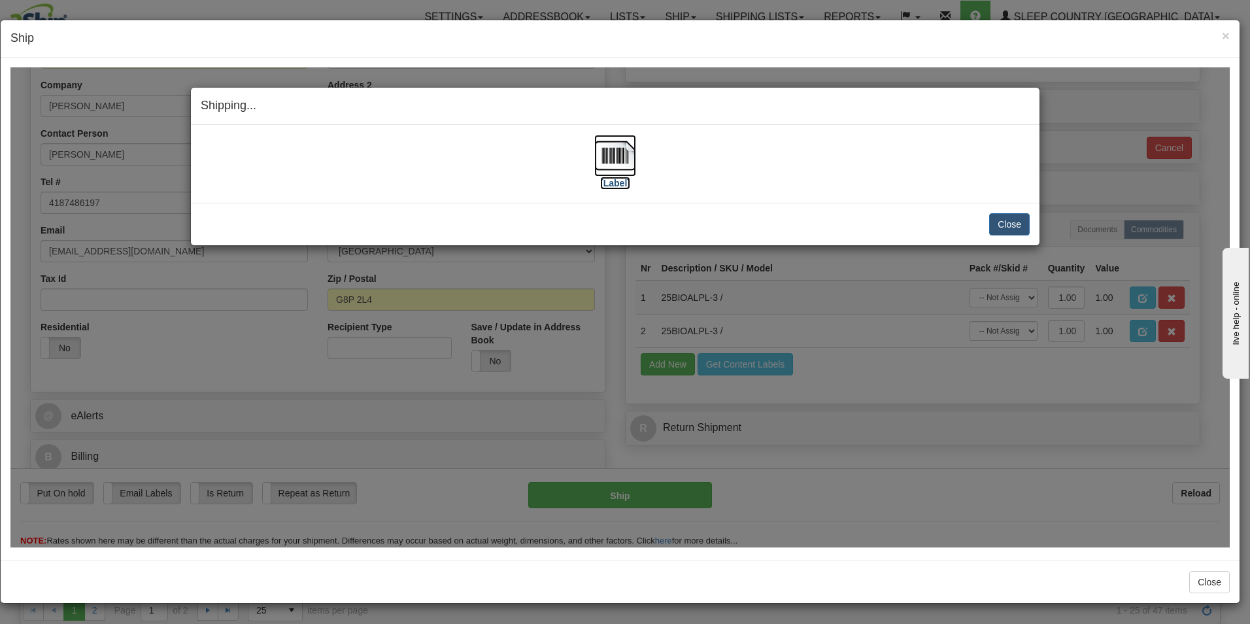
click at [619, 173] on img at bounding box center [615, 155] width 42 height 42
click at [1008, 222] on button "Close" at bounding box center [1009, 223] width 41 height 22
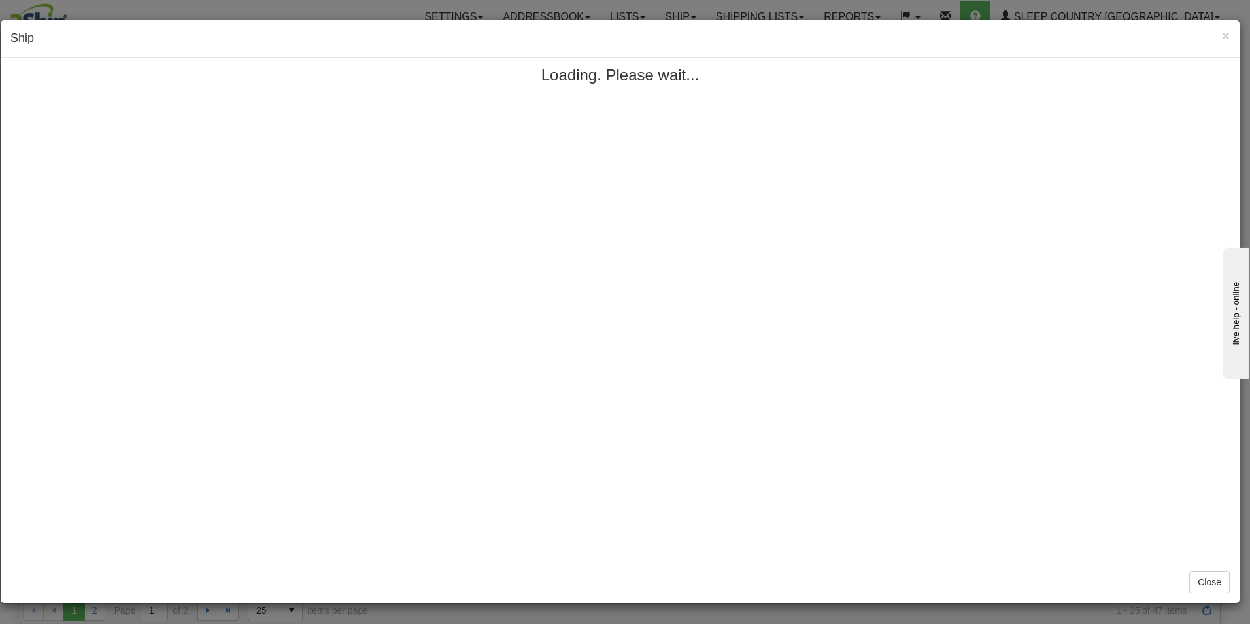
scroll to position [0, 0]
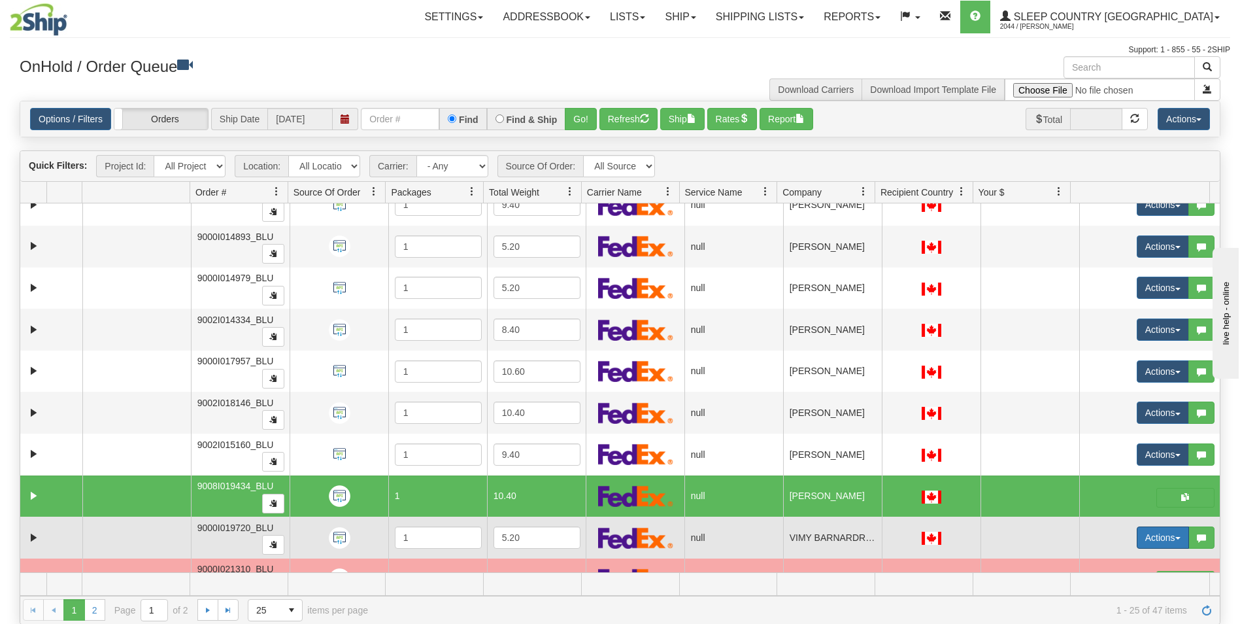
click at [1146, 533] on button "Actions" at bounding box center [1163, 537] width 52 height 22
click at [1126, 558] on link "Open" at bounding box center [1131, 562] width 113 height 17
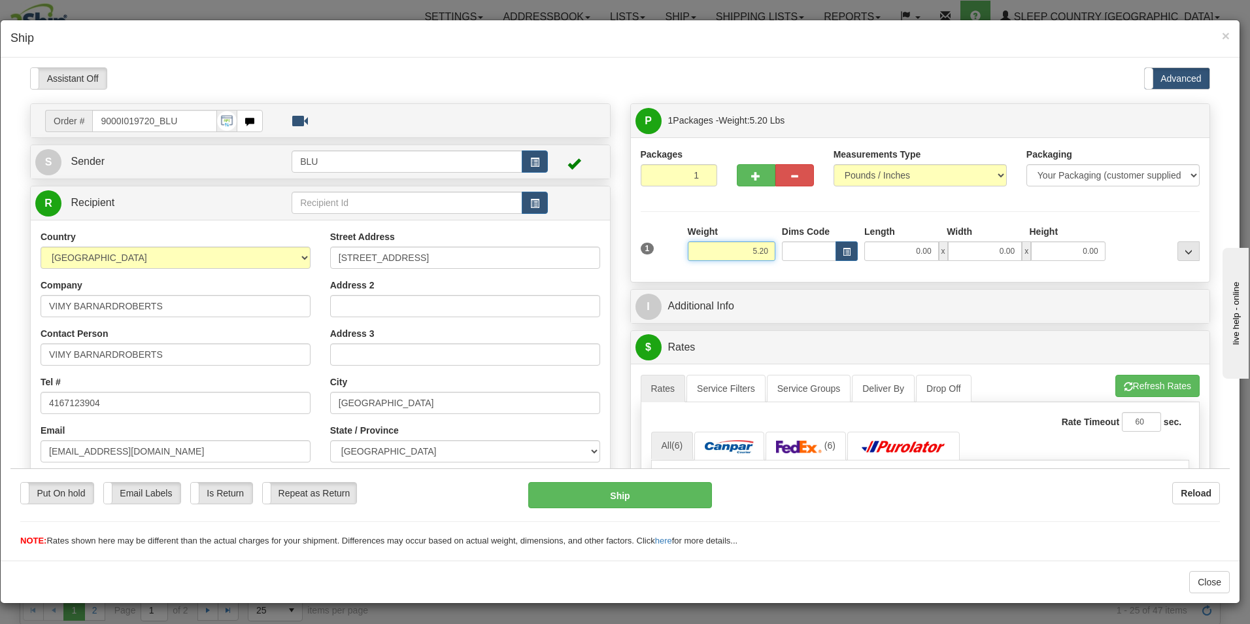
click at [764, 251] on input "5.20" at bounding box center [732, 251] width 88 height 20
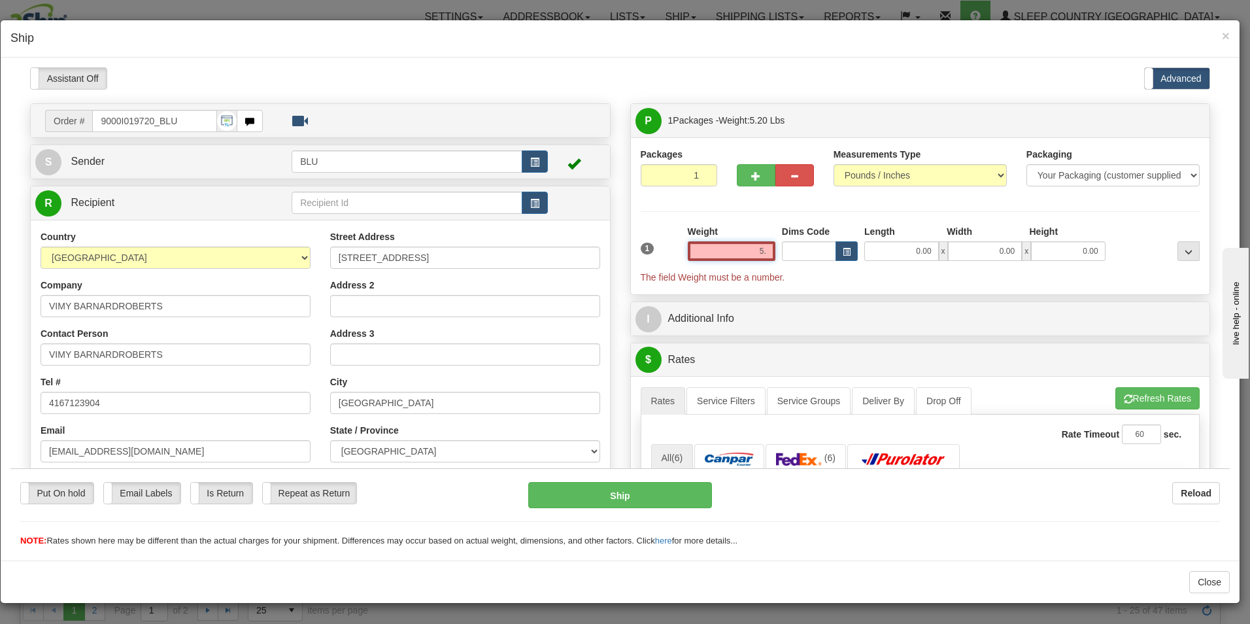
type input "5"
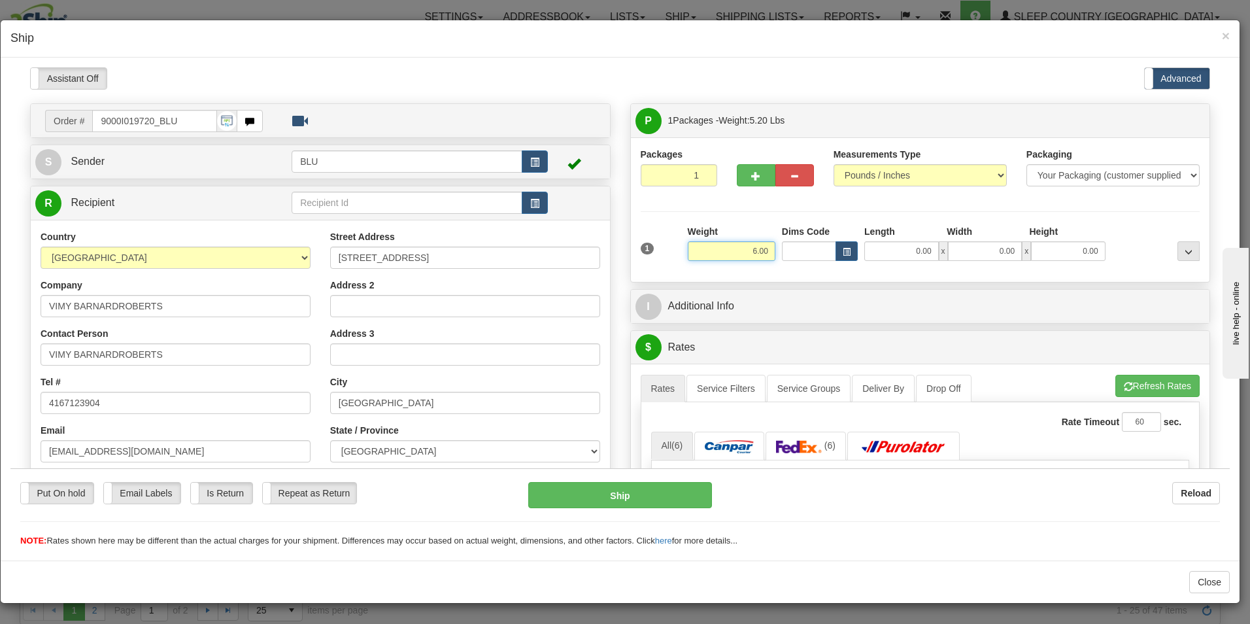
type input "6.00"
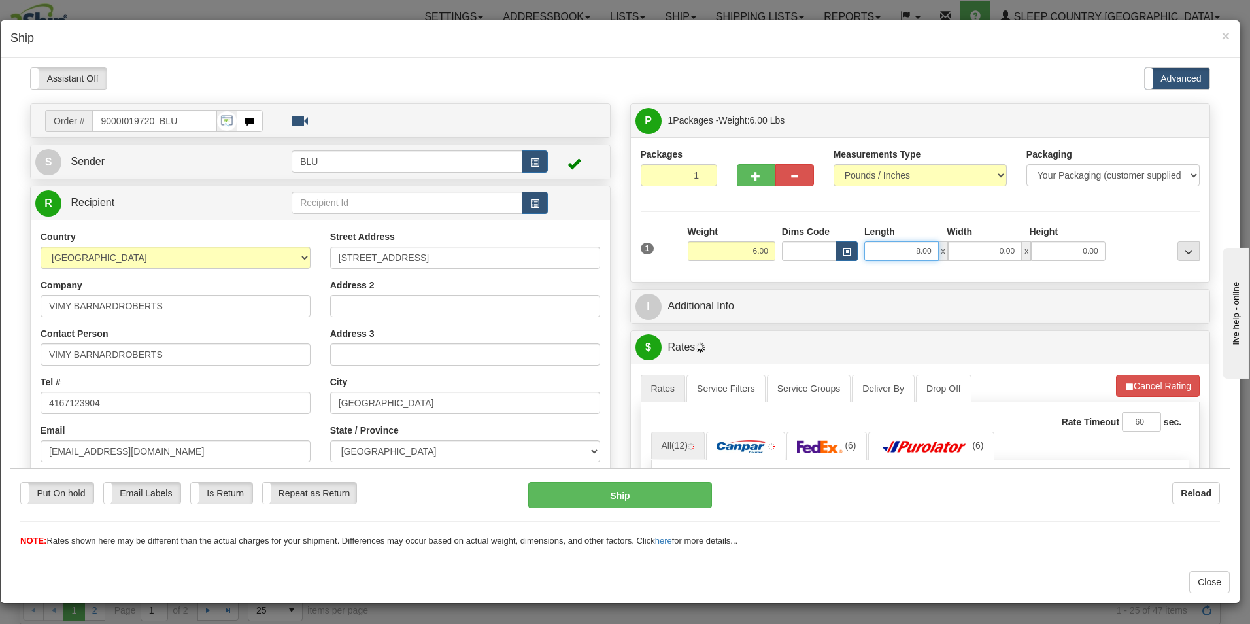
type input "8.00"
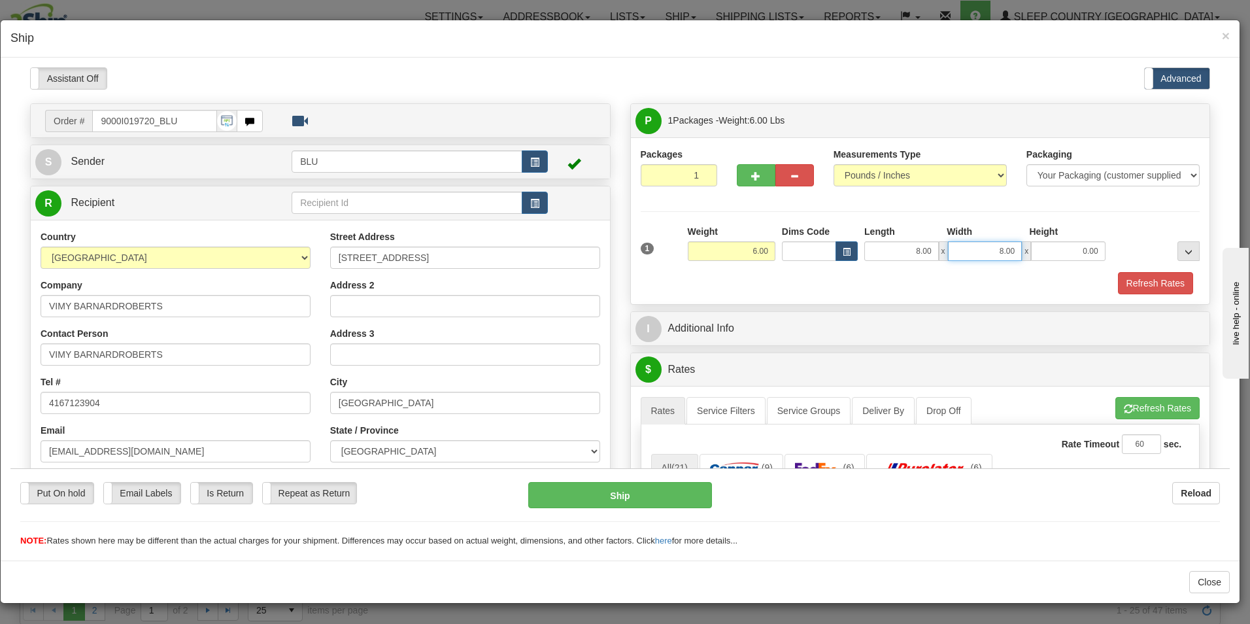
type input "8.00"
type input "16.00"
click at [1131, 282] on button "Refresh Rates" at bounding box center [1155, 282] width 75 height 22
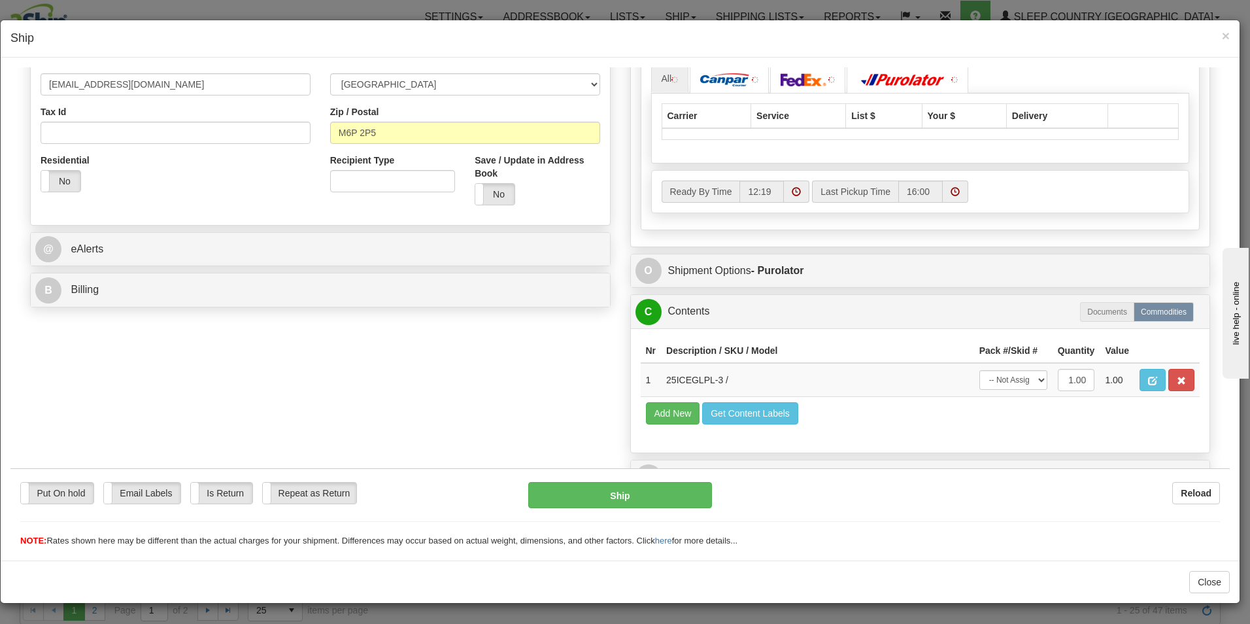
scroll to position [369, 0]
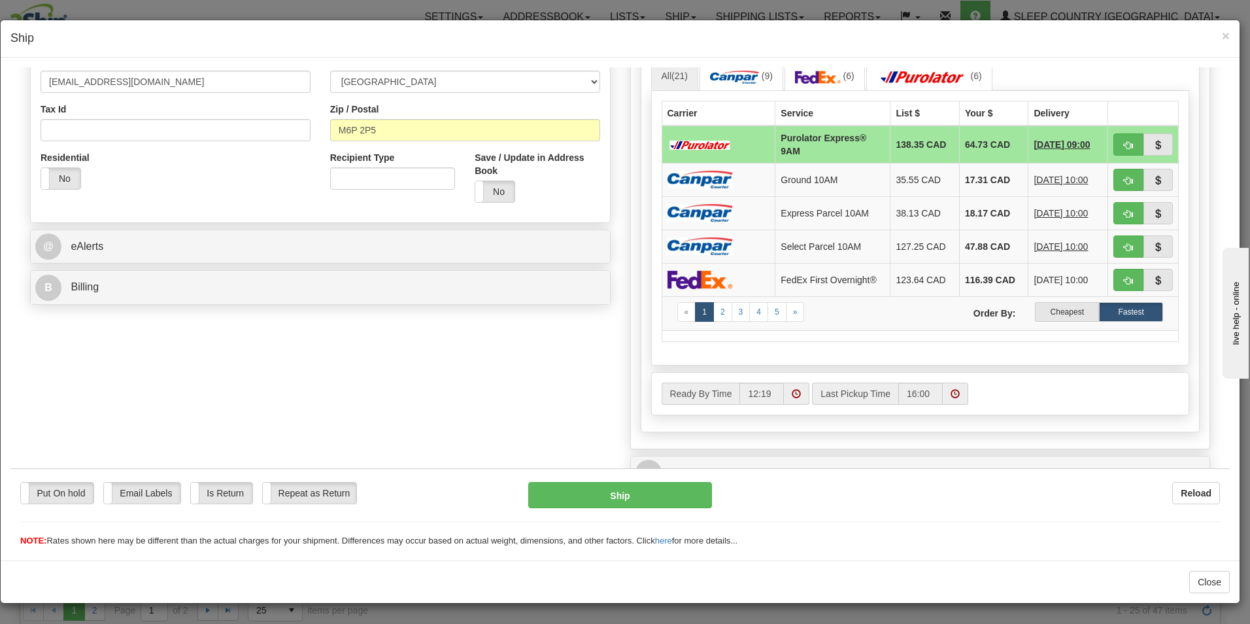
click at [1065, 322] on td "« 1 2 3 4 5 » Order By: Cheapest Fastest" at bounding box center [920, 312] width 517 height 34
click at [1062, 310] on label "Cheapest" at bounding box center [1067, 311] width 64 height 20
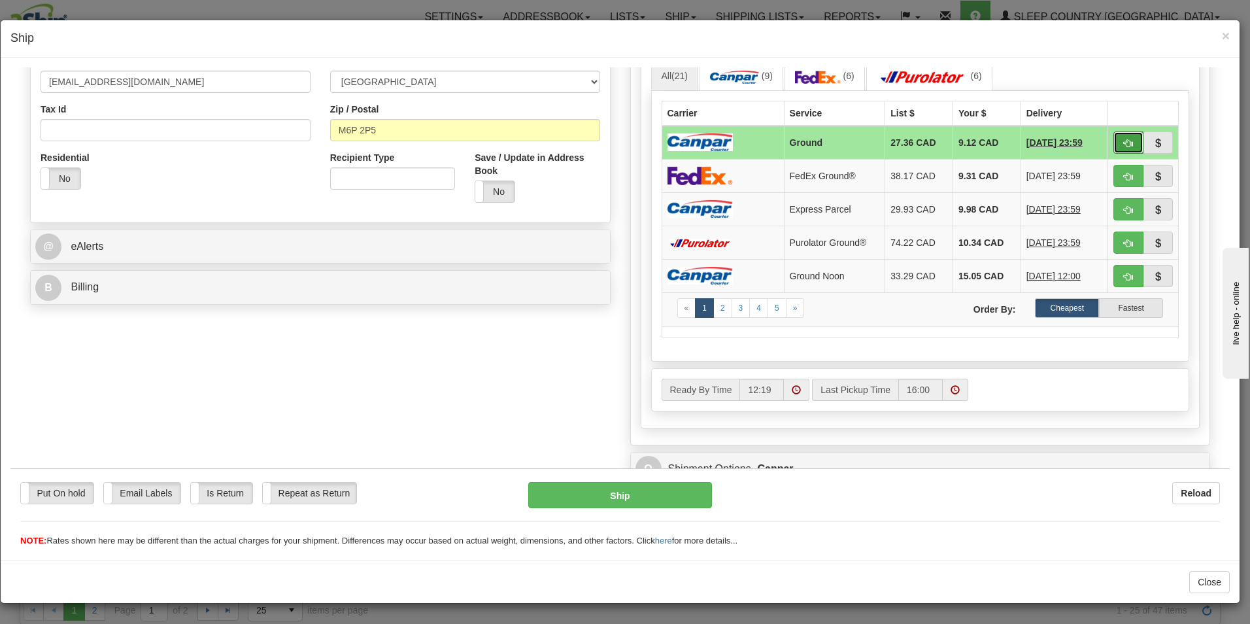
click at [1124, 139] on span "button" at bounding box center [1128, 143] width 9 height 8
type input "1"
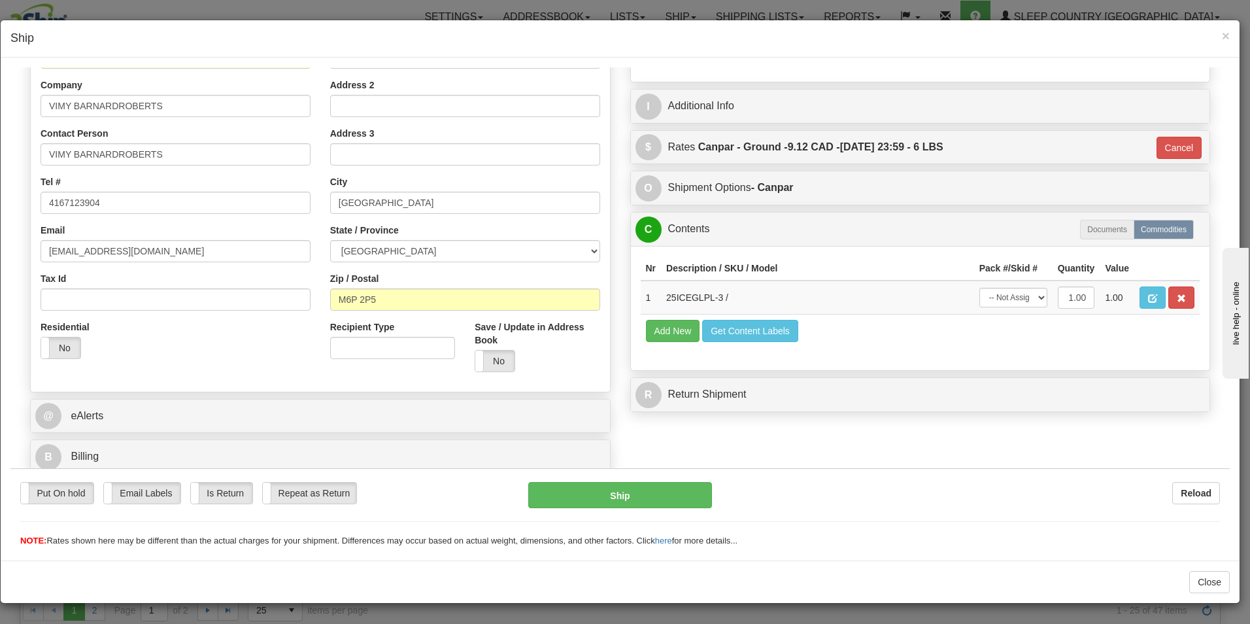
scroll to position [200, 0]
click at [634, 492] on button "Ship" at bounding box center [620, 494] width 184 height 26
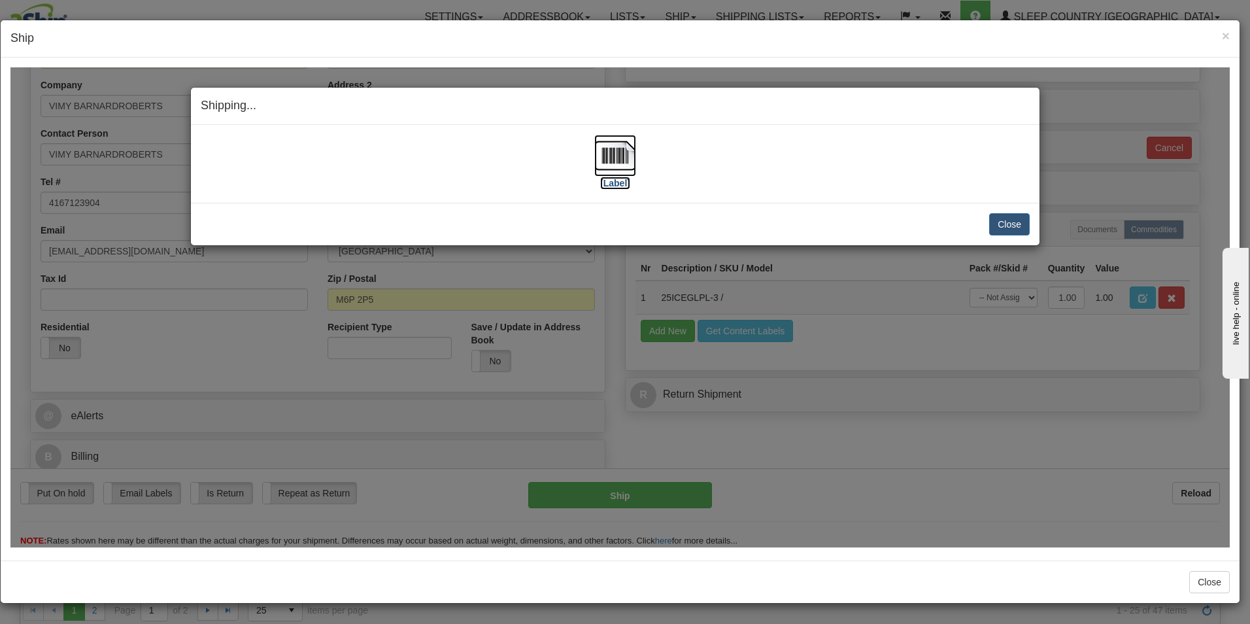
click at [620, 182] on label "[Label]" at bounding box center [615, 182] width 30 height 13
click at [1017, 222] on button "Close" at bounding box center [1009, 223] width 41 height 22
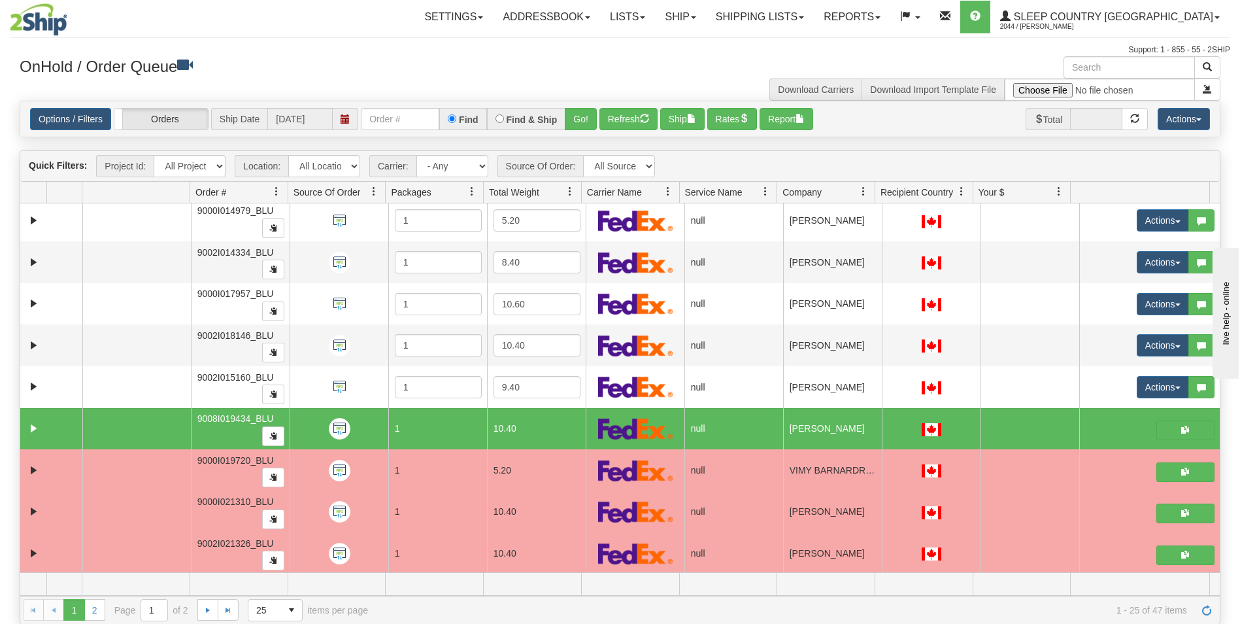
scroll to position [671, 0]
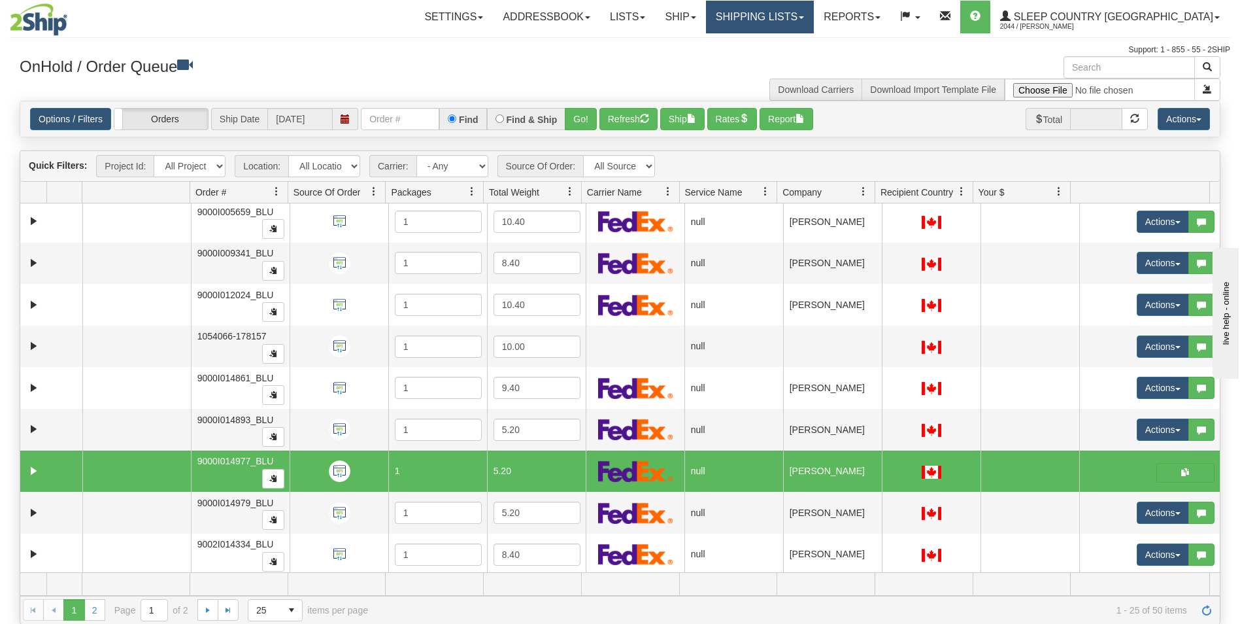
click at [804, 18] on span at bounding box center [801, 17] width 5 height 3
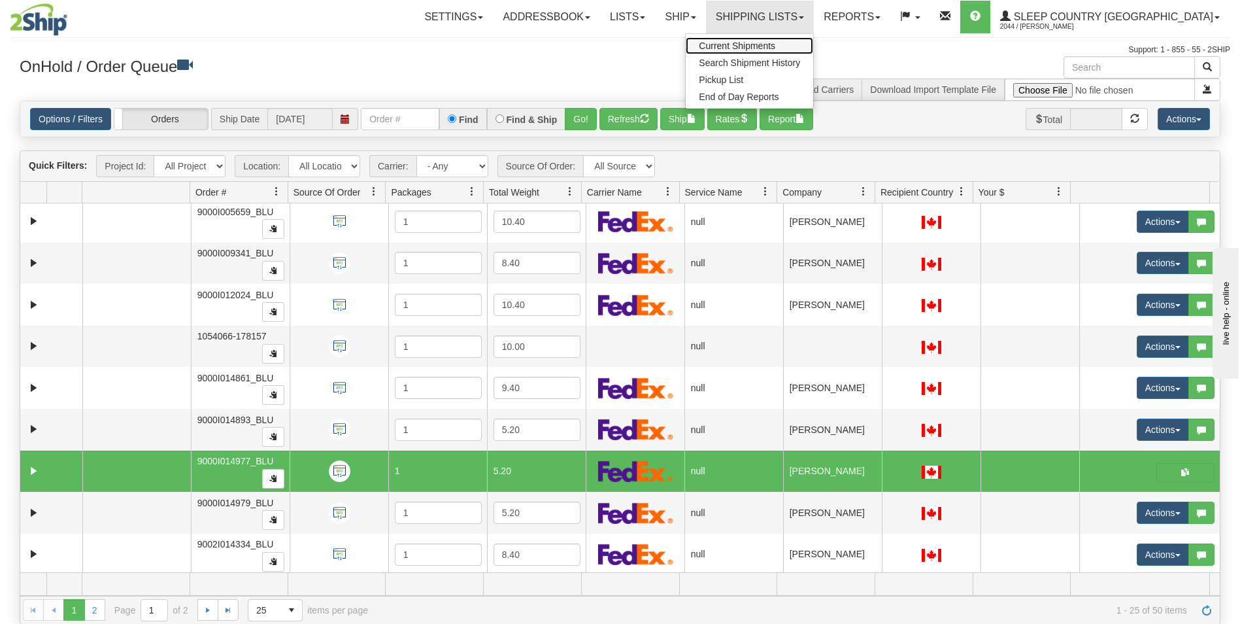
click at [775, 41] on span "Current Shipments" at bounding box center [737, 46] width 76 height 10
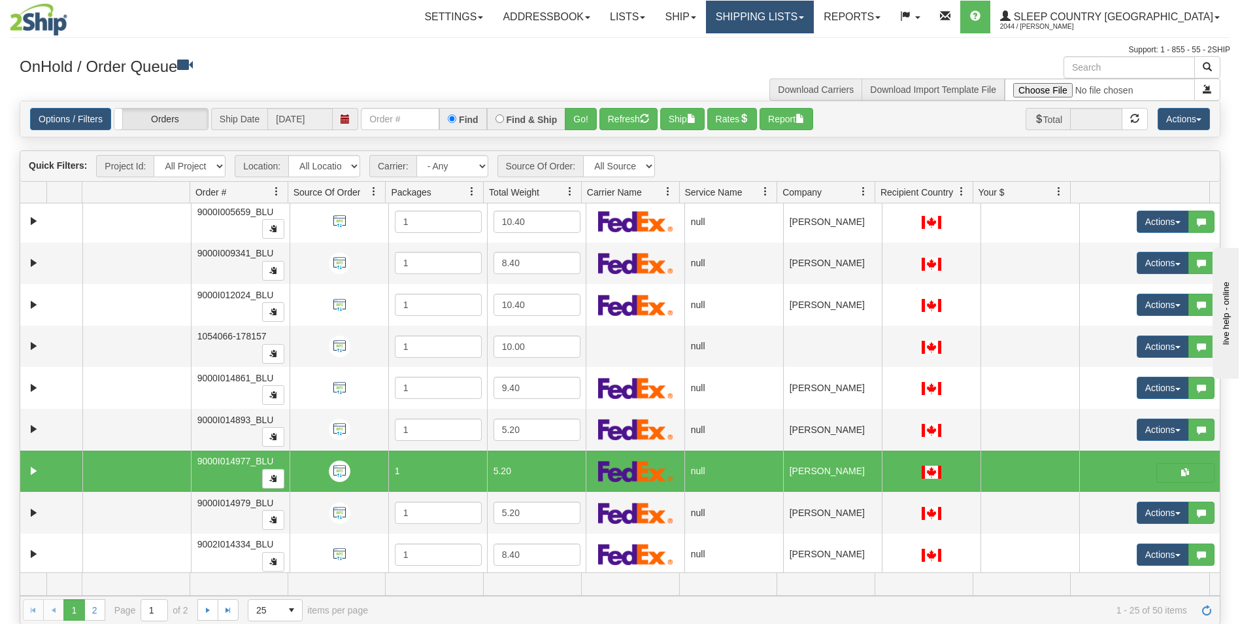
click at [804, 18] on span at bounding box center [801, 17] width 5 height 3
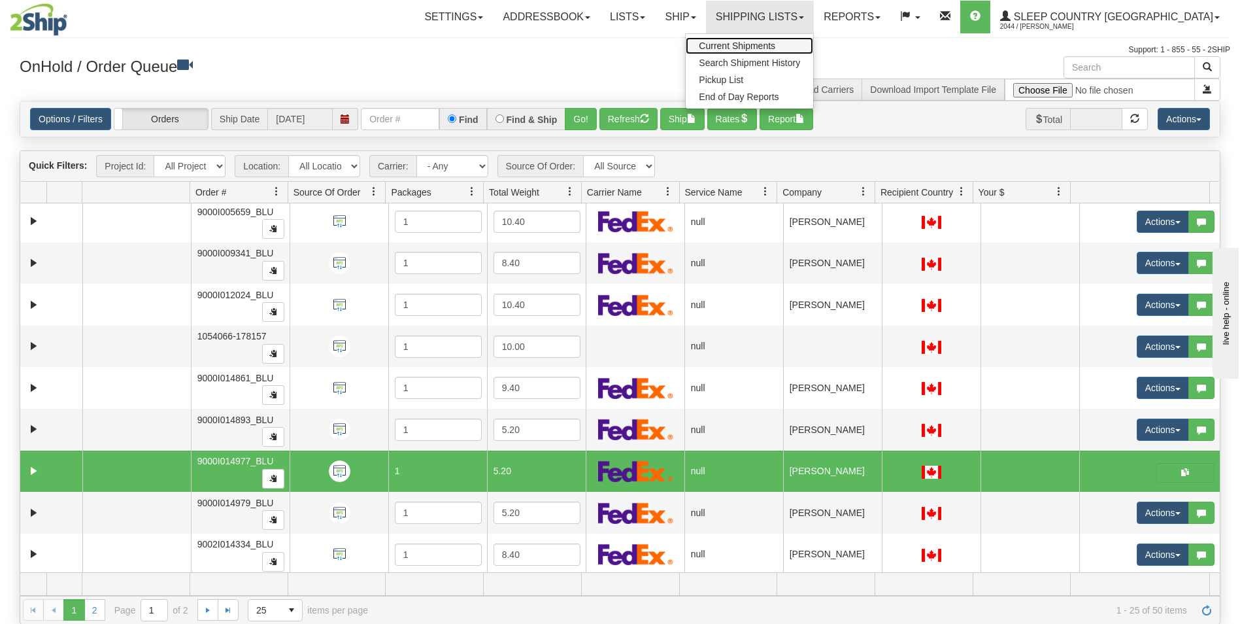
click at [775, 42] on span "Current Shipments" at bounding box center [737, 46] width 76 height 10
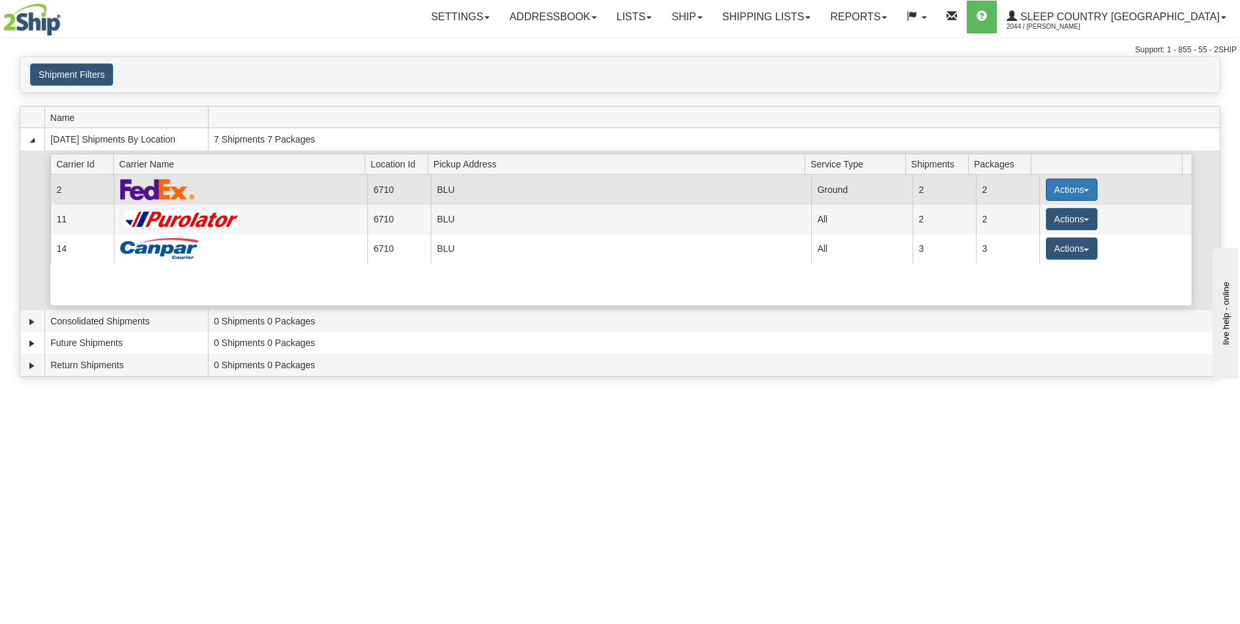
click at [1057, 184] on button "Actions" at bounding box center [1072, 189] width 52 height 22
click at [1028, 245] on span "Pickup" at bounding box center [1022, 247] width 35 height 9
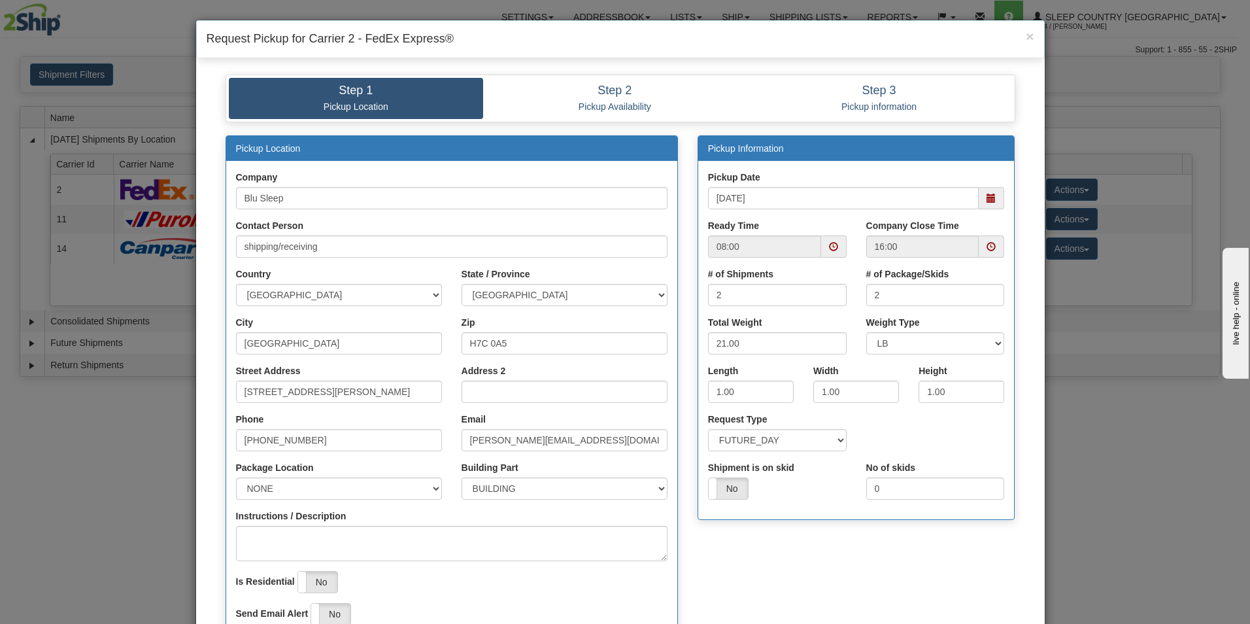
click at [829, 245] on span at bounding box center [833, 246] width 9 height 9
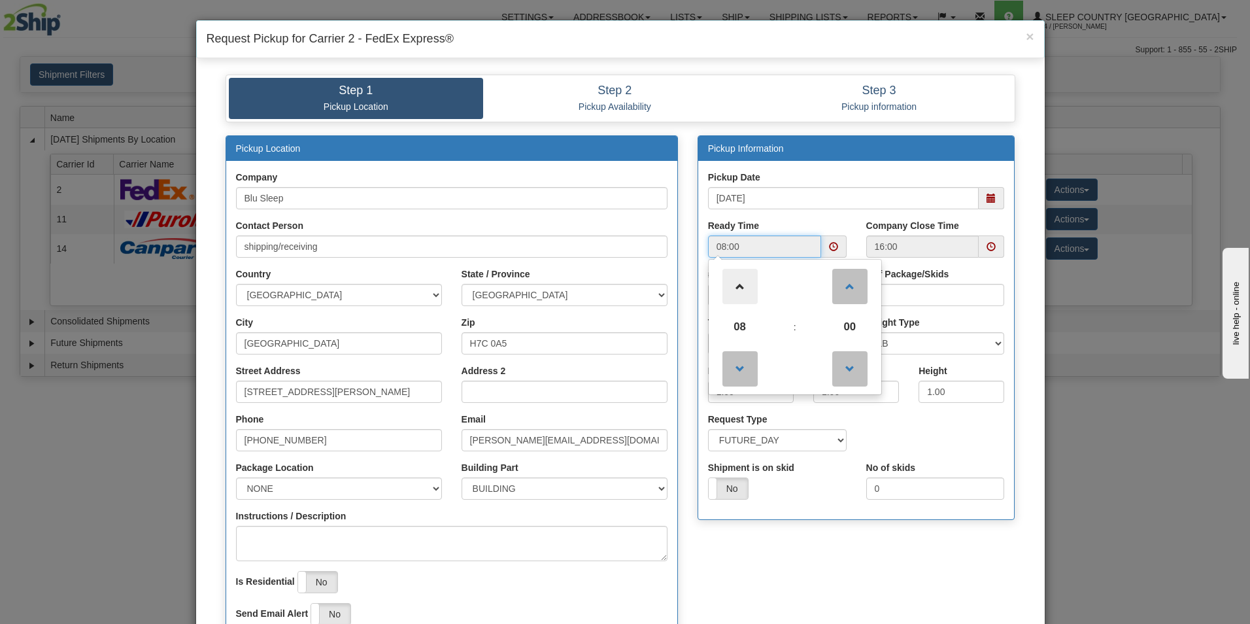
click at [735, 286] on span at bounding box center [739, 286] width 35 height 35
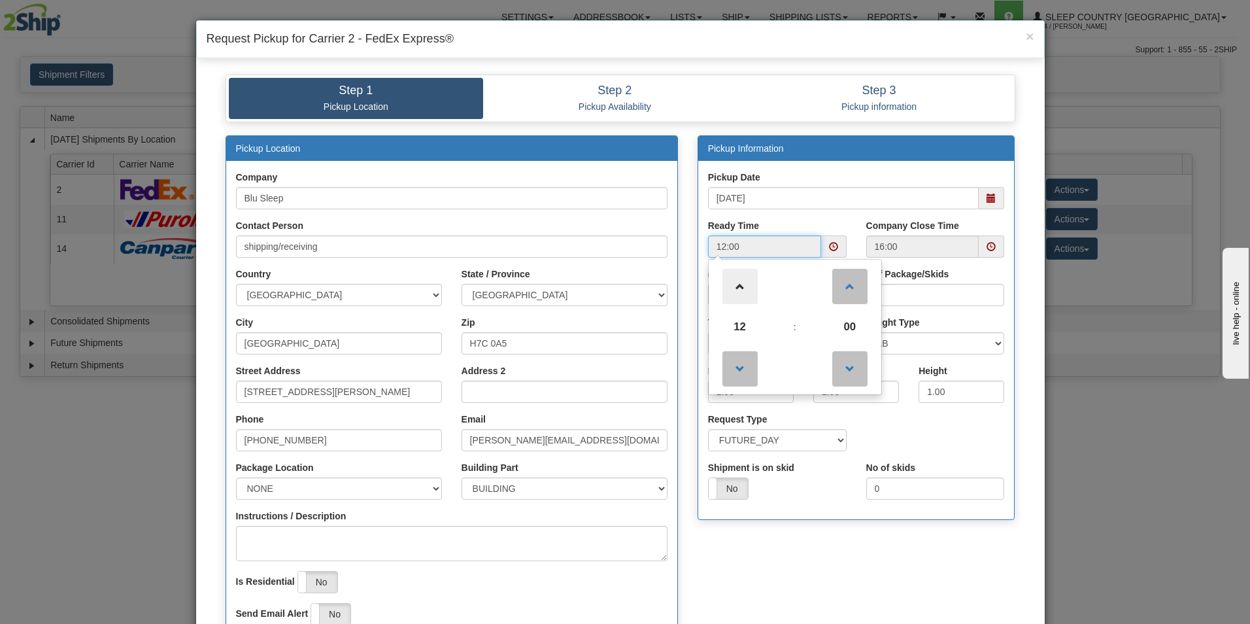
type input "13:00"
click at [989, 262] on div "Company Close Time 16:00" at bounding box center [935, 243] width 158 height 48
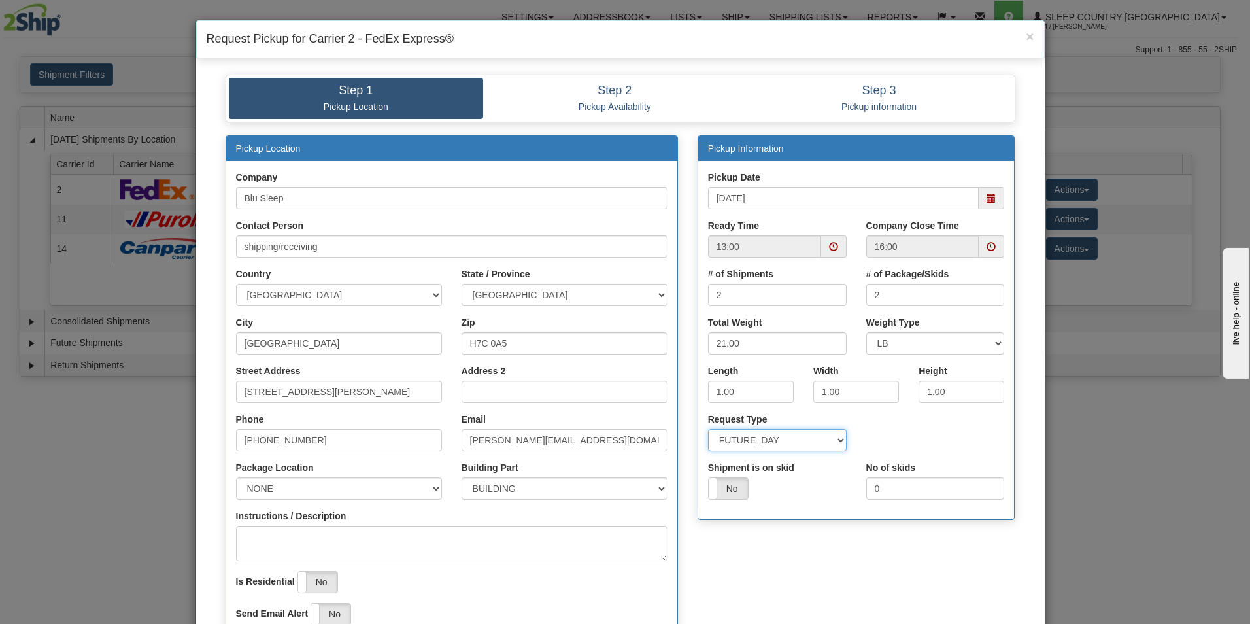
click at [835, 441] on select "SAME_DAY FUTURE_DAY" at bounding box center [777, 440] width 139 height 22
select select "0"
click at [708, 429] on select "SAME_DAY FUTURE_DAY" at bounding box center [777, 440] width 139 height 22
click at [387, 392] on input "[STREET_ADDRESS][PERSON_NAME]" at bounding box center [339, 391] width 206 height 22
type input "1"
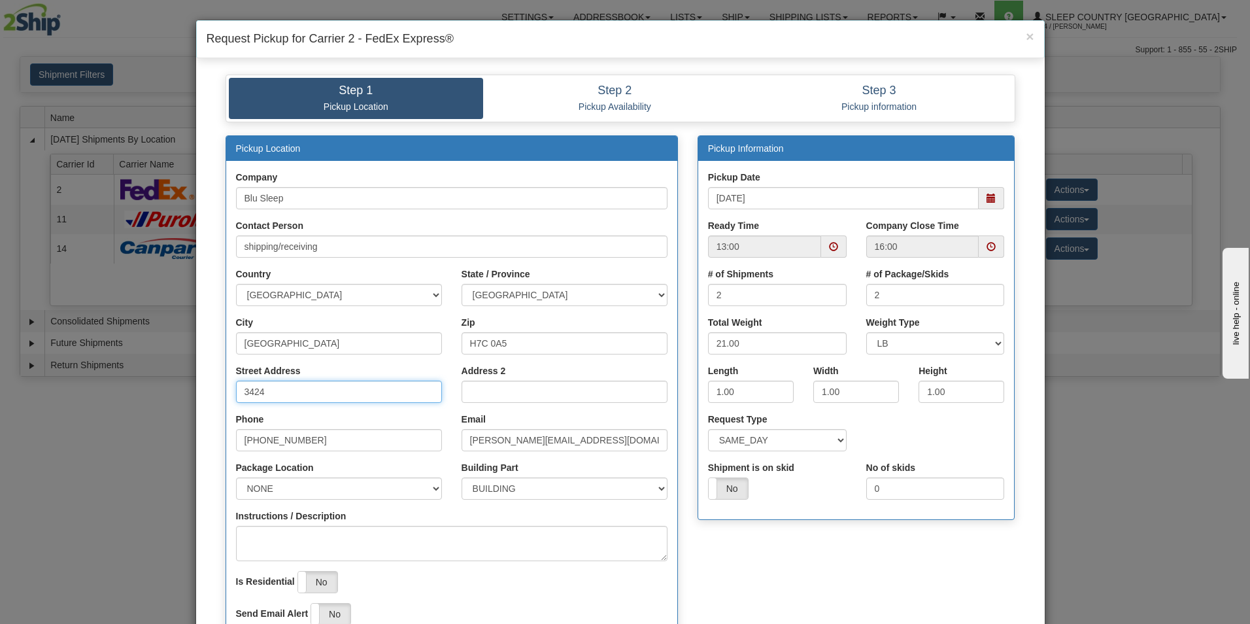
type input "3424 Boul. Industriel"
select select "2"
click at [522, 339] on input "H7C 0A5" at bounding box center [565, 343] width 206 height 22
type input "H7L 4R9"
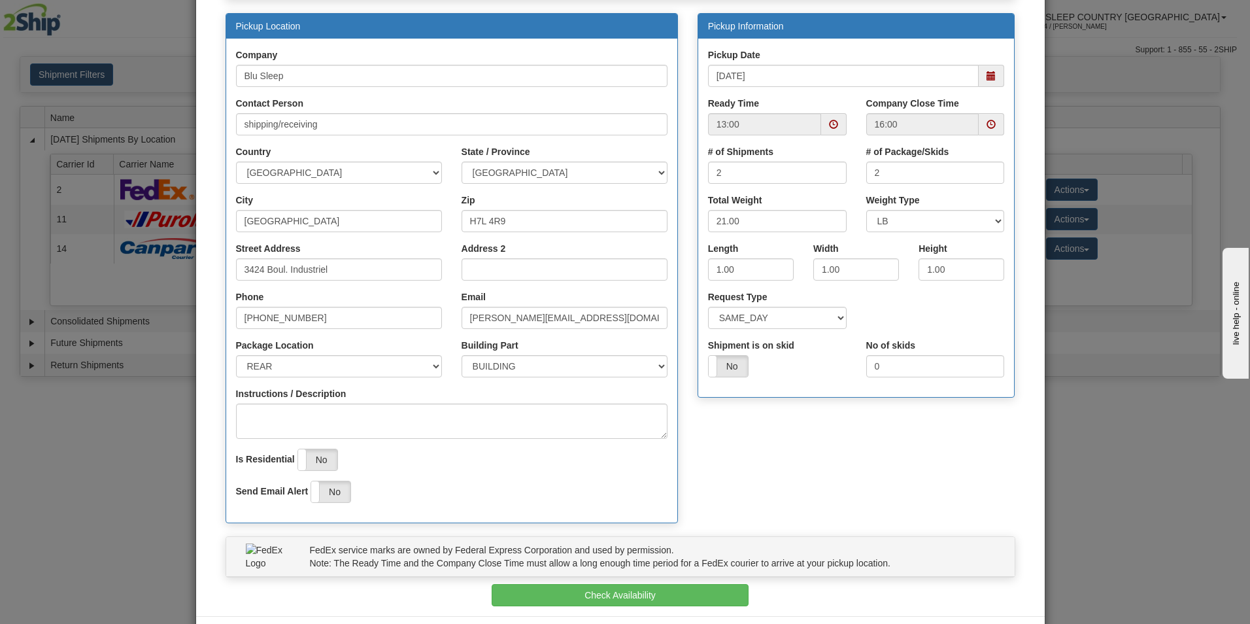
scroll to position [134, 0]
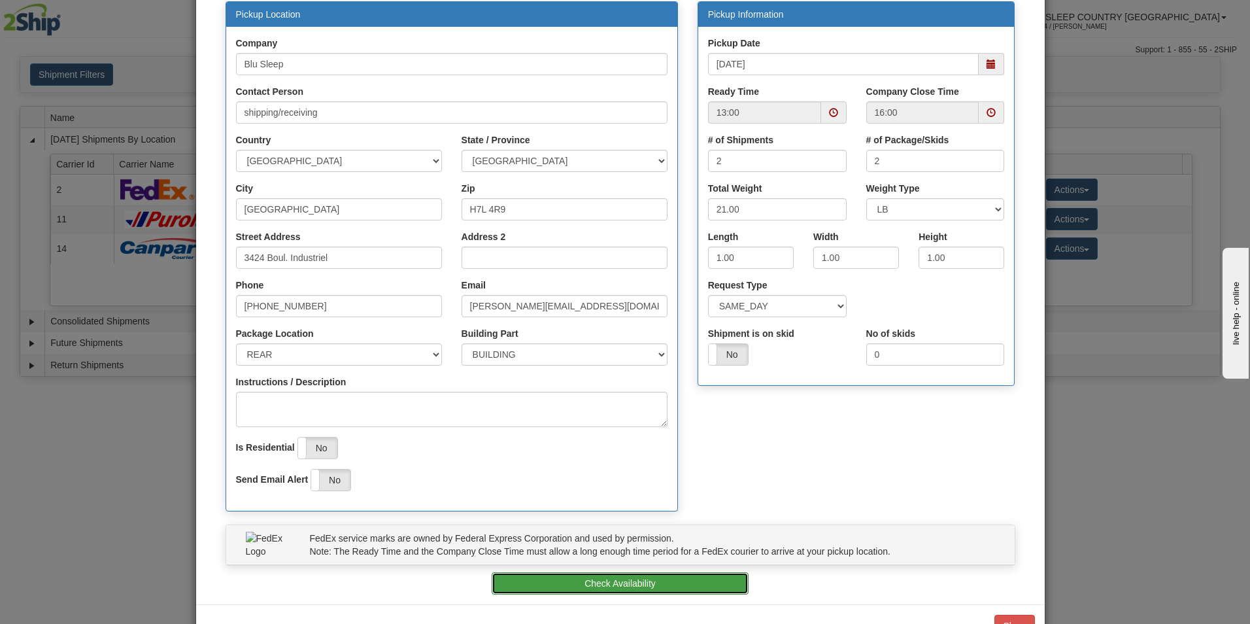
click at [602, 584] on button "Check Availability" at bounding box center [620, 583] width 257 height 22
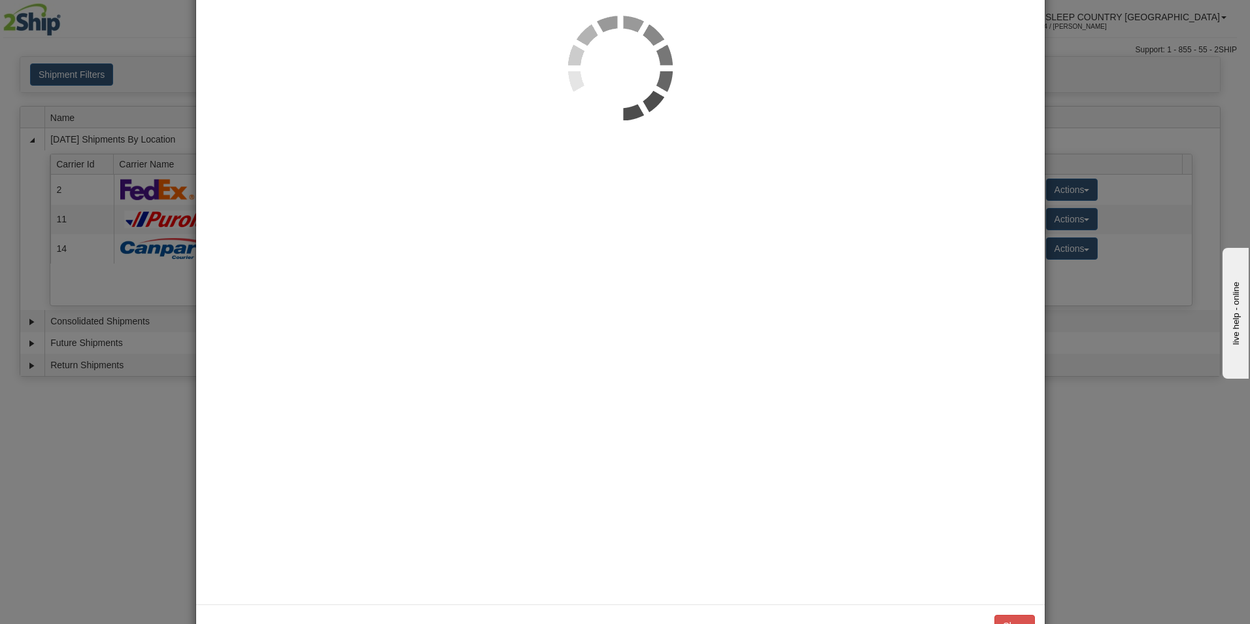
scroll to position [0, 0]
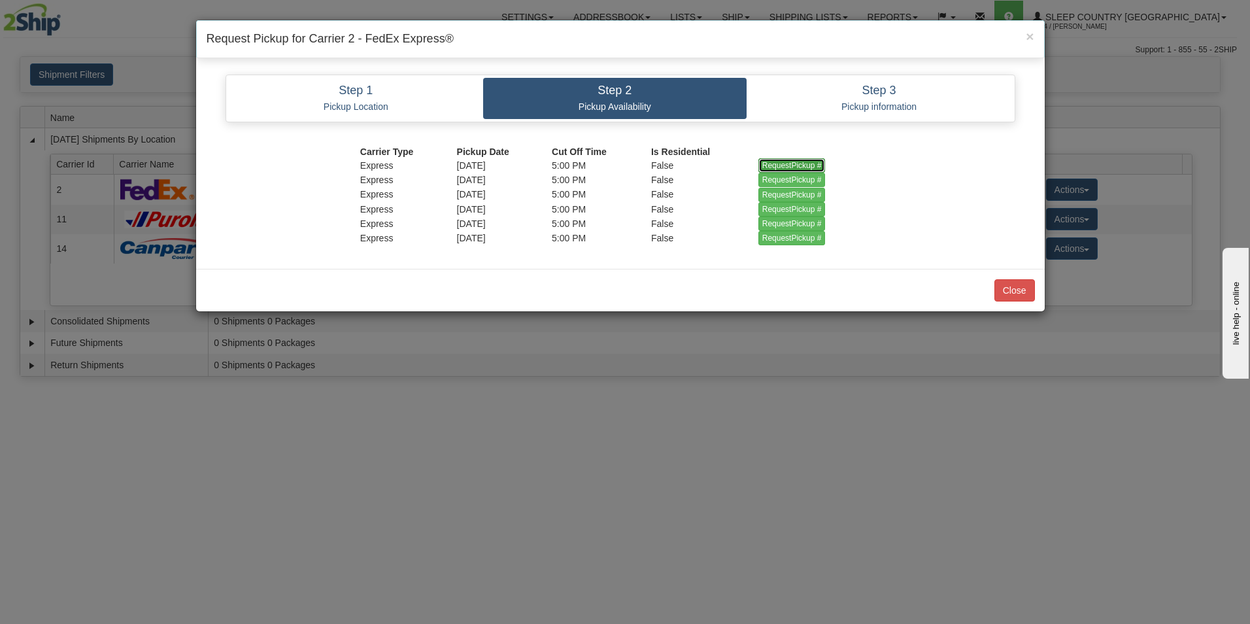
click at [771, 163] on input "RequestPickup #" at bounding box center [791, 165] width 67 height 14
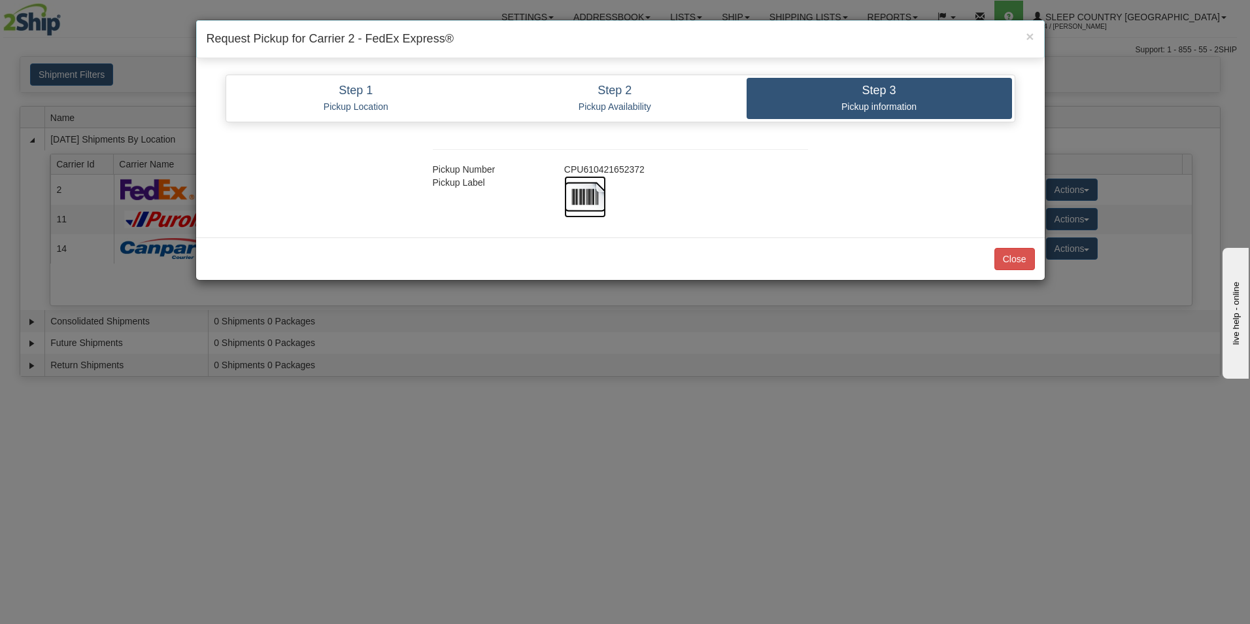
click at [598, 193] on img at bounding box center [585, 197] width 42 height 42
click at [1012, 252] on button "Close" at bounding box center [1014, 259] width 41 height 22
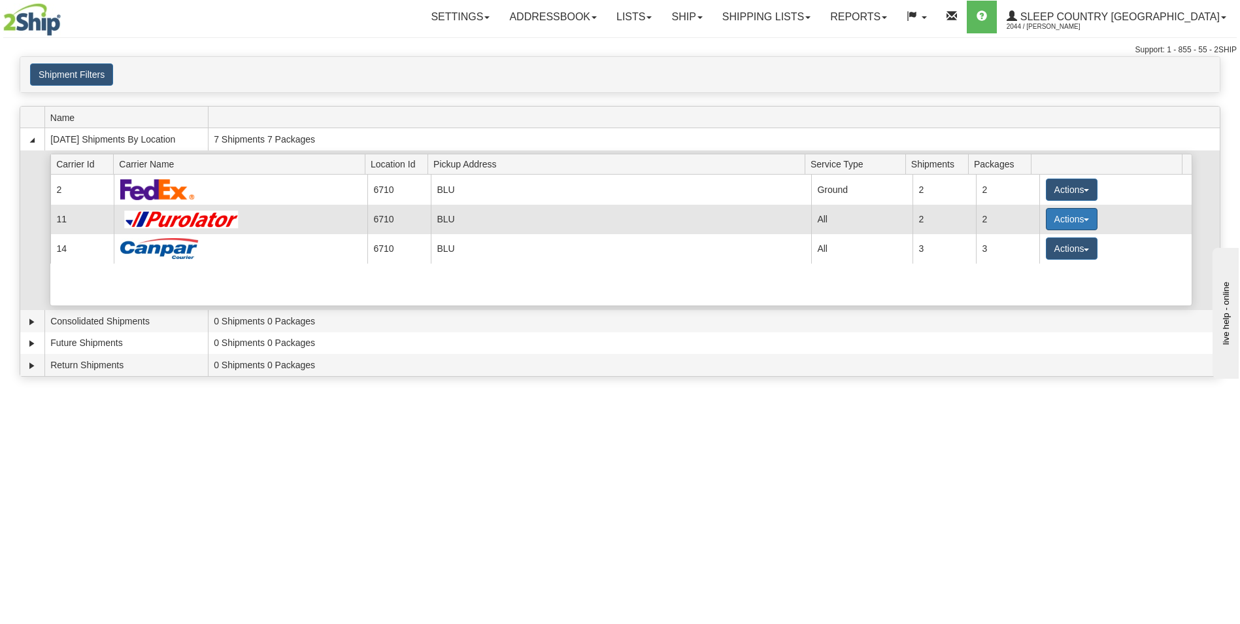
click at [1049, 219] on button "Actions" at bounding box center [1072, 219] width 52 height 22
click at [1024, 278] on span "Pickup" at bounding box center [1022, 277] width 35 height 9
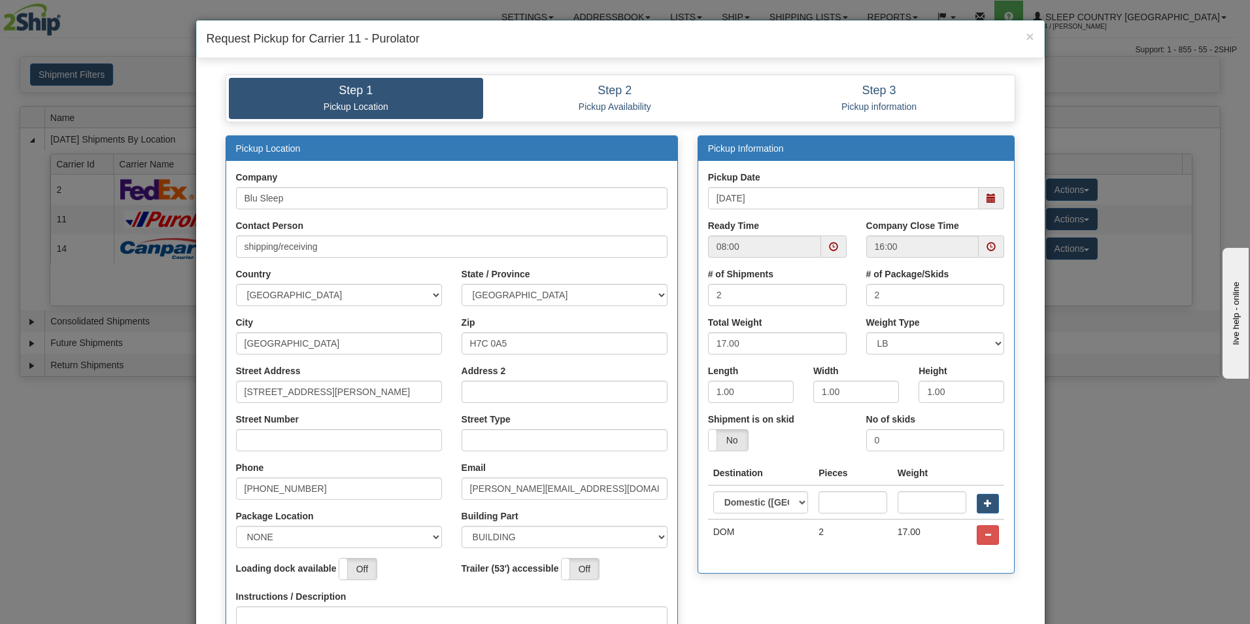
click at [831, 243] on span at bounding box center [833, 246] width 9 height 9
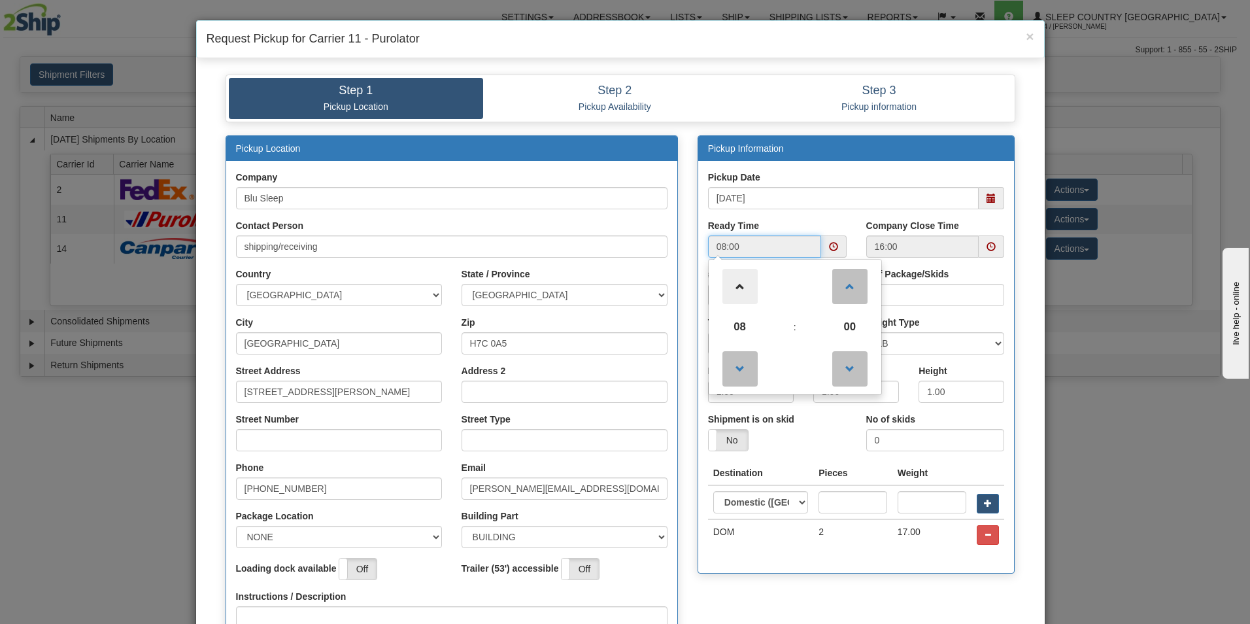
click at [733, 287] on span at bounding box center [739, 286] width 35 height 35
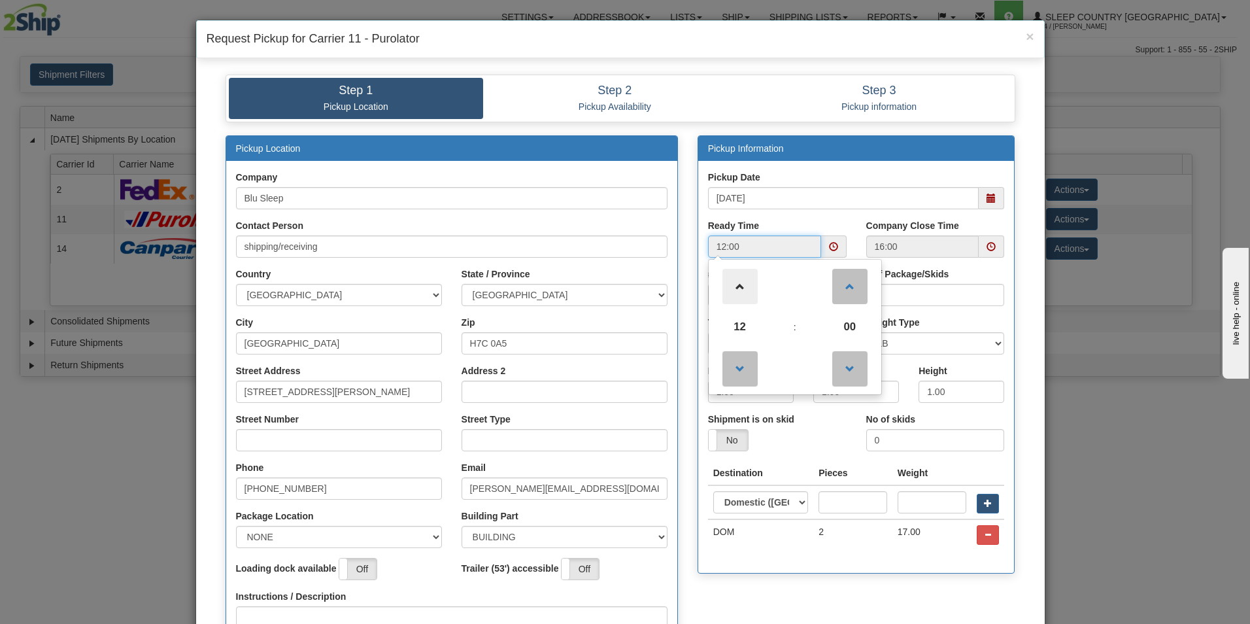
type input "13:00"
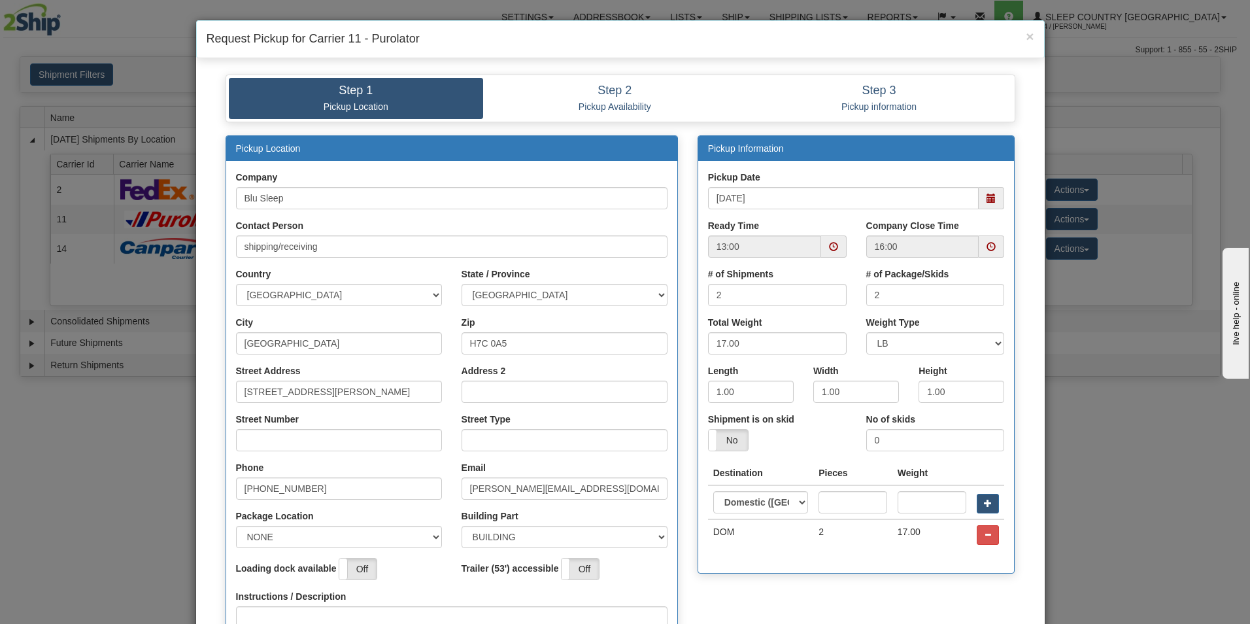
click at [998, 275] on div "# of Package/Skids 2" at bounding box center [935, 286] width 139 height 39
click at [365, 393] on input "[STREET_ADDRESS][PERSON_NAME]" at bounding box center [339, 391] width 206 height 22
type input "1"
click at [556, 416] on div "Street Type" at bounding box center [565, 432] width 206 height 39
click at [282, 391] on input "3424" at bounding box center [339, 391] width 206 height 22
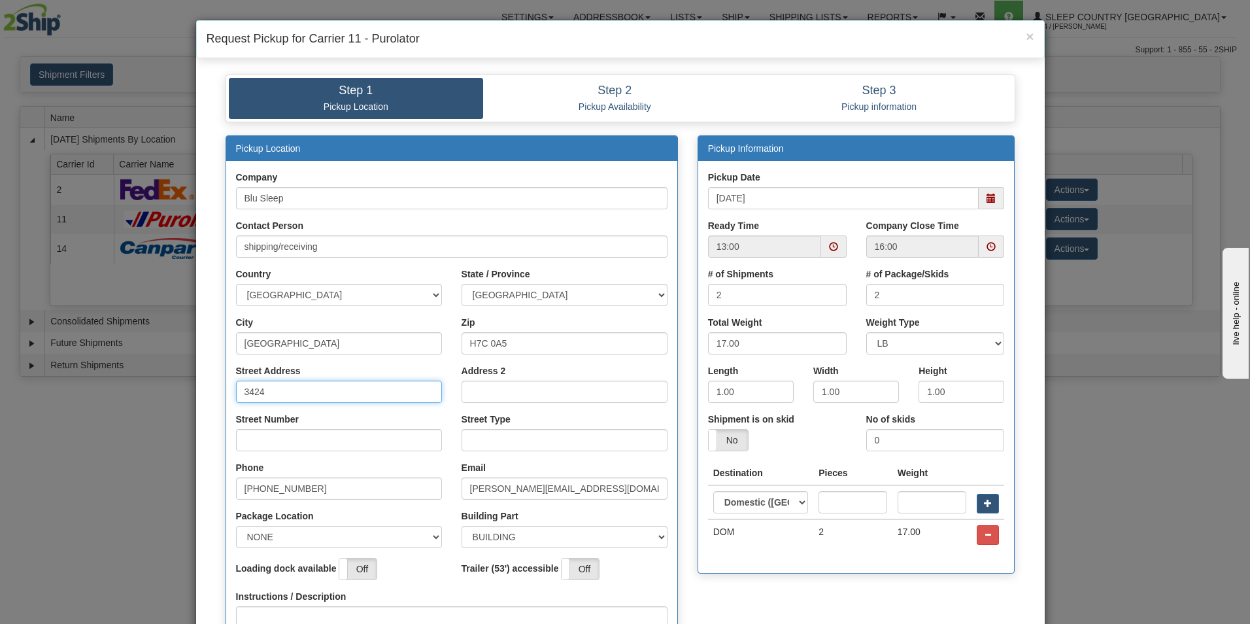
type input "3424 Boul. Industriel"
select select "2"
click at [283, 390] on input "3424 Boul. Industriel" at bounding box center [339, 391] width 206 height 22
type input "Industriel"
click at [280, 441] on input "Street Number" at bounding box center [339, 440] width 206 height 22
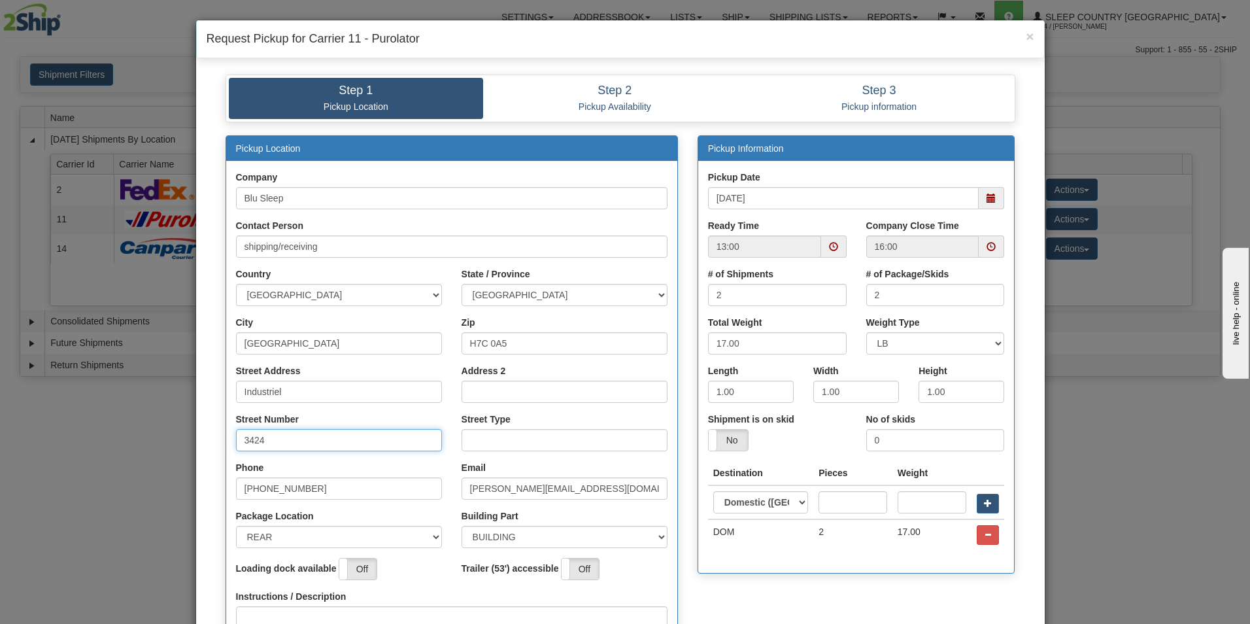
type input "3424"
click at [505, 445] on input "Street Type" at bounding box center [565, 440] width 206 height 22
type input "boulevard"
click at [552, 343] on input "H7C 0A5" at bounding box center [565, 343] width 206 height 22
type input "H7L 4R9"
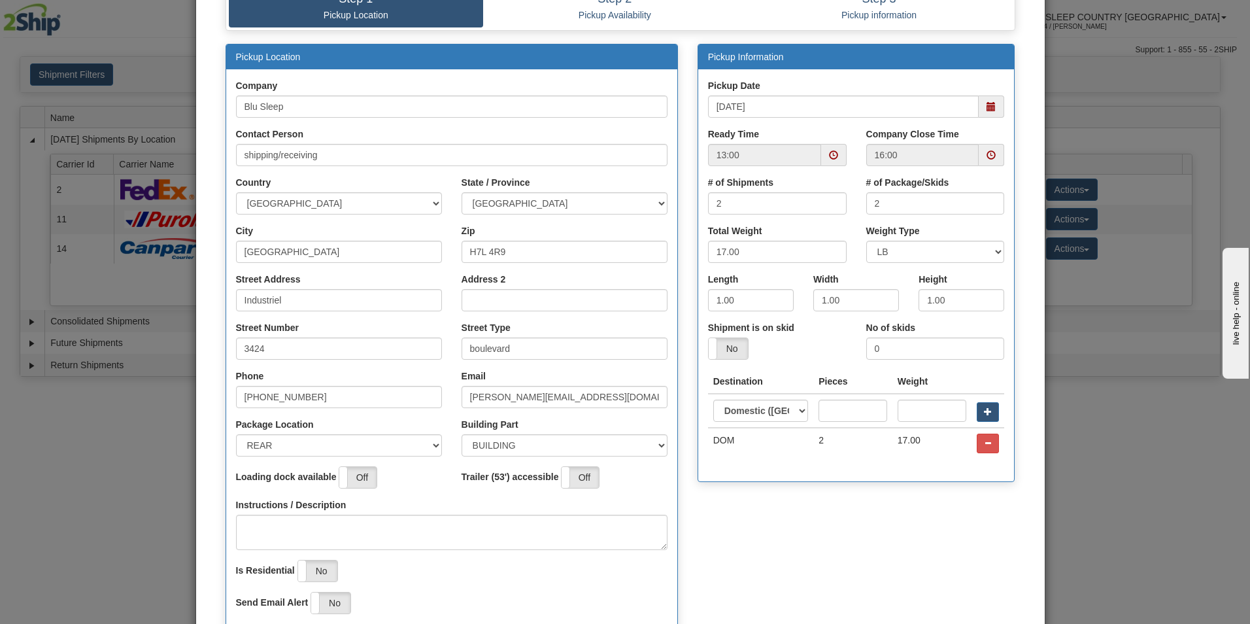
scroll to position [97, 0]
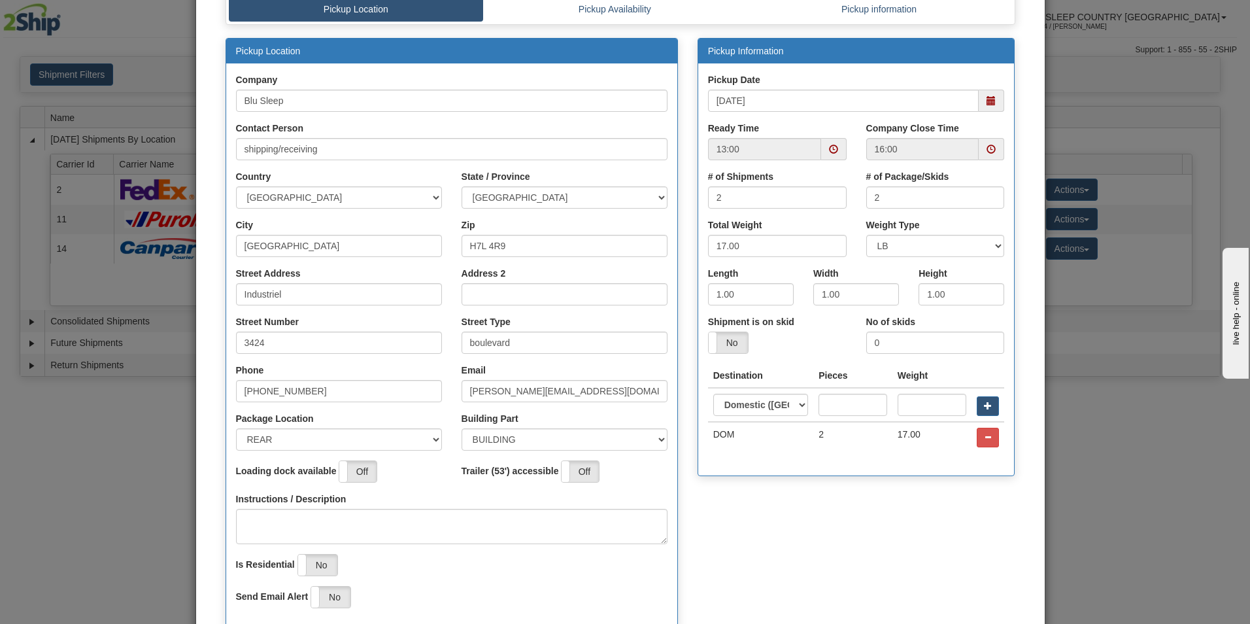
click at [962, 376] on th "Weight" at bounding box center [932, 375] width 80 height 24
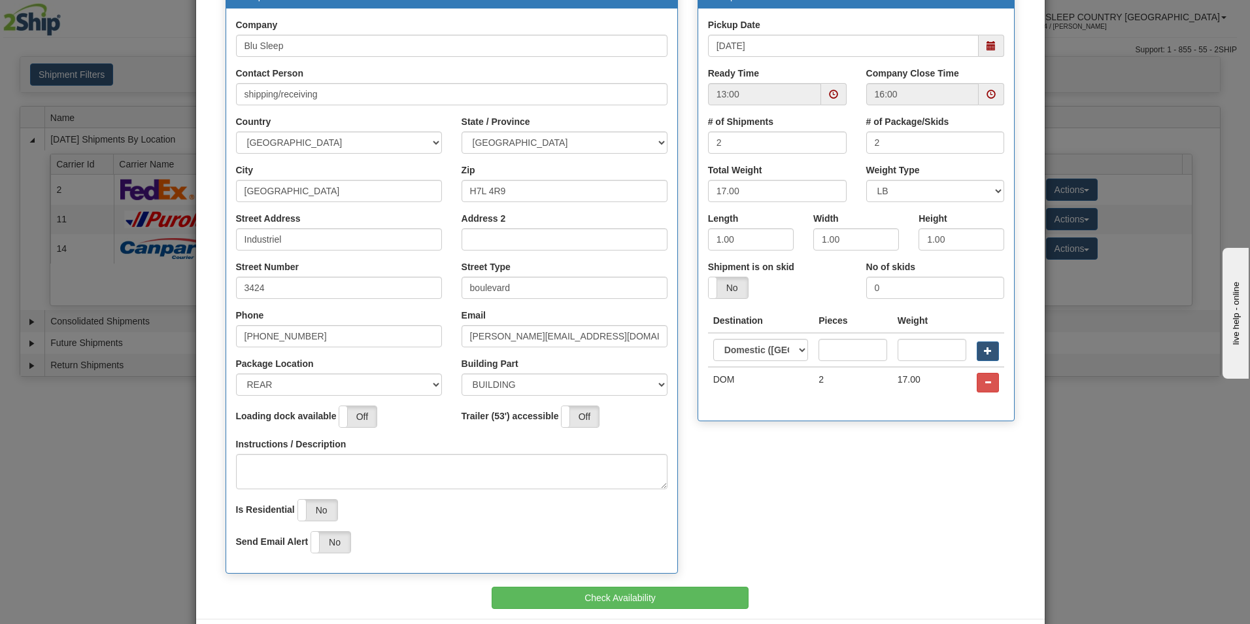
scroll to position [210, 0]
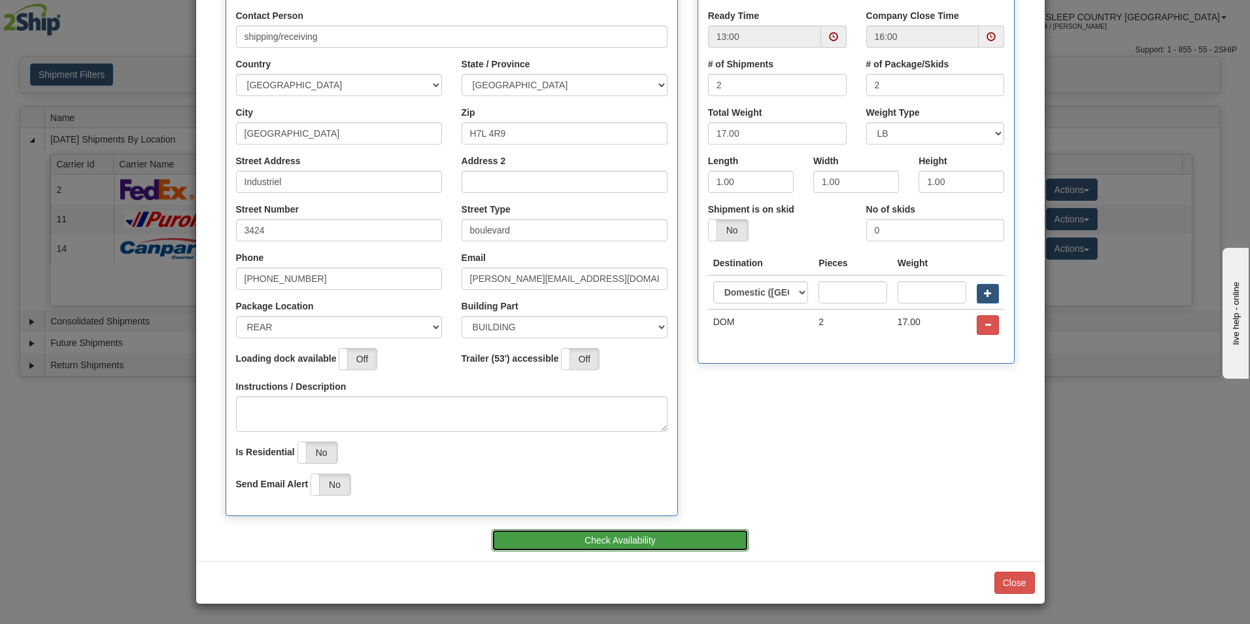
click at [664, 537] on button "Check Availability" at bounding box center [620, 540] width 257 height 22
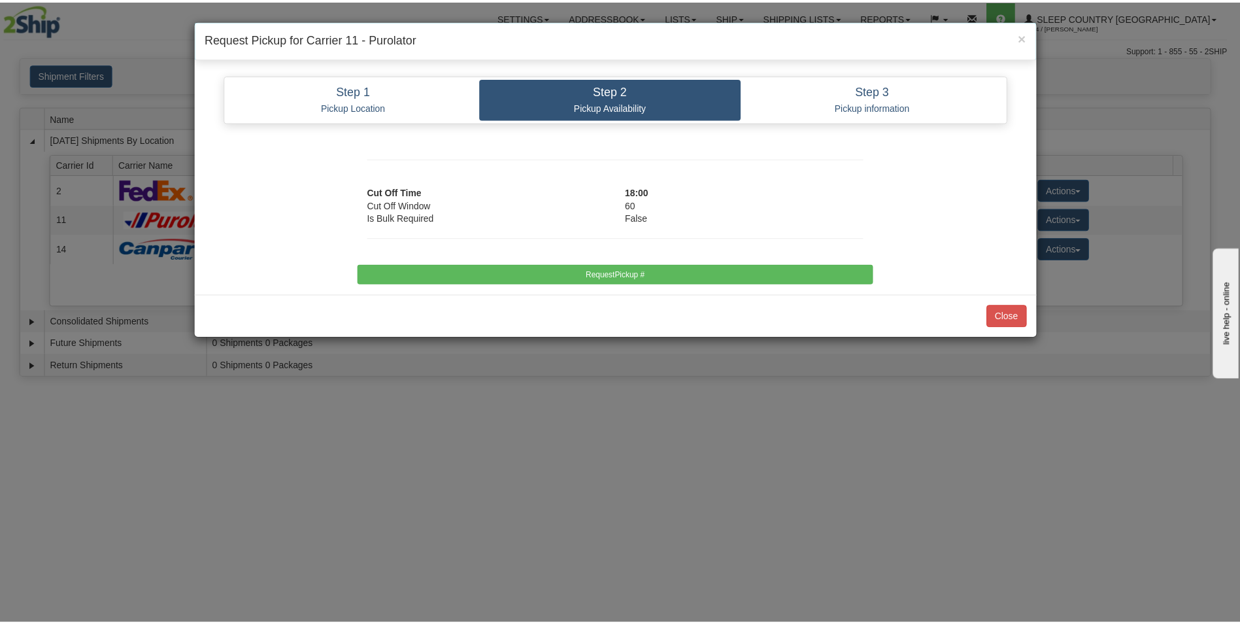
scroll to position [0, 0]
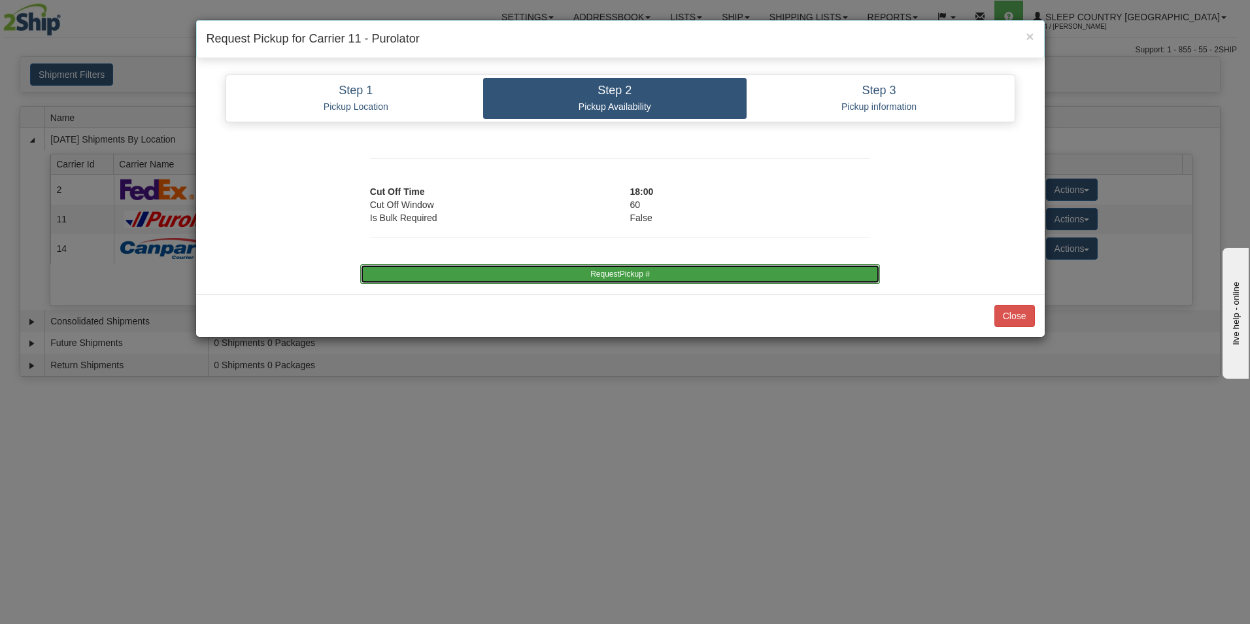
click at [611, 269] on button "RequestPickup #" at bounding box center [620, 274] width 520 height 20
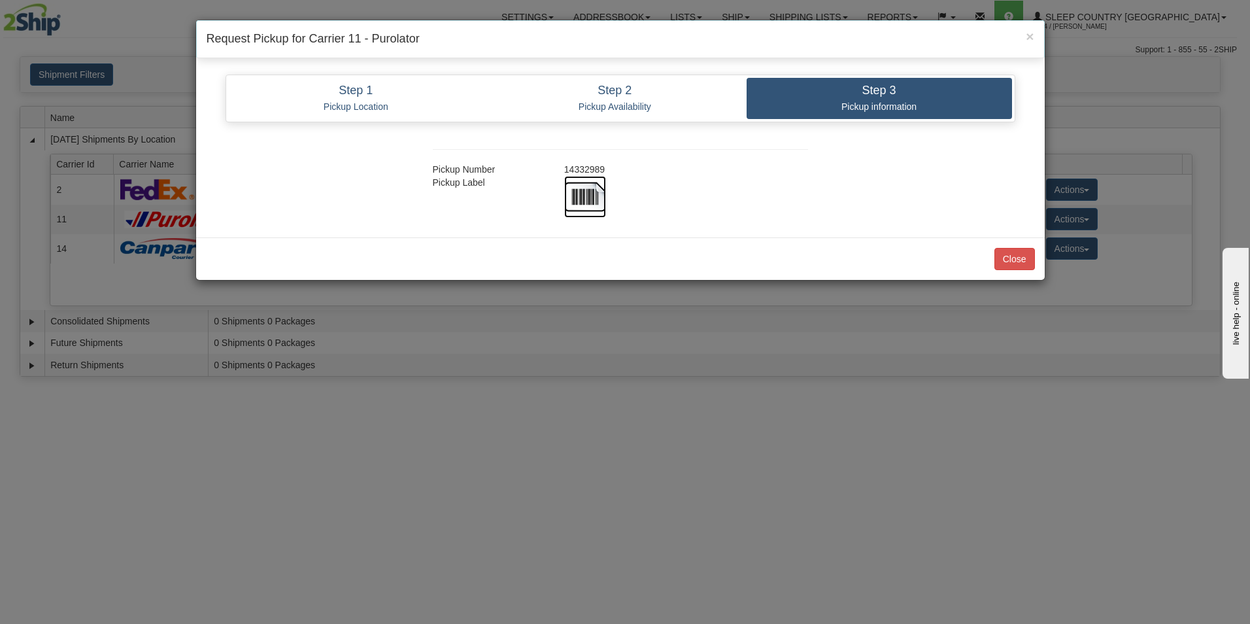
click at [575, 190] on img at bounding box center [585, 197] width 42 height 42
click at [1013, 254] on button "Close" at bounding box center [1014, 259] width 41 height 22
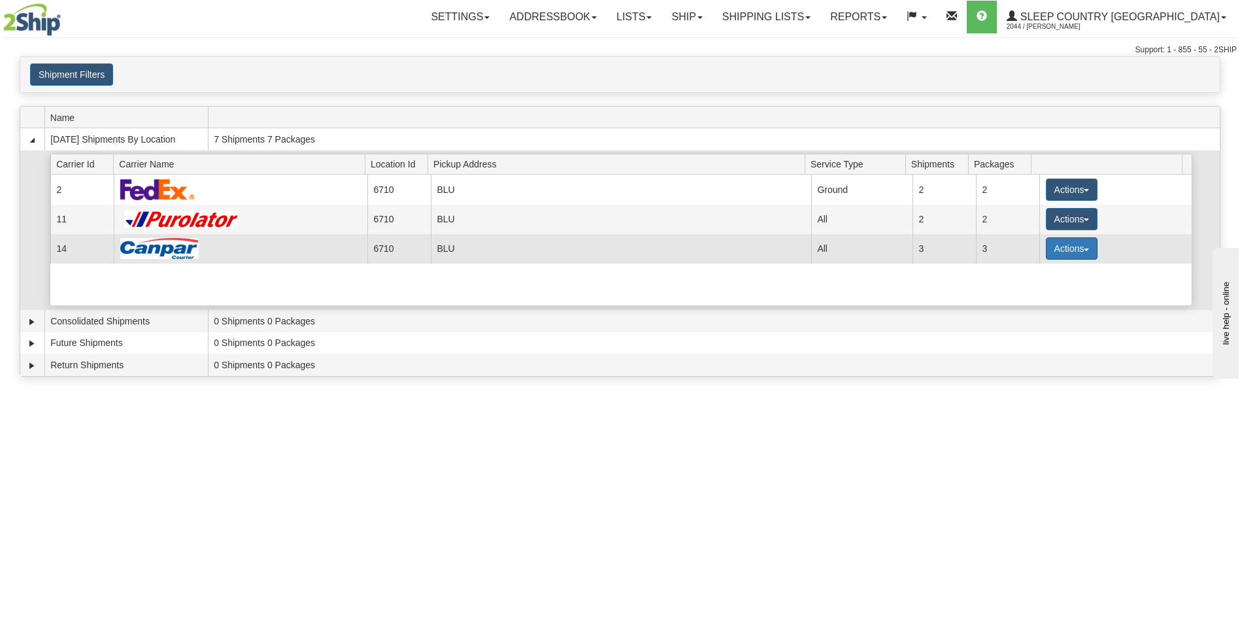
click at [1064, 243] on button "Actions" at bounding box center [1072, 248] width 52 height 22
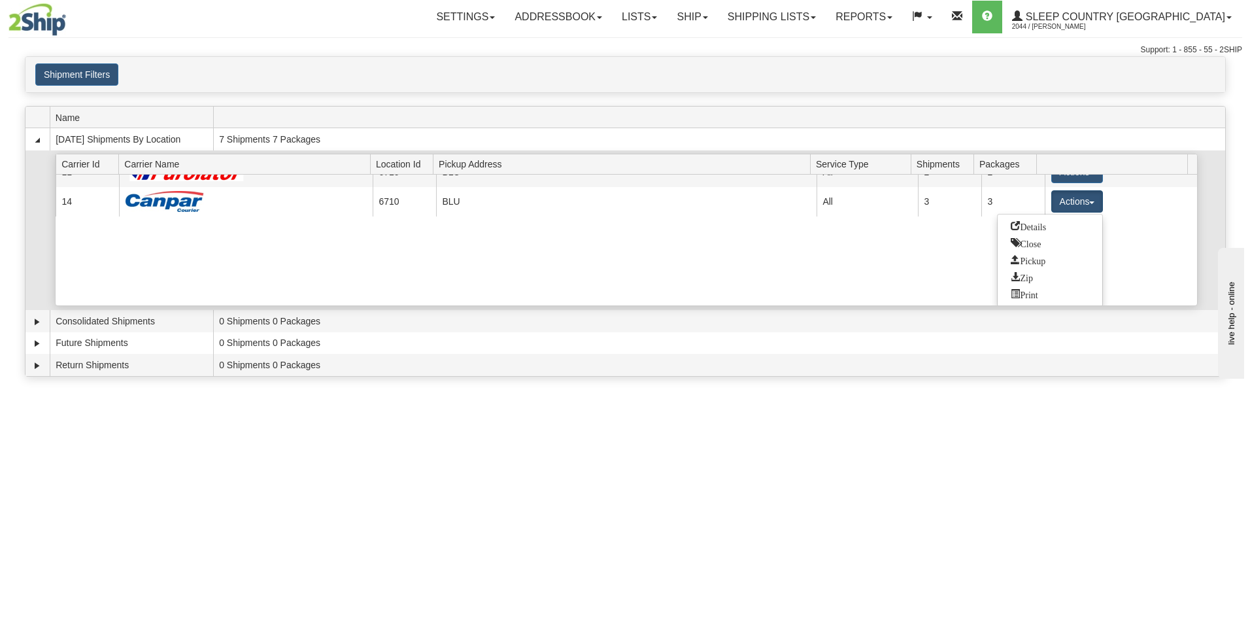
scroll to position [48, 0]
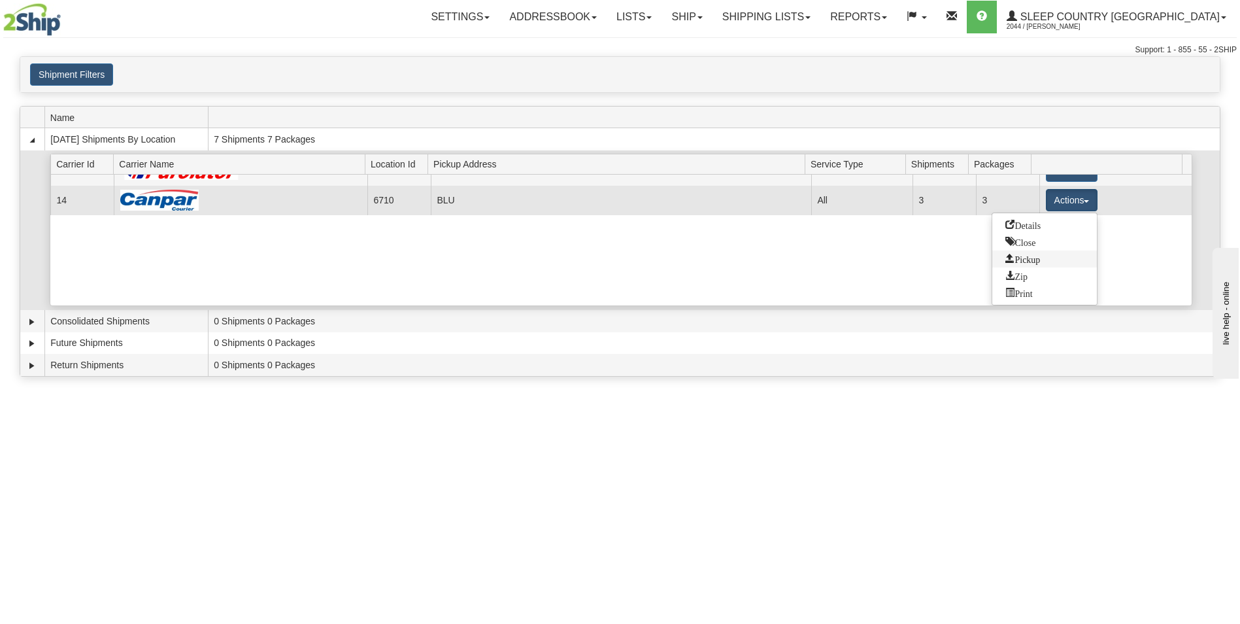
click at [1037, 260] on span "Pickup" at bounding box center [1022, 258] width 35 height 9
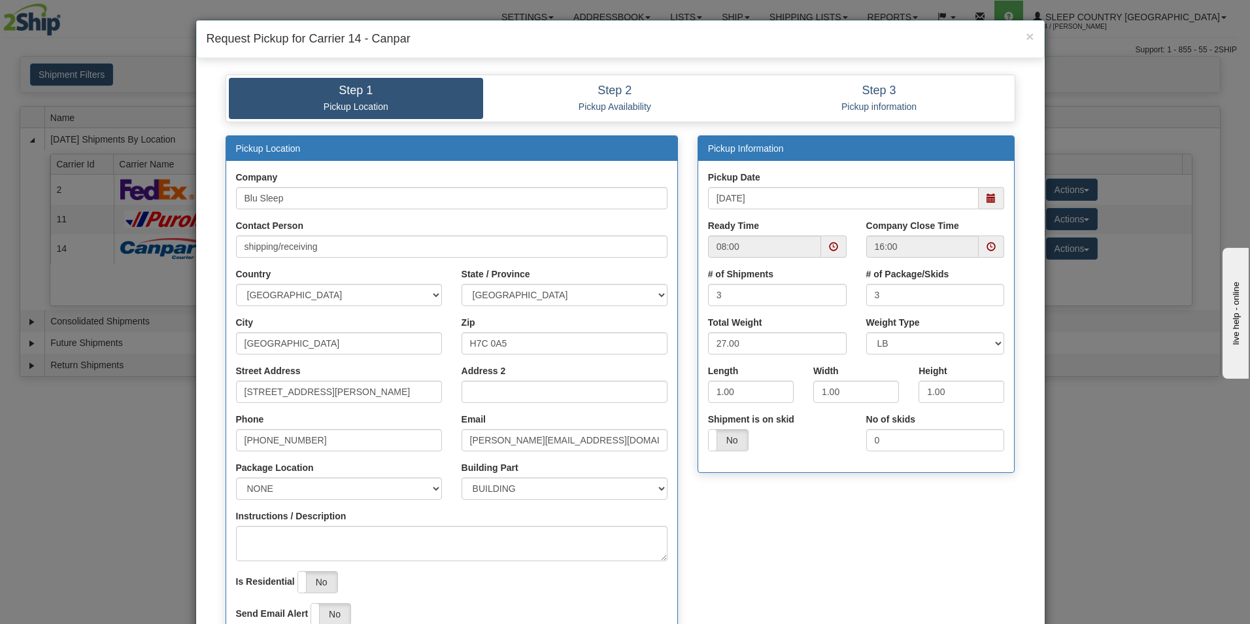
click at [830, 246] on span at bounding box center [833, 246] width 9 height 9
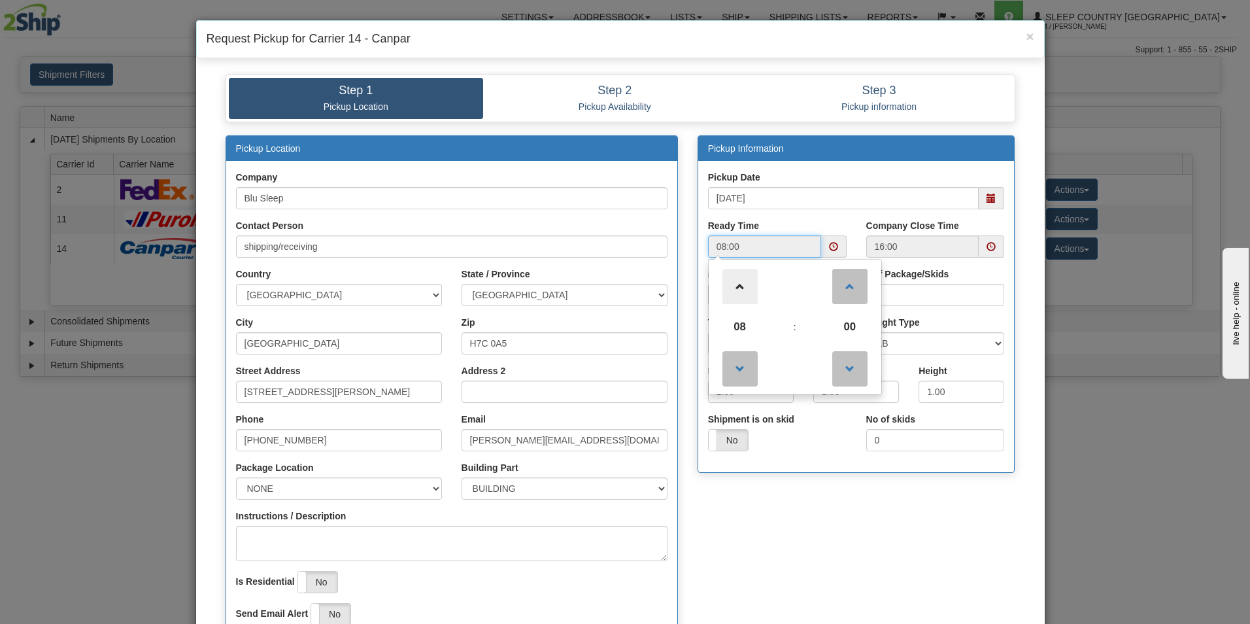
click at [739, 287] on span at bounding box center [739, 286] width 35 height 35
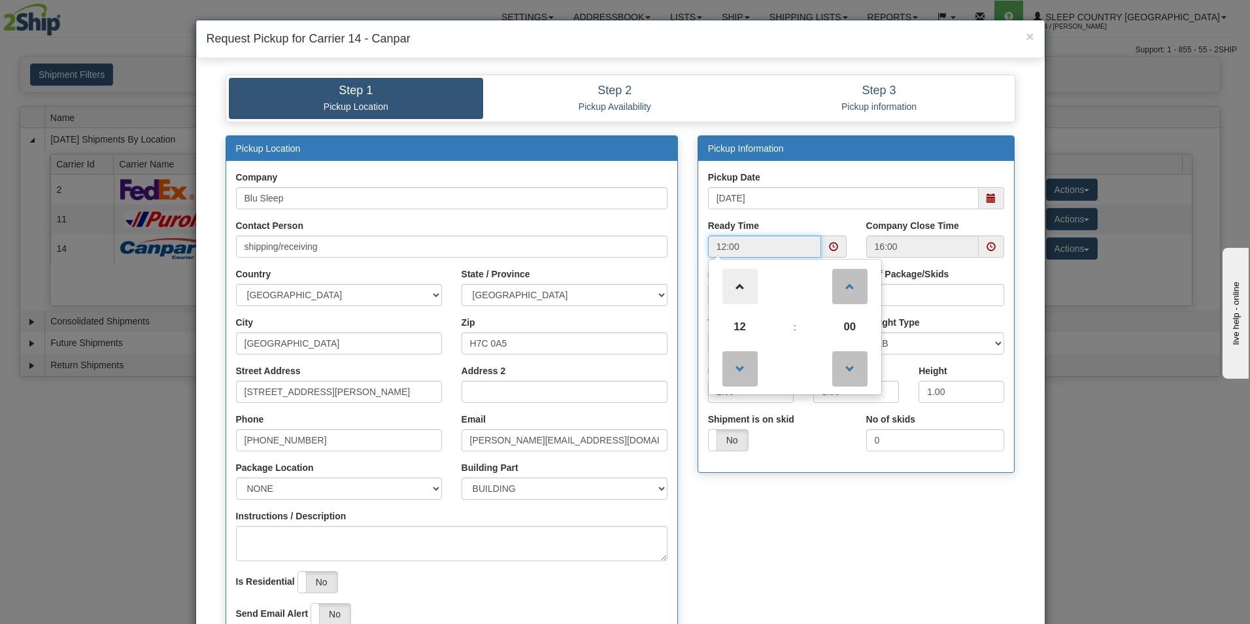
type input "13:00"
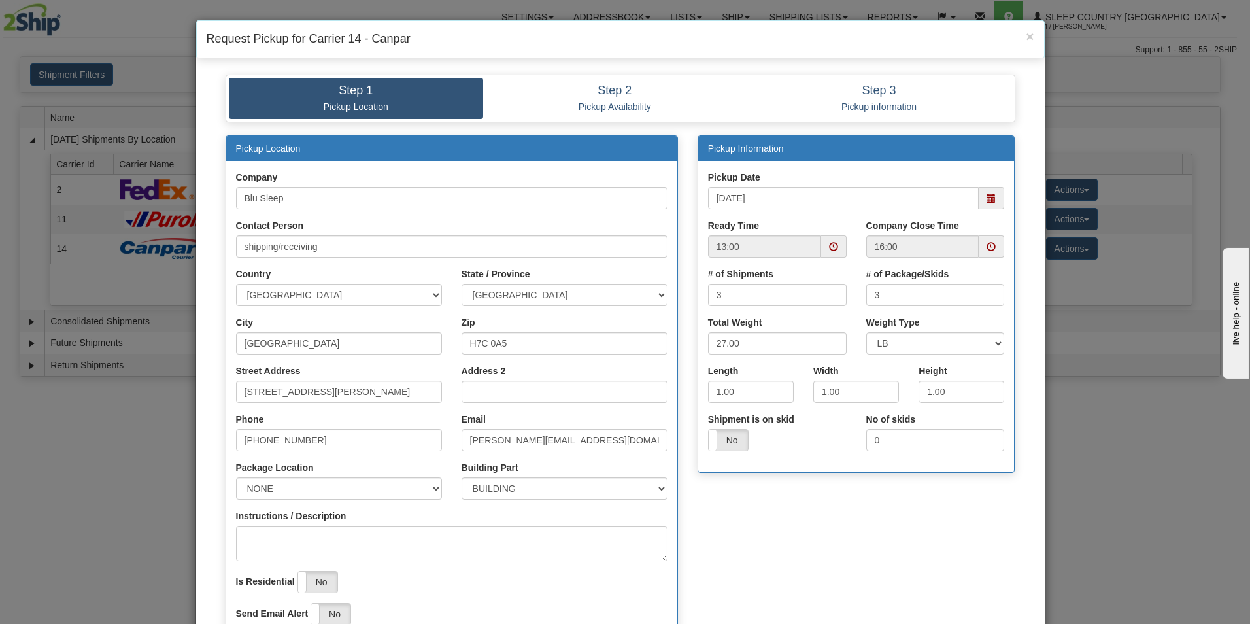
click at [1021, 325] on div "Request Pickup" at bounding box center [620, 408] width 829 height 546
click at [368, 390] on input "[STREET_ADDRESS][PERSON_NAME]" at bounding box center [339, 391] width 206 height 22
type input "1"
type input "3424 Boul. Industriel"
click at [429, 490] on select "NONE FRONT REAR SIDE" at bounding box center [339, 488] width 206 height 22
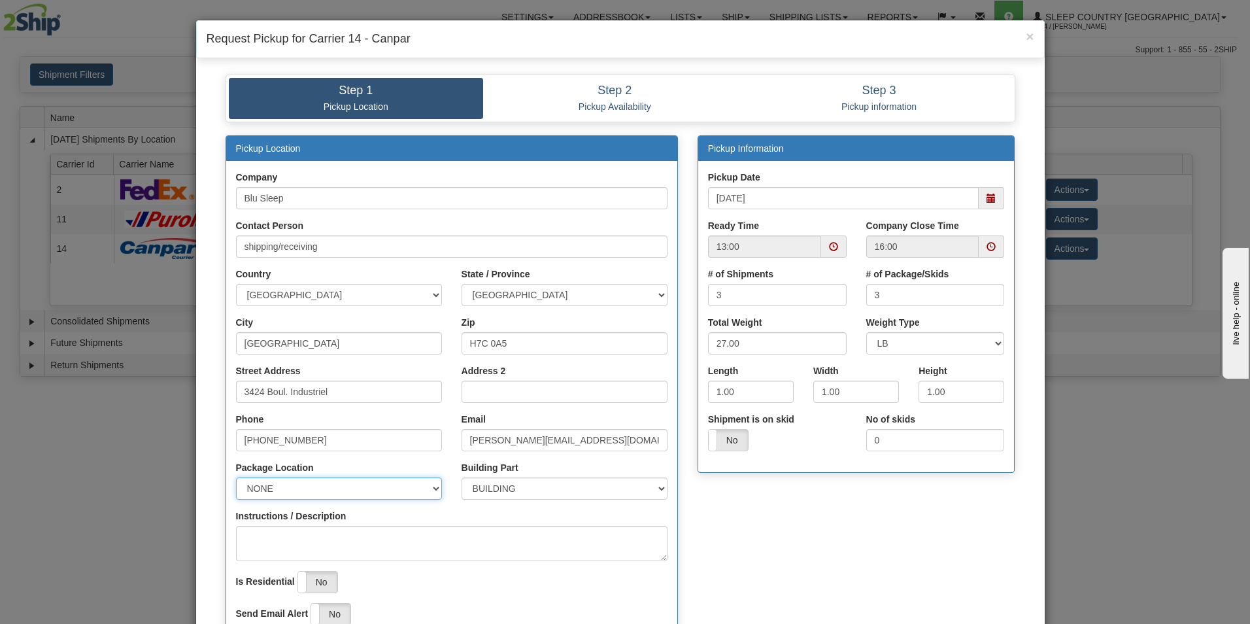
select select "2"
click at [236, 477] on select "NONE FRONT REAR SIDE" at bounding box center [339, 488] width 206 height 22
click at [522, 348] on input "H7C 0A5" at bounding box center [565, 343] width 206 height 22
type input "H7L 4R9"
click at [753, 386] on input "1.00" at bounding box center [751, 391] width 86 height 22
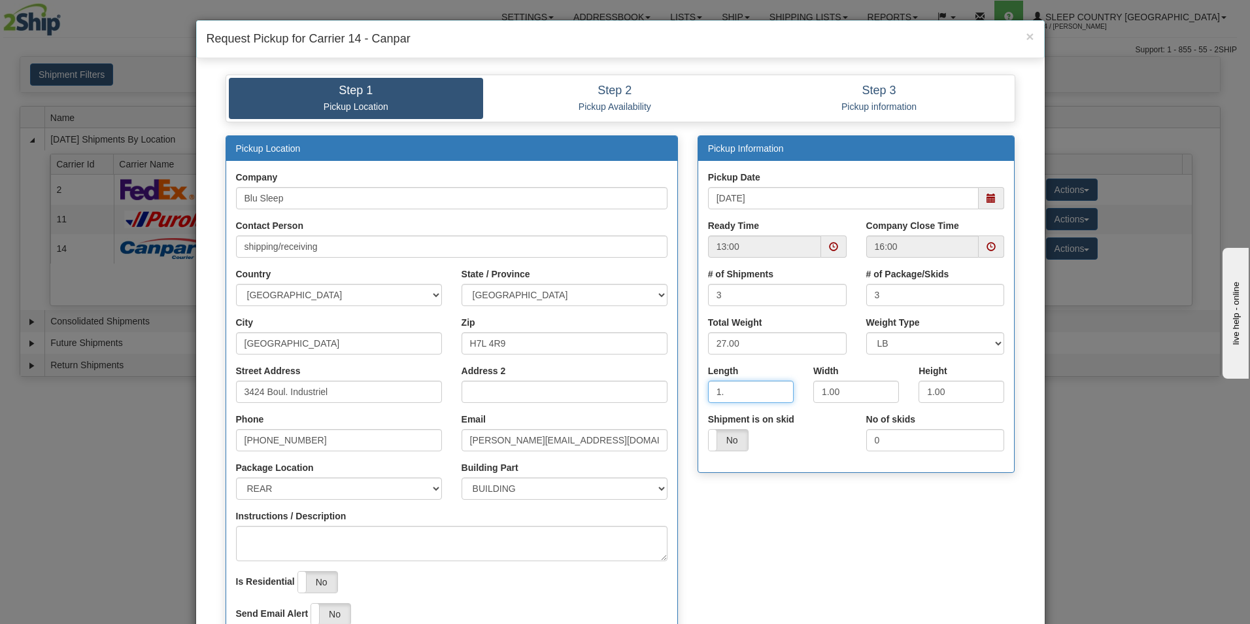
type input "1"
type input "17.00"
type input "9.00"
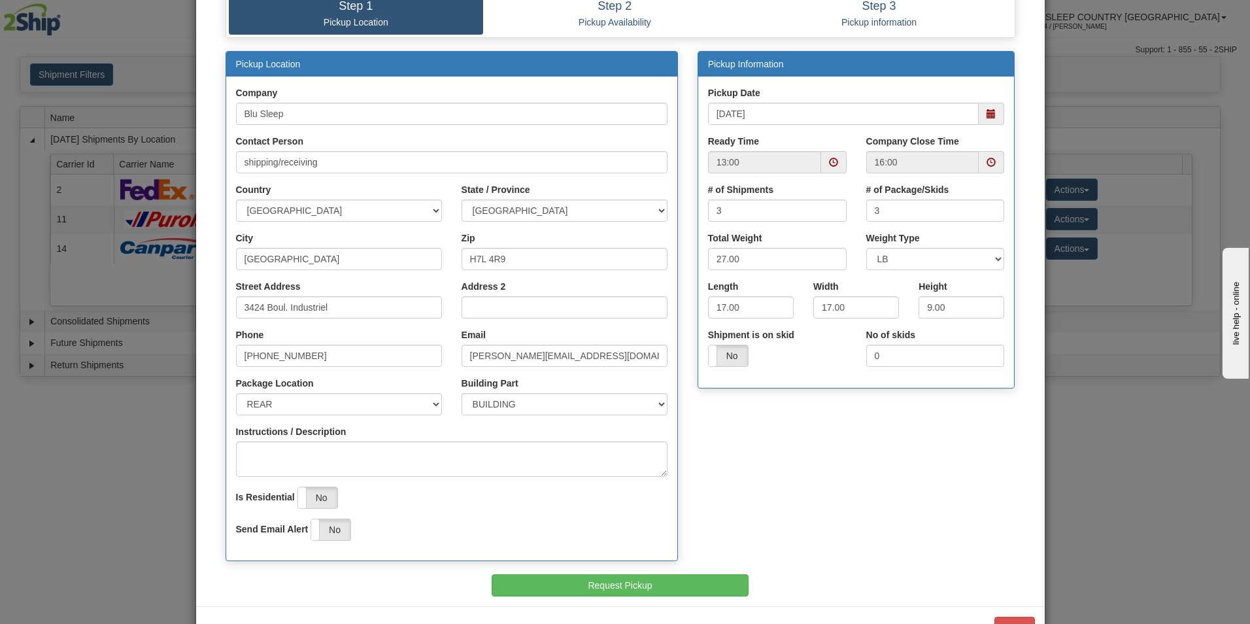
scroll to position [121, 0]
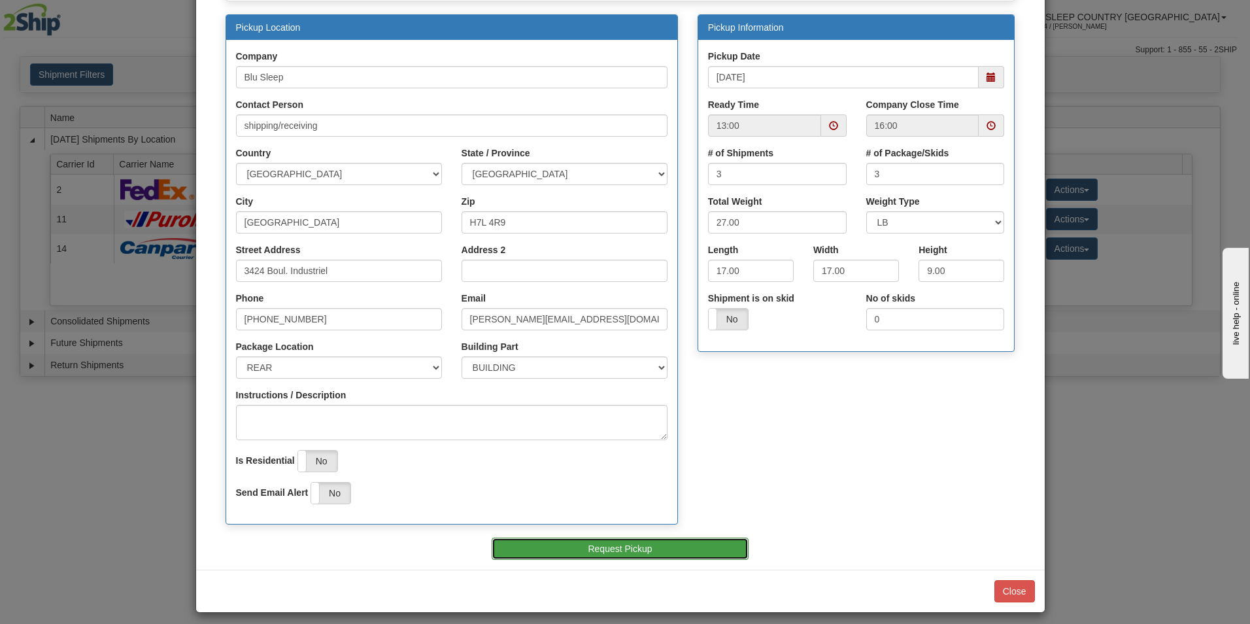
click at [605, 548] on button "Request Pickup" at bounding box center [620, 548] width 257 height 22
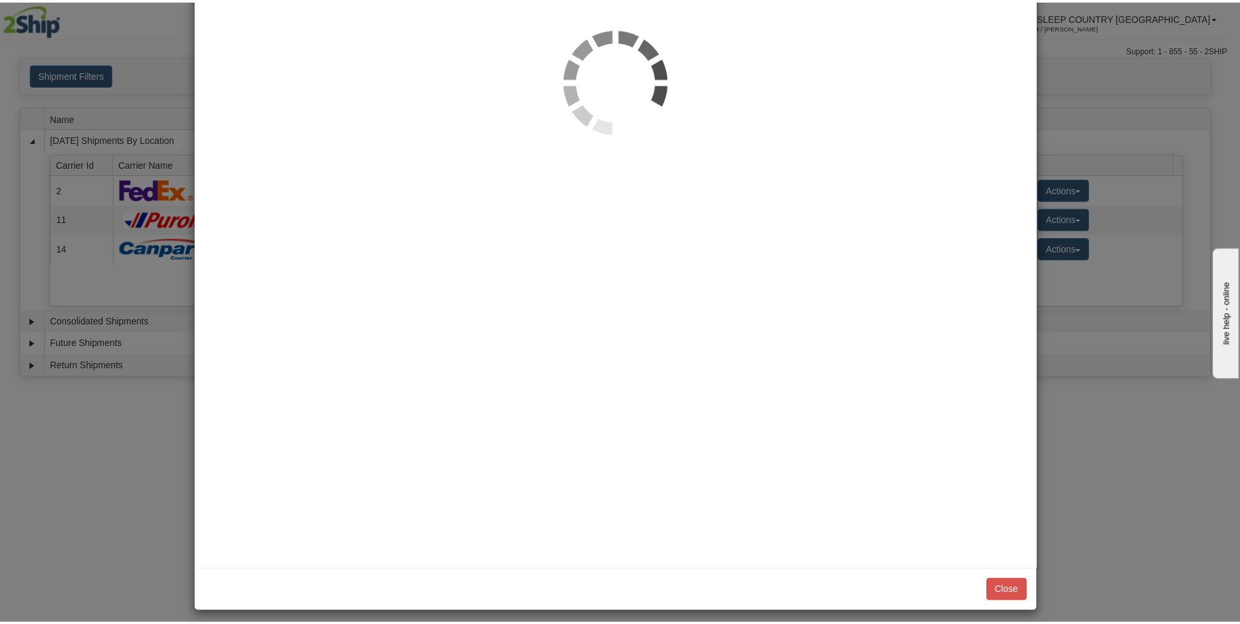
scroll to position [0, 0]
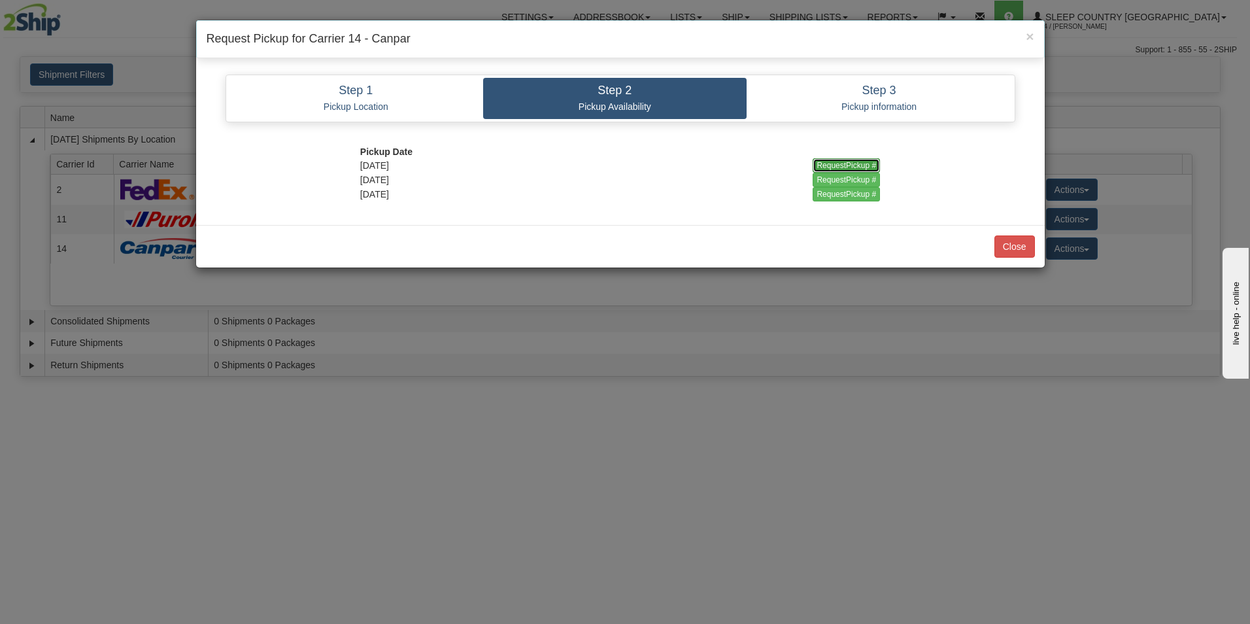
click at [851, 163] on input "RequestPickup #" at bounding box center [846, 165] width 67 height 14
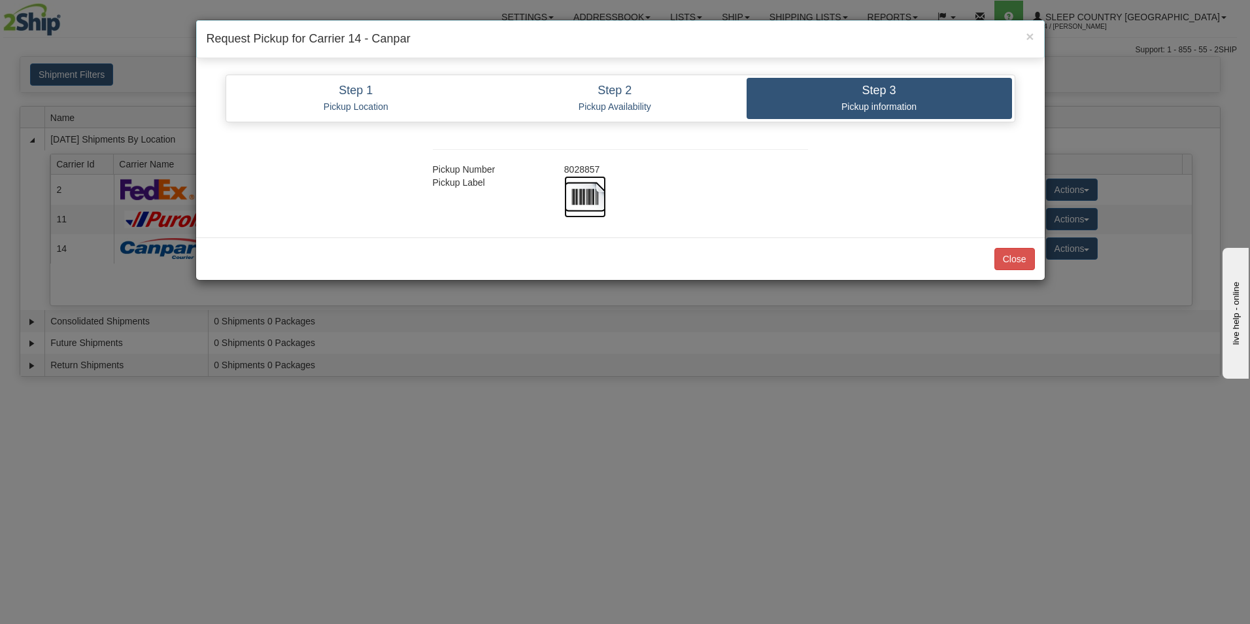
click at [592, 197] on img at bounding box center [585, 197] width 42 height 42
click at [1030, 34] on span "×" at bounding box center [1030, 36] width 8 height 15
